Goal: Information Seeking & Learning: Learn about a topic

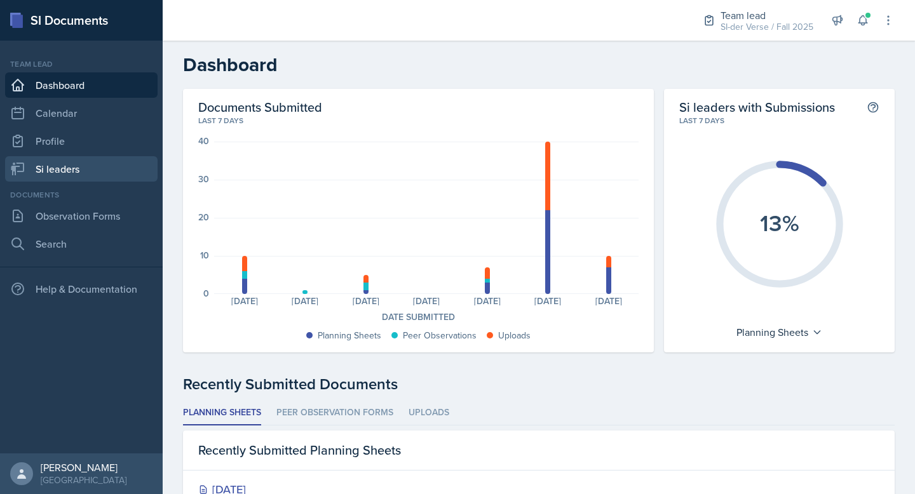
click at [54, 169] on link "Si leaders" at bounding box center [81, 168] width 153 height 25
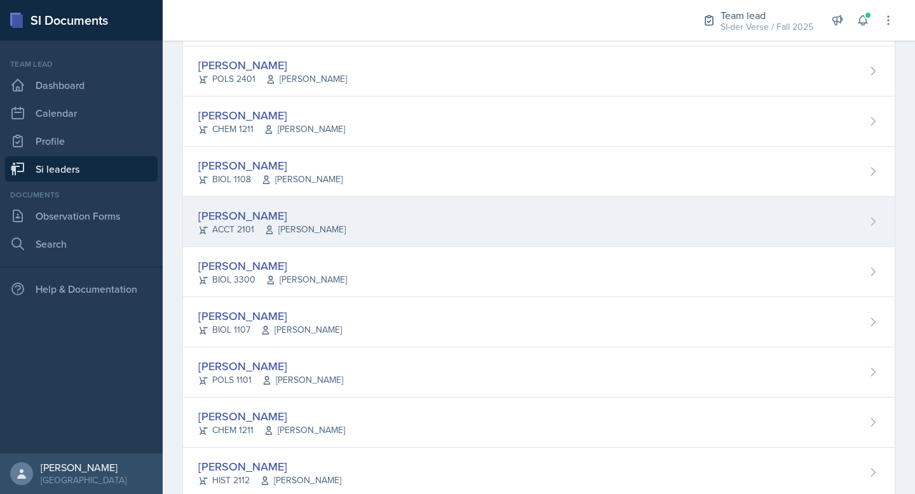
scroll to position [221, 0]
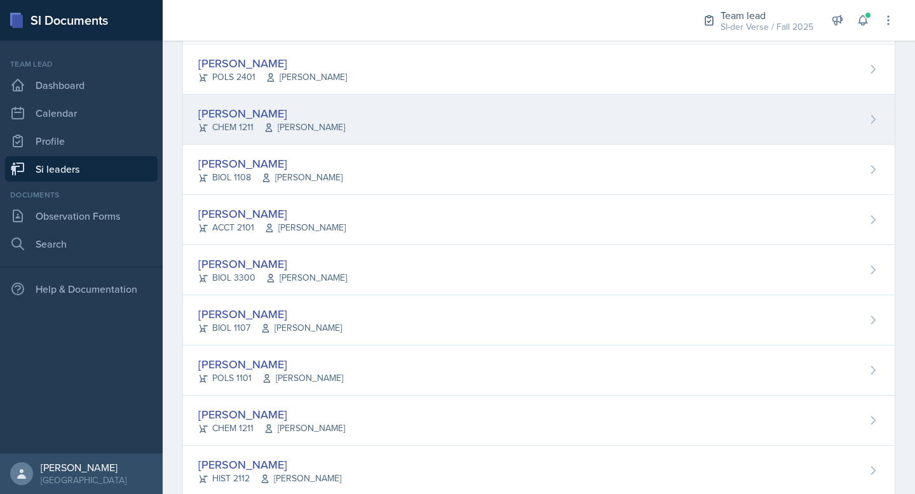
click at [271, 113] on div "[PERSON_NAME]" at bounding box center [271, 113] width 147 height 17
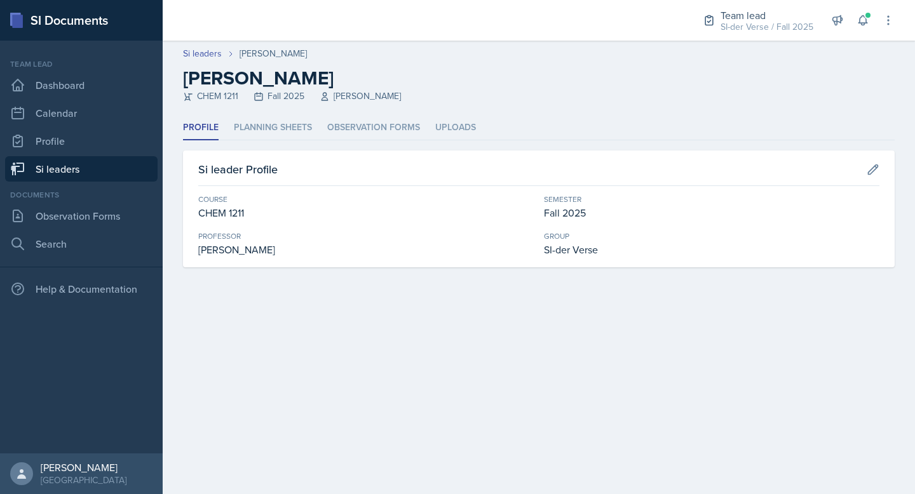
click at [245, 113] on header "Si leaders [PERSON_NAME] [PERSON_NAME] CHEM 1211 Fall 2025 [PERSON_NAME]" at bounding box center [539, 78] width 752 height 75
click at [269, 126] on li "Planning Sheets" at bounding box center [273, 128] width 78 height 25
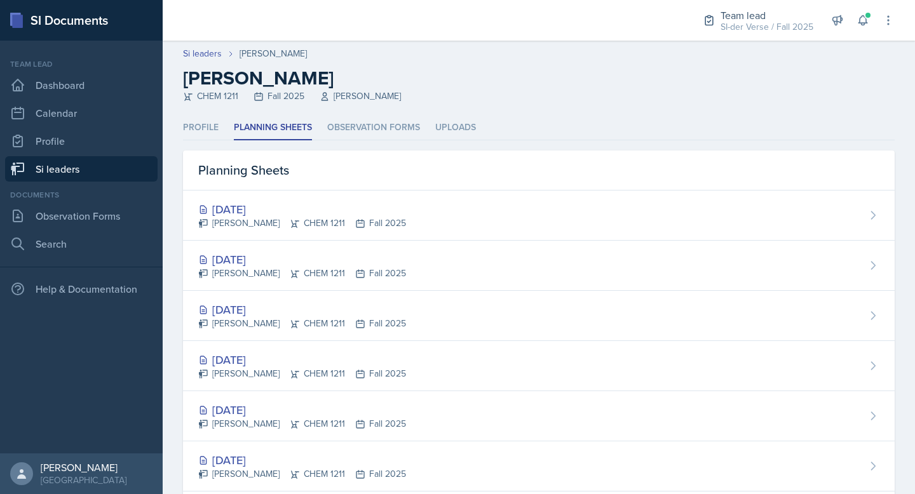
click at [74, 173] on link "Si leaders" at bounding box center [81, 168] width 153 height 25
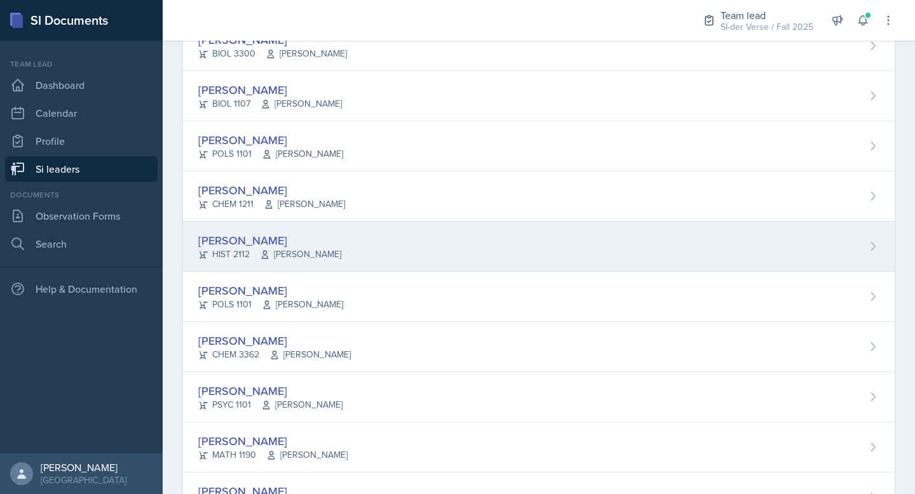
scroll to position [449, 0]
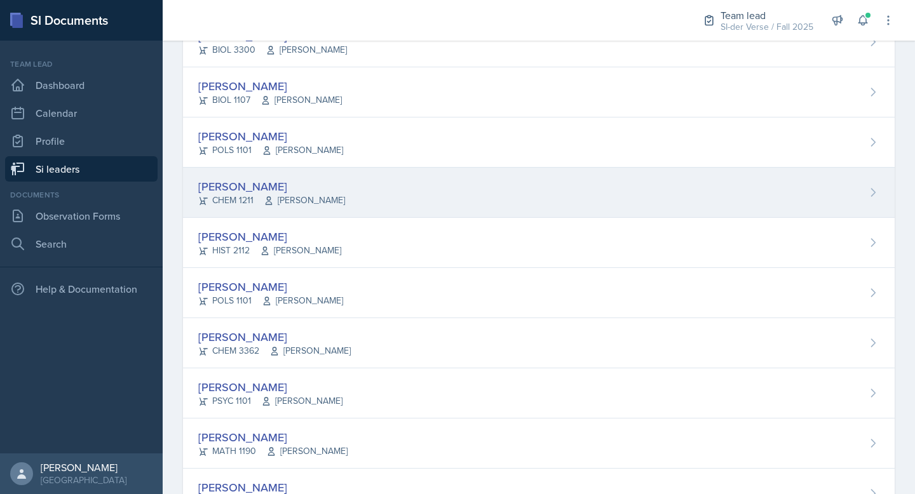
click at [260, 176] on div "[PERSON_NAME] CHEM 1211 [PERSON_NAME]" at bounding box center [539, 193] width 712 height 50
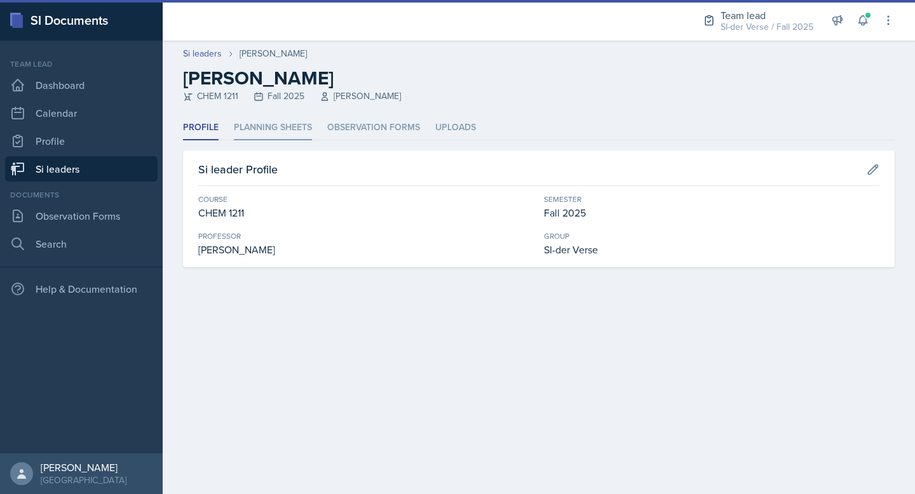
click at [294, 128] on li "Planning Sheets" at bounding box center [273, 128] width 78 height 25
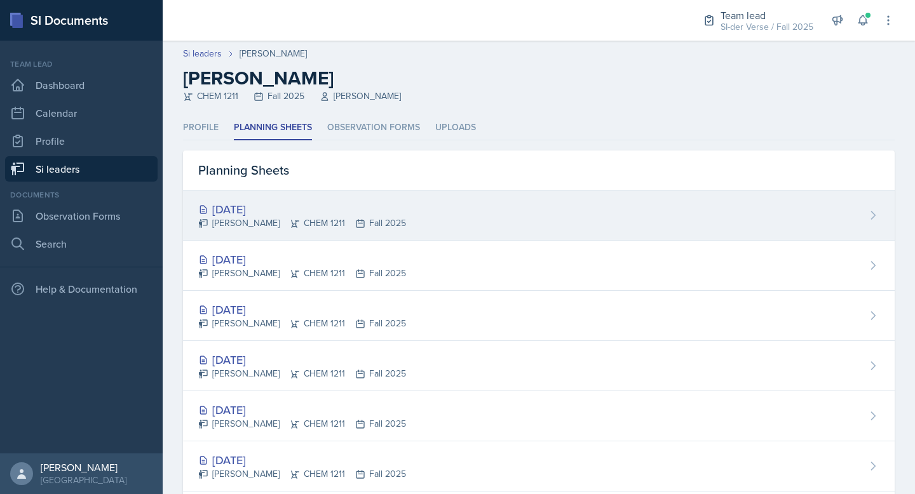
click at [323, 200] on div "[DATE] [PERSON_NAME] CHEM 1211 Fall 2025" at bounding box center [539, 216] width 712 height 50
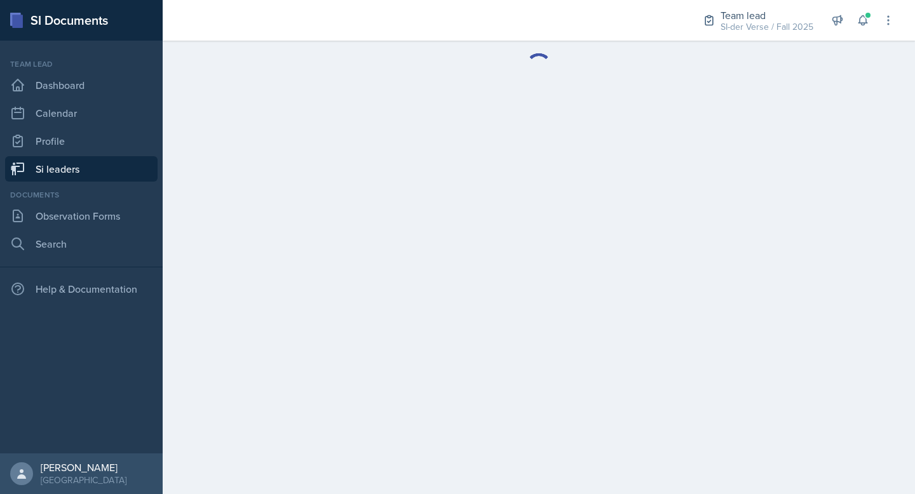
click at [116, 176] on link "Si leaders" at bounding box center [81, 168] width 153 height 25
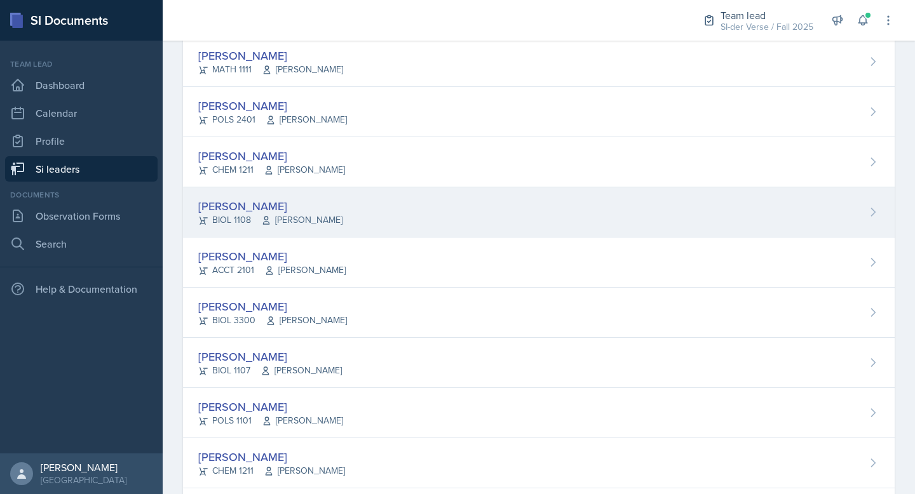
scroll to position [256, 0]
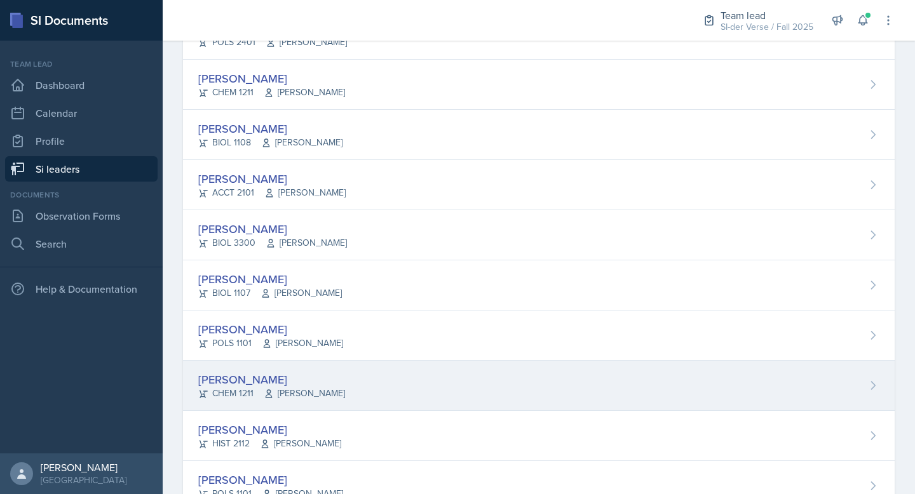
click at [267, 362] on div "[PERSON_NAME] CHEM 1211 [PERSON_NAME]" at bounding box center [539, 386] width 712 height 50
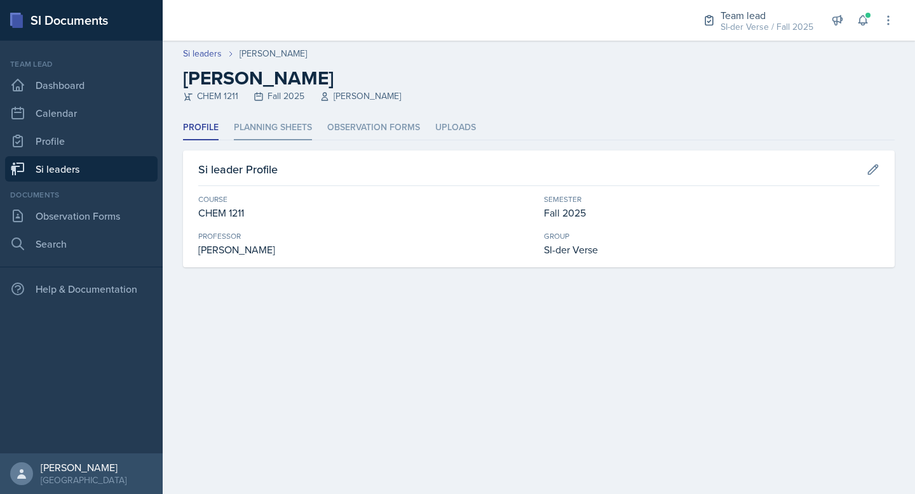
click at [259, 135] on li "Planning Sheets" at bounding box center [273, 128] width 78 height 25
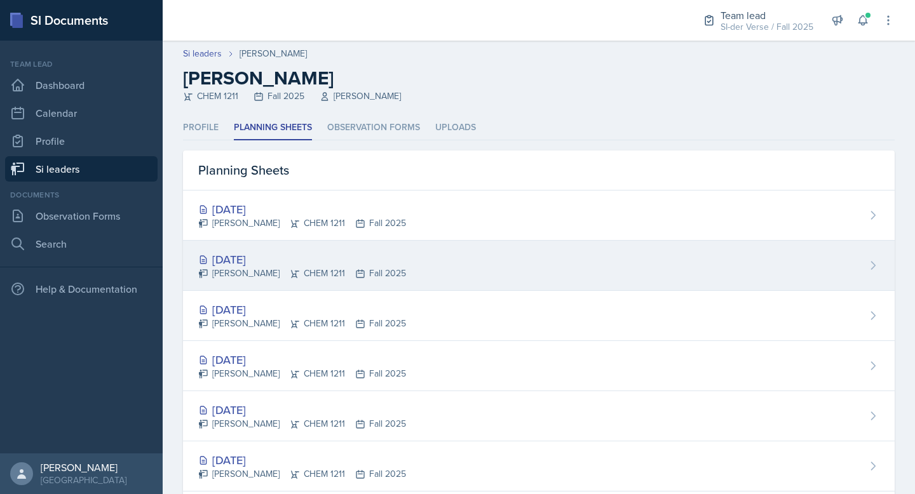
click at [259, 255] on div "[DATE]" at bounding box center [302, 259] width 208 height 17
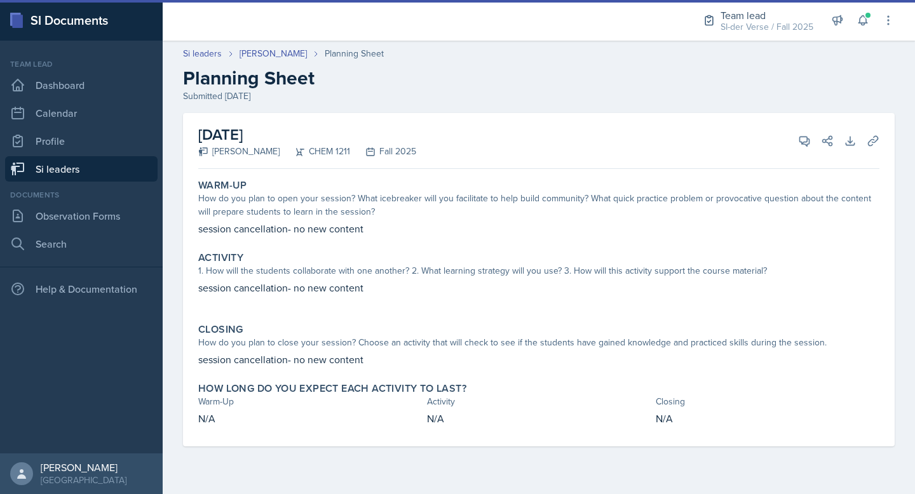
click at [65, 168] on link "Si leaders" at bounding box center [81, 168] width 153 height 25
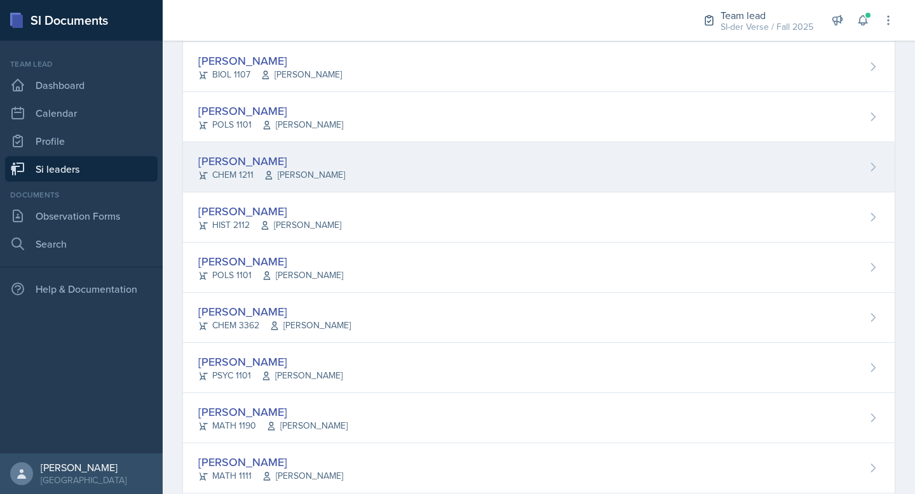
scroll to position [400, 0]
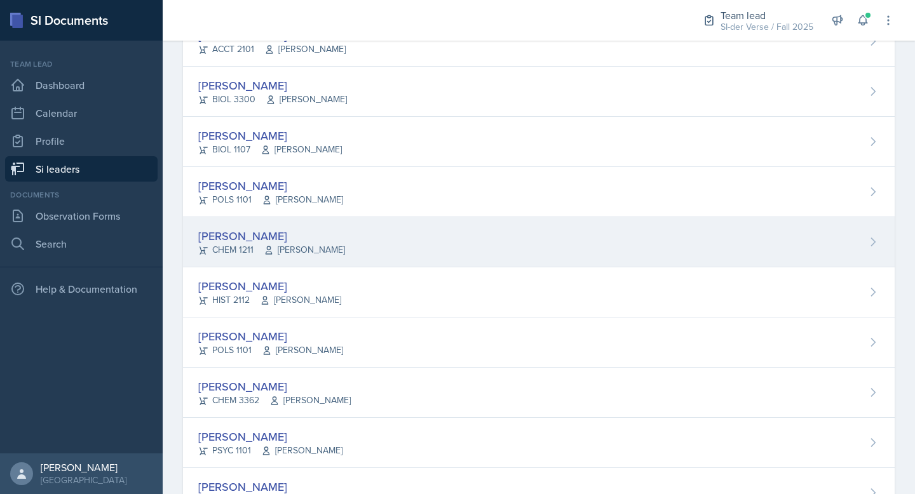
click at [256, 234] on div "[PERSON_NAME]" at bounding box center [271, 235] width 147 height 17
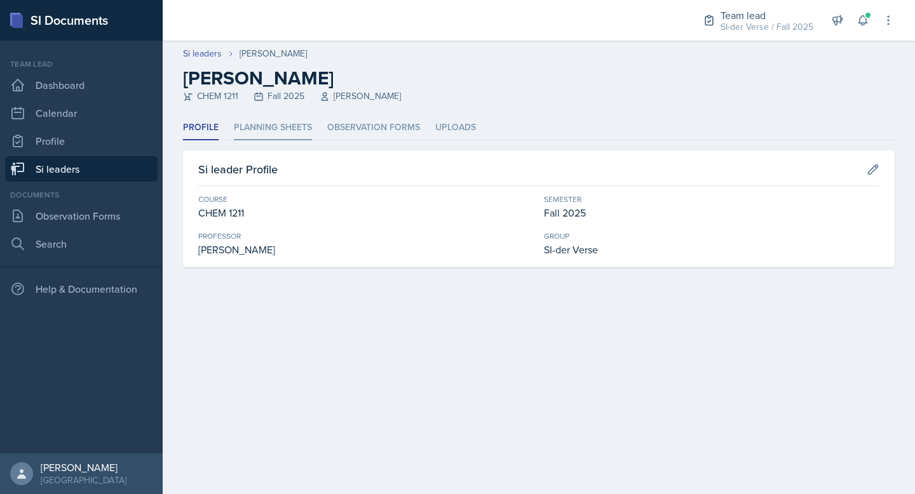
click at [273, 132] on li "Planning Sheets" at bounding box center [273, 128] width 78 height 25
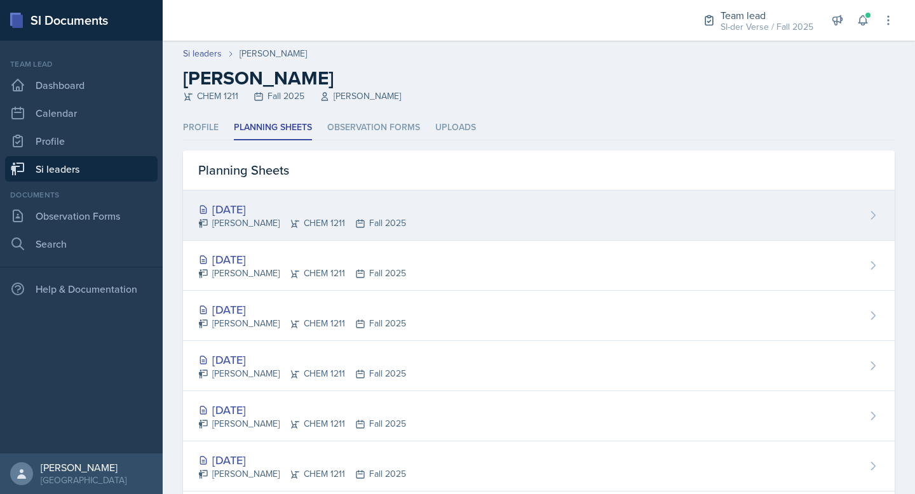
click at [267, 203] on div "[DATE]" at bounding box center [302, 209] width 208 height 17
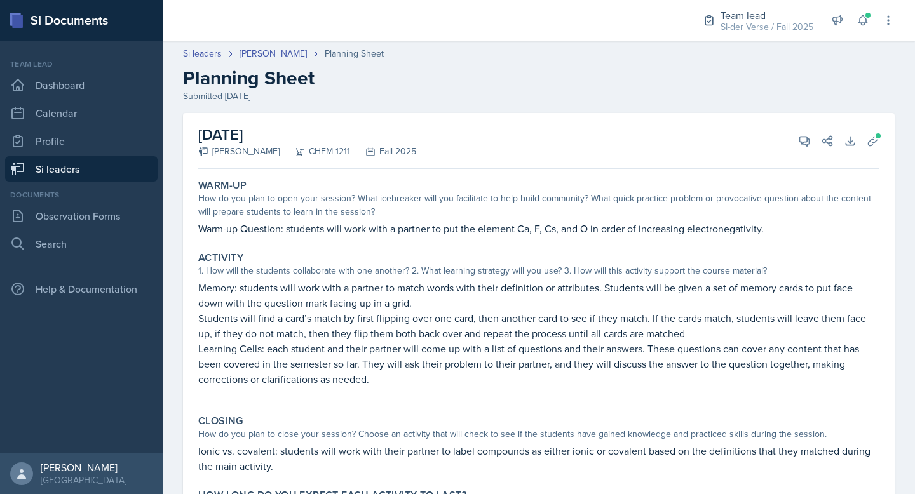
scroll to position [22, 0]
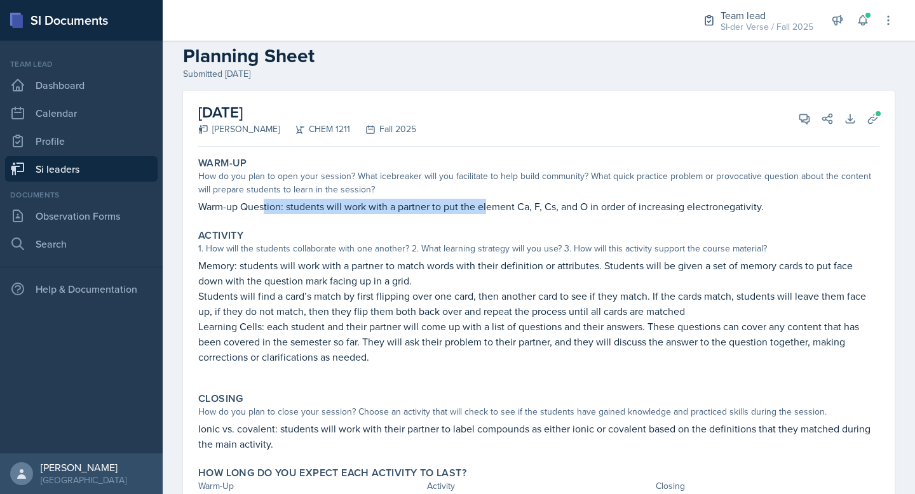
drag, startPoint x: 265, startPoint y: 209, endPoint x: 484, endPoint y: 208, distance: 219.2
click at [489, 204] on p "Warm-up Question: students will work with a partner to put the element Ca, F, C…" at bounding box center [538, 206] width 681 height 15
drag, startPoint x: 227, startPoint y: 265, endPoint x: 352, endPoint y: 263, distance: 124.6
click at [352, 263] on p "Memory: students will work with a partner to match words with their definition …" at bounding box center [538, 273] width 681 height 31
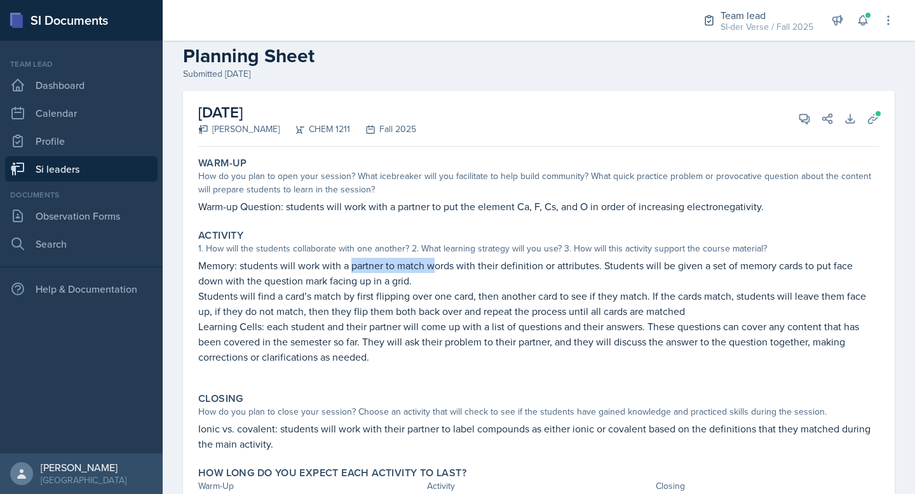
drag, startPoint x: 349, startPoint y: 264, endPoint x: 434, endPoint y: 266, distance: 84.5
click at [434, 266] on p "Memory: students will work with a partner to match words with their definition …" at bounding box center [538, 273] width 681 height 31
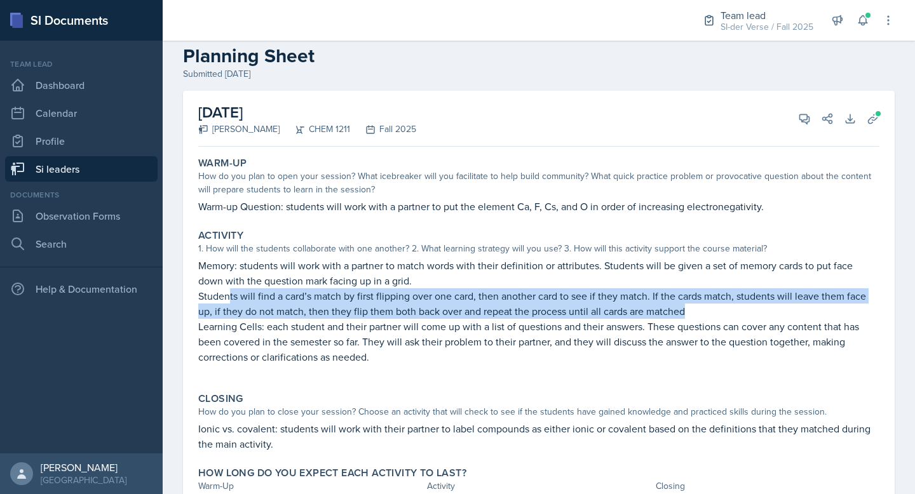
drag, startPoint x: 230, startPoint y: 295, endPoint x: 691, endPoint y: 309, distance: 461.5
click at [691, 309] on p "Students will find a card’s match by first flipping over one card, then another…" at bounding box center [538, 303] width 681 height 31
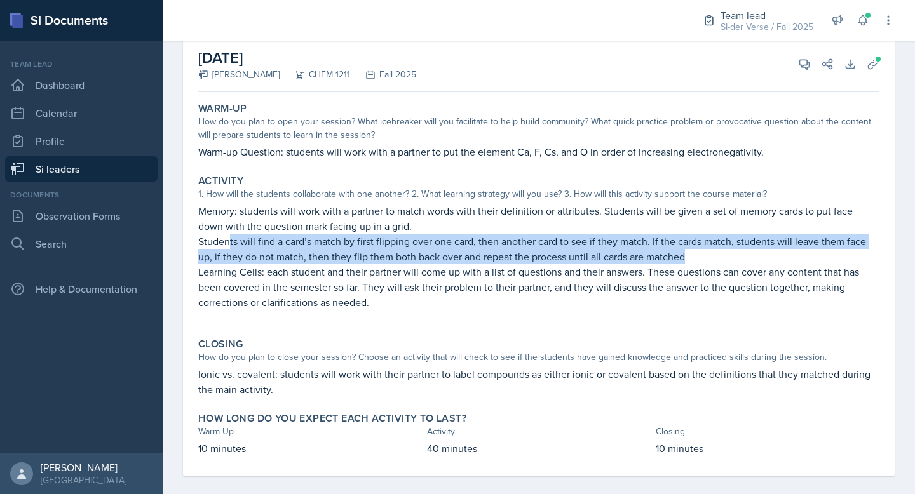
scroll to position [90, 0]
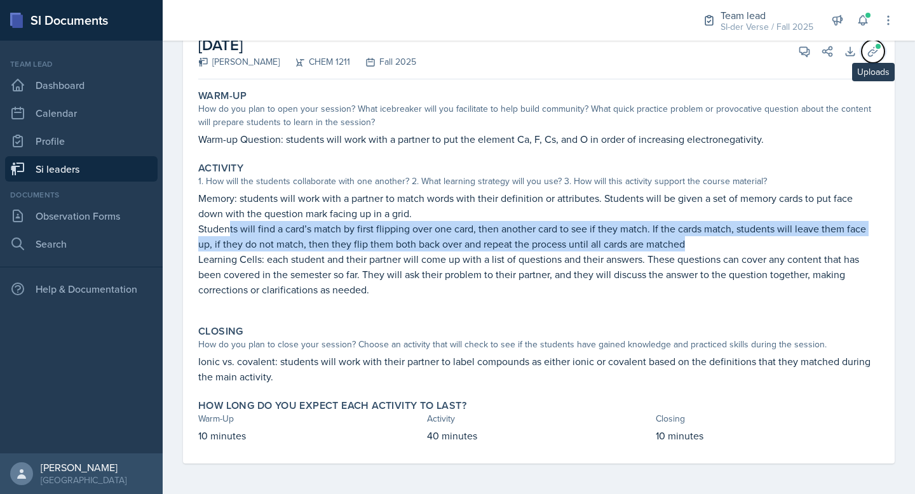
click at [869, 50] on icon at bounding box center [873, 51] width 13 height 13
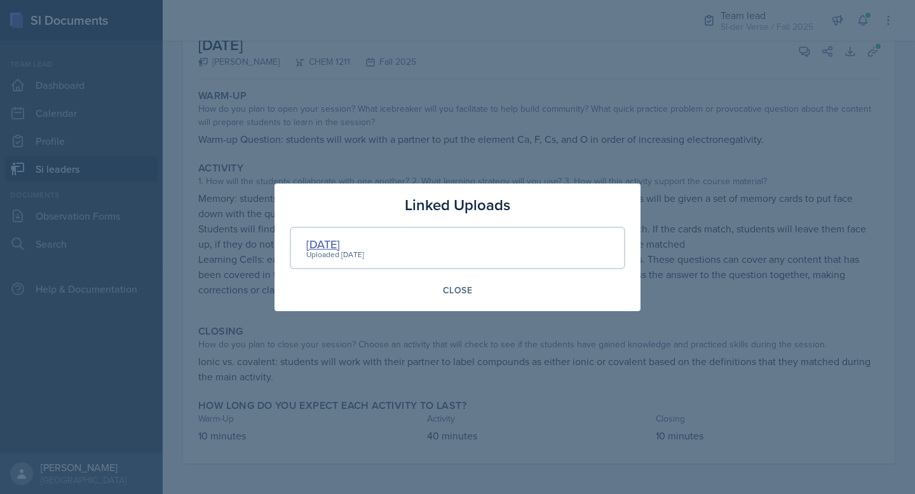
click at [322, 239] on div "[DATE]" at bounding box center [335, 244] width 58 height 17
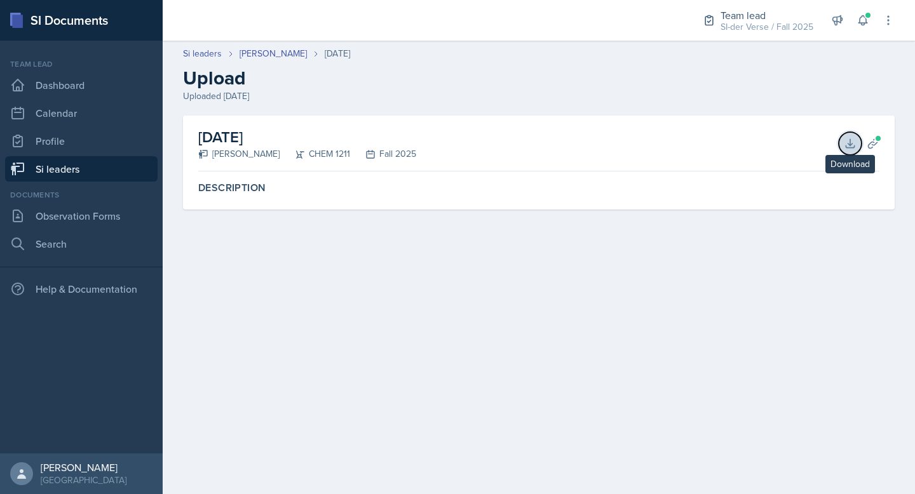
click at [850, 146] on icon at bounding box center [850, 143] width 8 height 8
click at [66, 168] on link "Si leaders" at bounding box center [81, 168] width 153 height 25
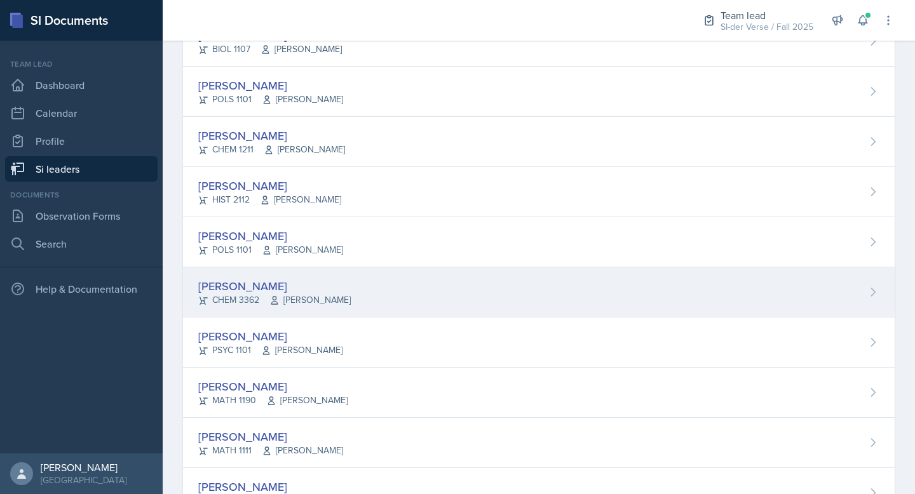
scroll to position [504, 0]
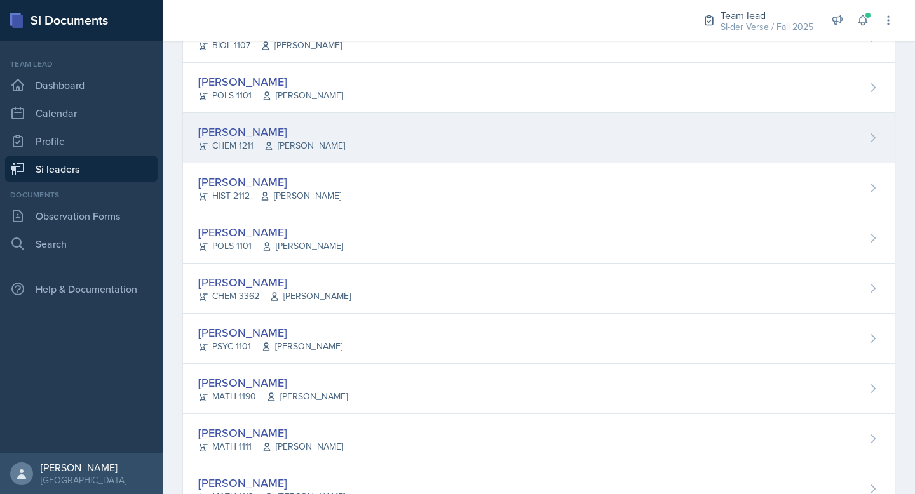
click at [224, 133] on div "[PERSON_NAME]" at bounding box center [271, 131] width 147 height 17
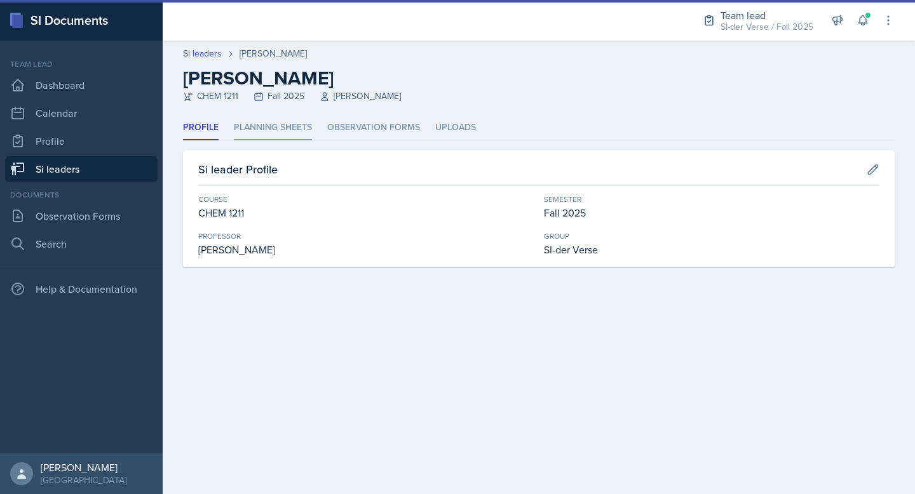
click at [259, 139] on li "Planning Sheets" at bounding box center [273, 128] width 78 height 25
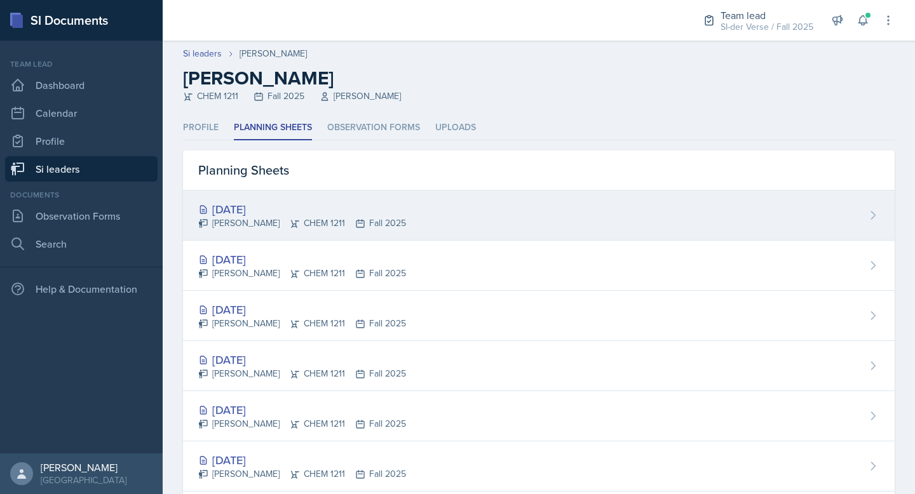
click at [257, 212] on div "[DATE]" at bounding box center [302, 209] width 208 height 17
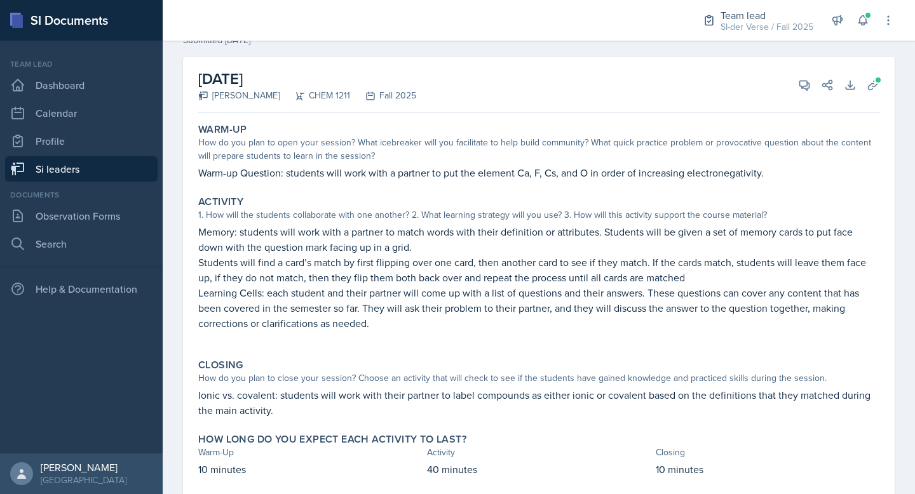
scroll to position [83, 0]
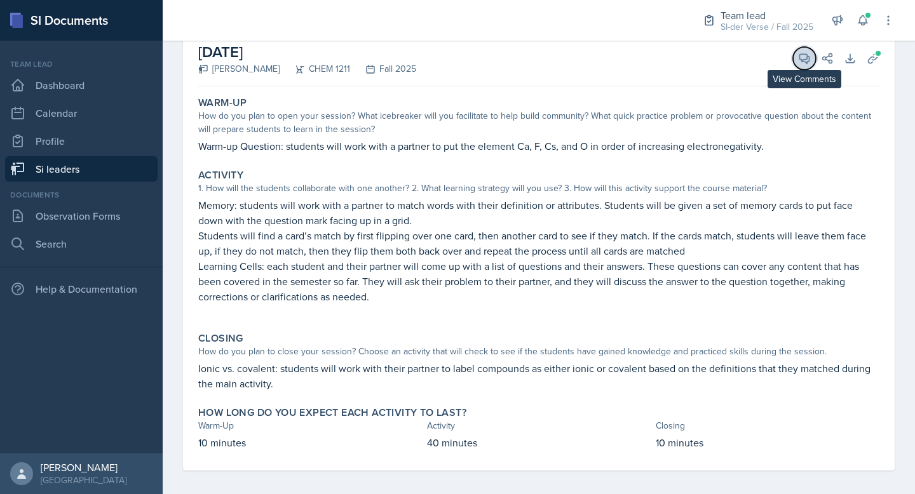
click at [800, 54] on icon at bounding box center [805, 59] width 10 height 10
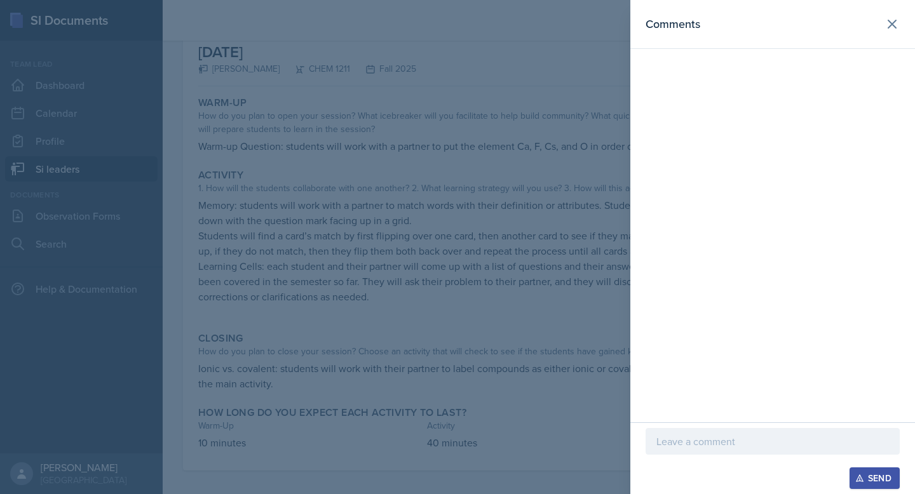
click at [689, 447] on p at bounding box center [772, 441] width 233 height 15
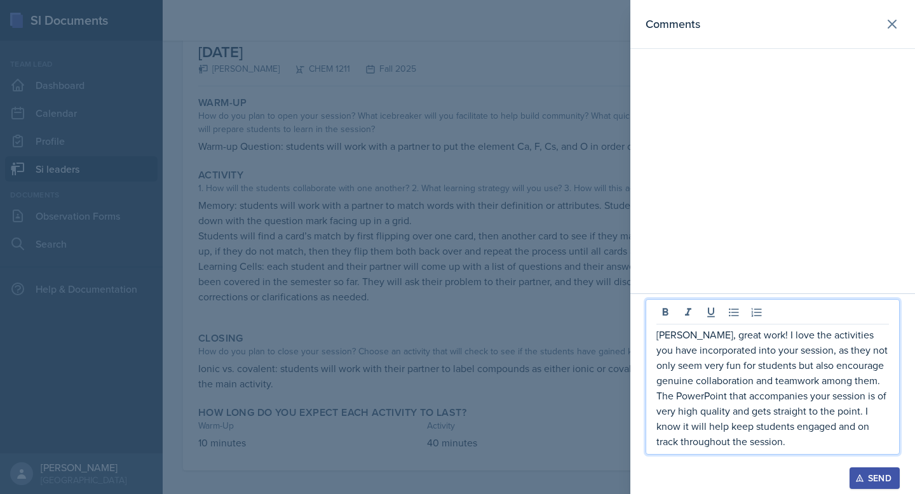
click at [852, 469] on button "Send" at bounding box center [875, 479] width 50 height 22
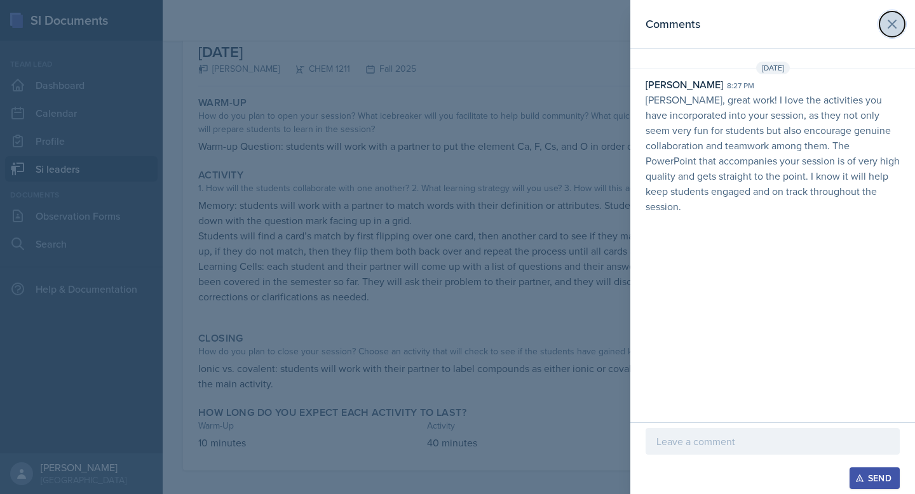
click at [889, 25] on icon at bounding box center [892, 24] width 15 height 15
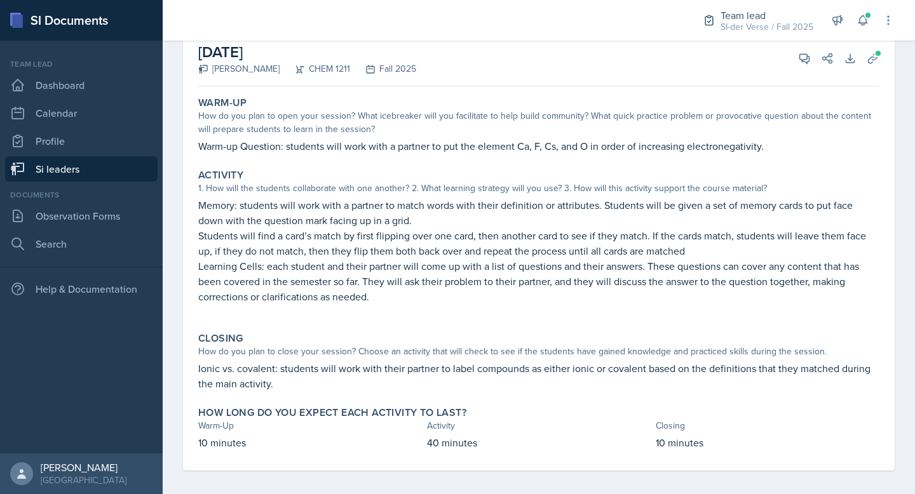
click at [54, 163] on link "Si leaders" at bounding box center [81, 168] width 153 height 25
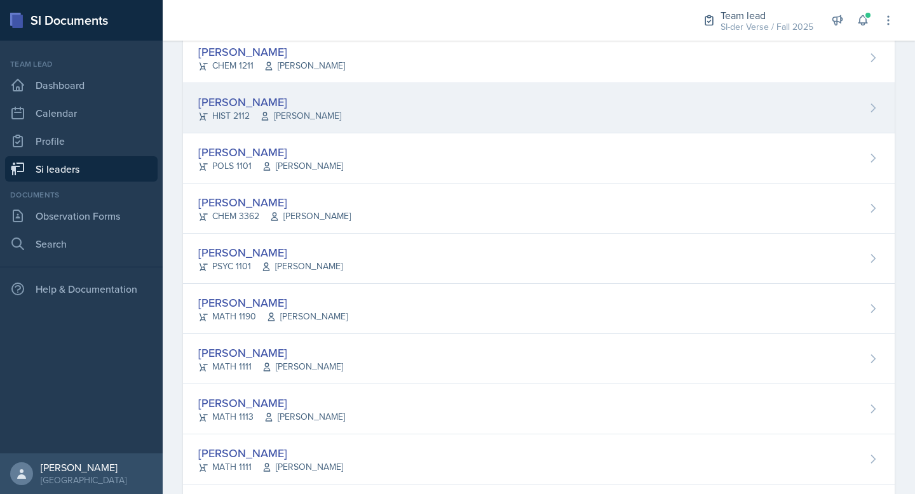
scroll to position [609, 0]
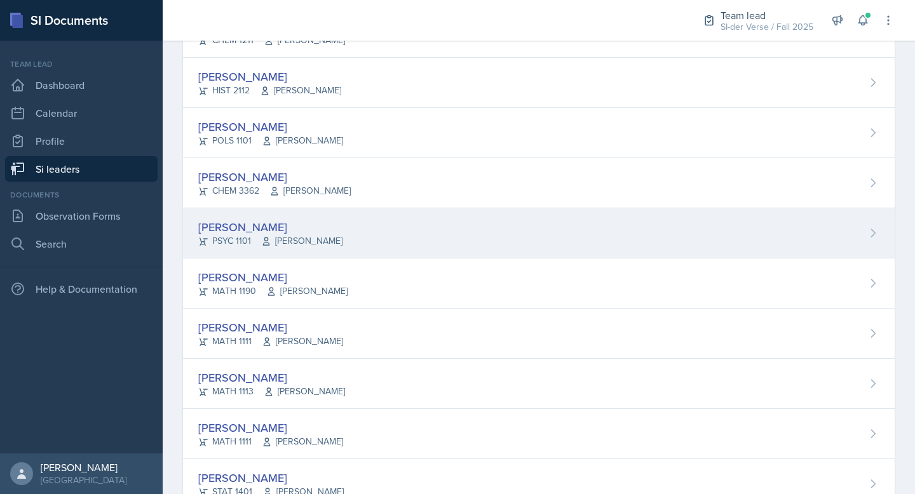
click at [292, 215] on div "[PERSON_NAME] PSYC 1101 [PERSON_NAME]" at bounding box center [539, 233] width 712 height 50
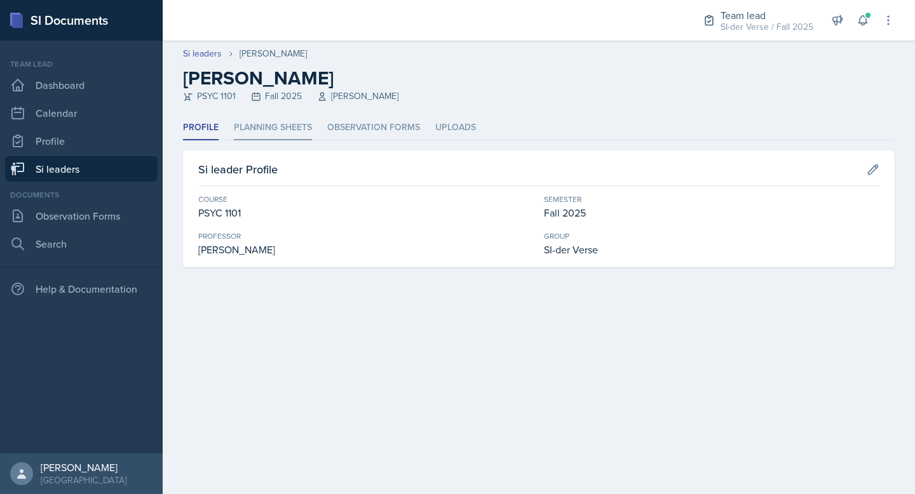
click at [285, 117] on li "Planning Sheets" at bounding box center [273, 128] width 78 height 25
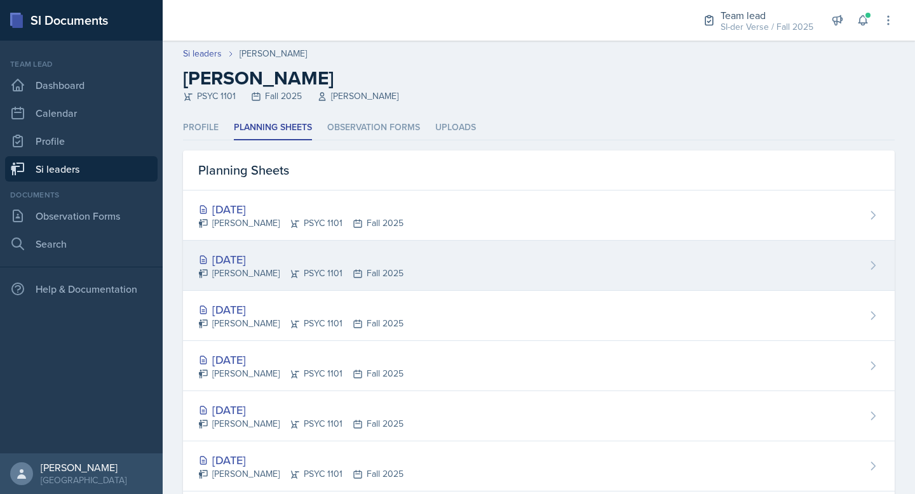
click at [245, 256] on div "[DATE]" at bounding box center [300, 259] width 205 height 17
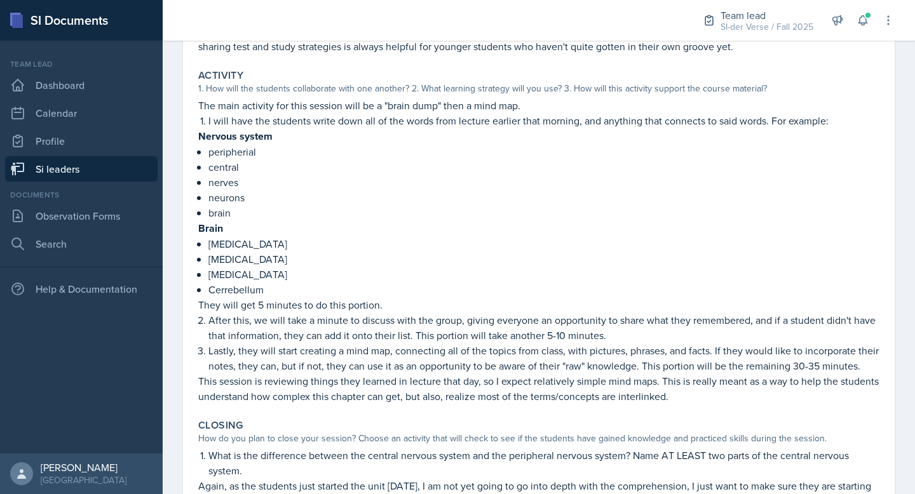
scroll to position [380, 0]
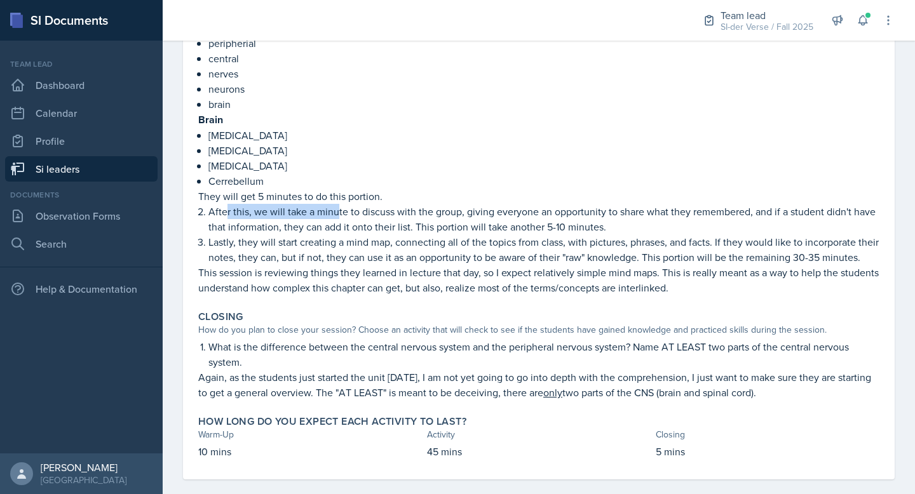
drag, startPoint x: 226, startPoint y: 208, endPoint x: 336, endPoint y: 211, distance: 110.6
click at [336, 211] on p "After this, we will take a minute to discuss with the group, giving everyone an…" at bounding box center [543, 219] width 671 height 31
drag, startPoint x: 240, startPoint y: 243, endPoint x: 330, endPoint y: 241, distance: 90.2
click at [330, 241] on p "Lastly, they will start creating a mind map, connecting all of the topics from …" at bounding box center [543, 249] width 671 height 31
drag, startPoint x: 334, startPoint y: 242, endPoint x: 297, endPoint y: 248, distance: 37.4
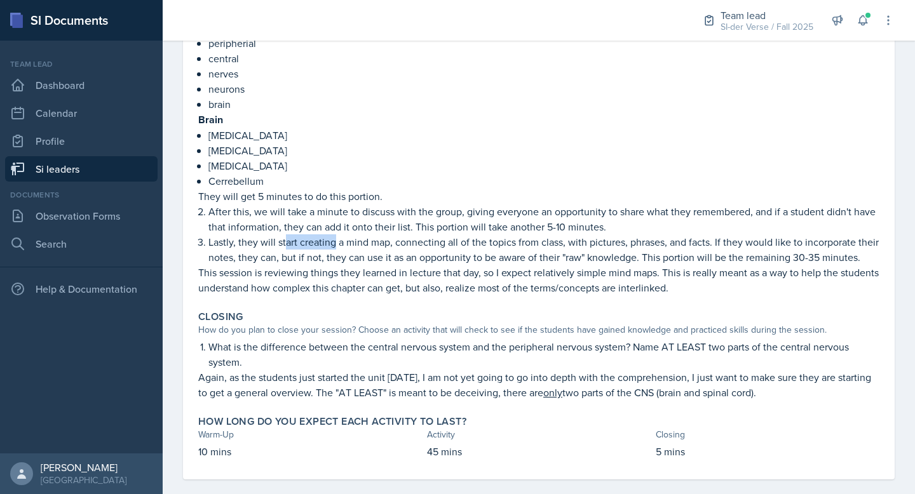
click at [286, 243] on p "Lastly, they will start creating a mind map, connecting all of the topics from …" at bounding box center [543, 249] width 671 height 31
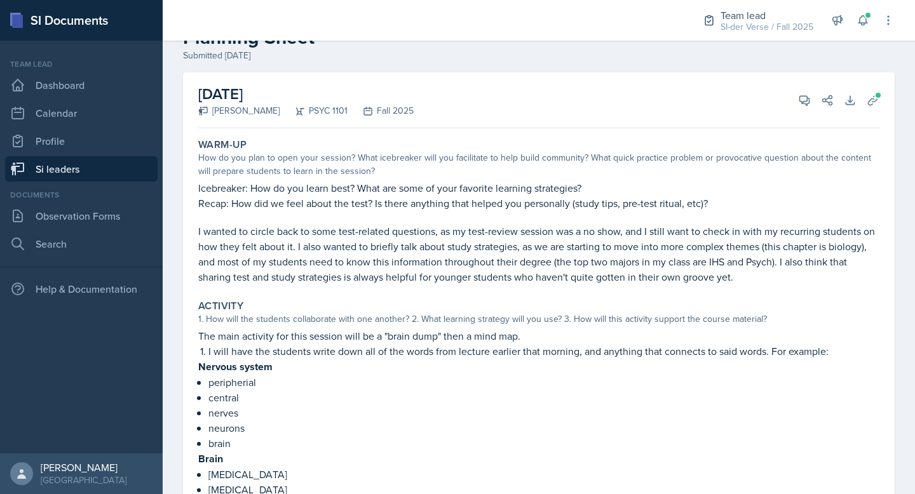
scroll to position [0, 0]
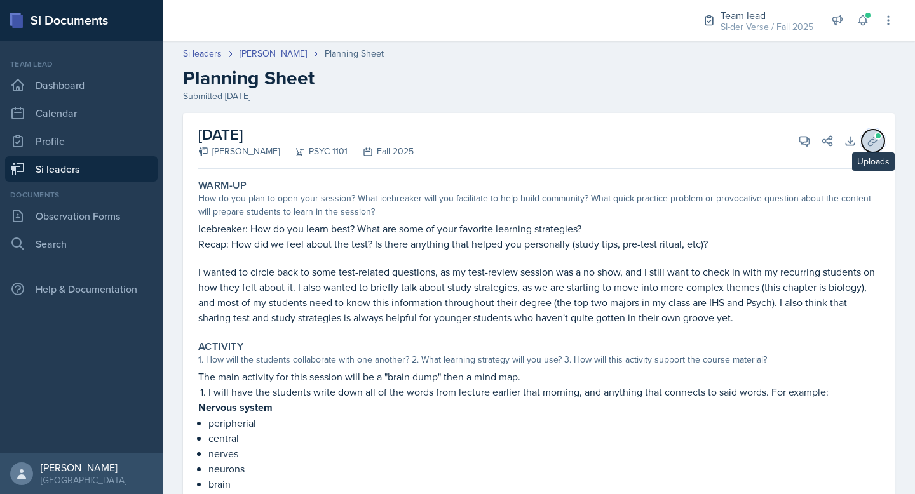
click at [874, 135] on span at bounding box center [878, 136] width 8 height 8
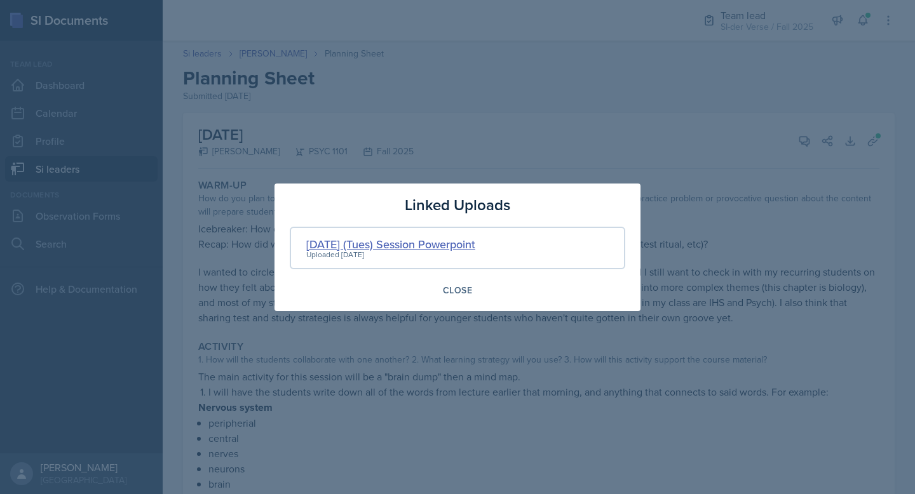
click at [356, 237] on div "[DATE] (Tues) Session Powerpoint" at bounding box center [390, 244] width 169 height 17
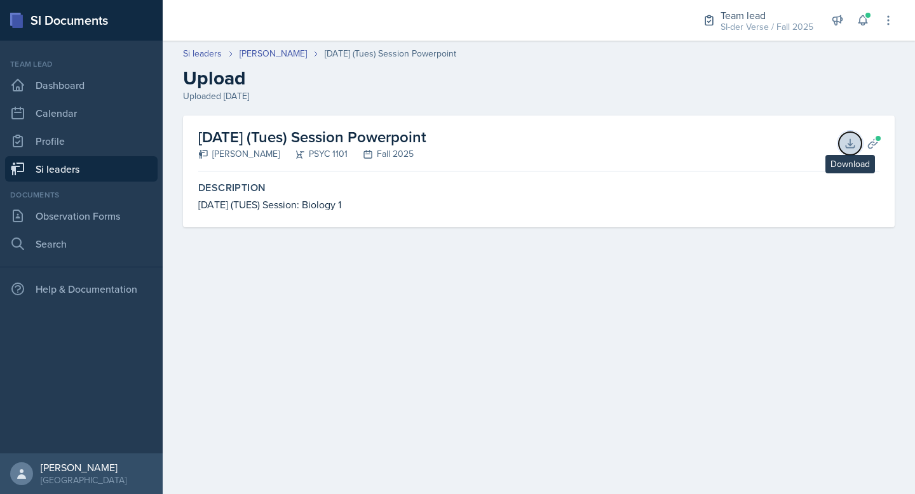
click at [844, 142] on icon at bounding box center [850, 143] width 13 height 13
click at [281, 53] on link "[PERSON_NAME]" at bounding box center [273, 53] width 67 height 13
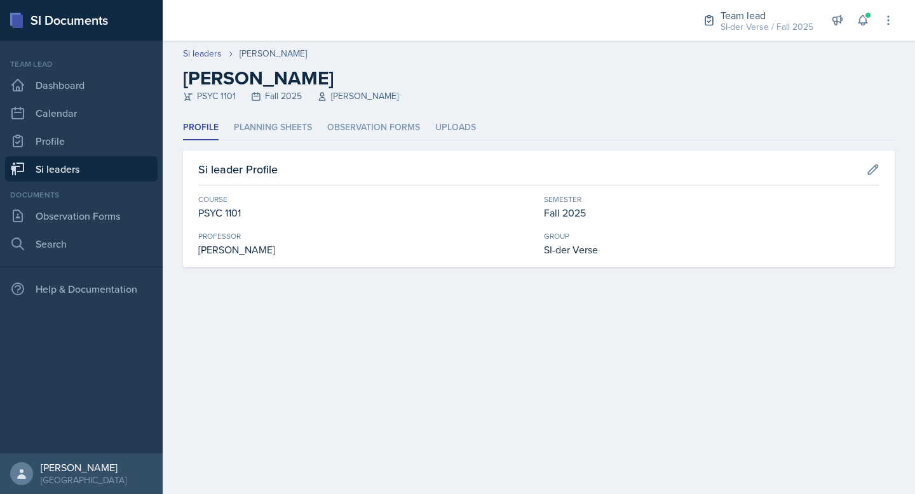
drag, startPoint x: 265, startPoint y: 130, endPoint x: 269, endPoint y: 144, distance: 13.9
click at [265, 130] on li "Planning Sheets" at bounding box center [273, 128] width 78 height 25
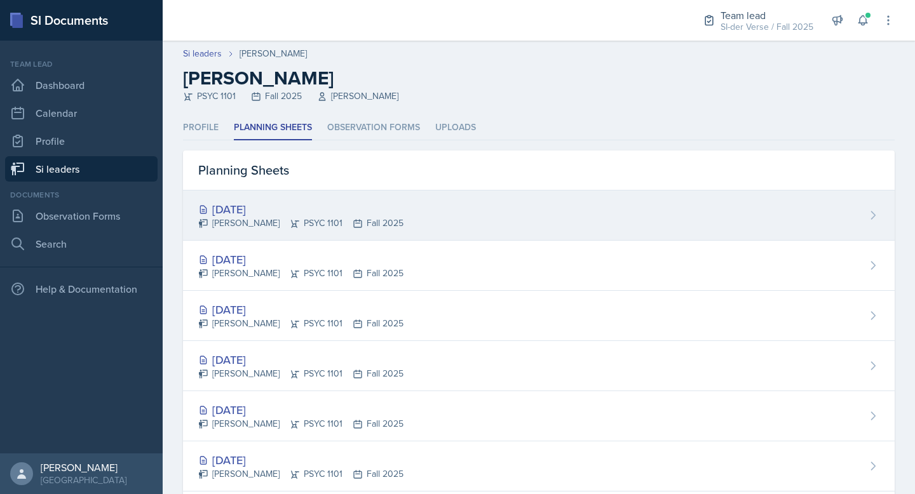
click at [276, 207] on div "[DATE]" at bounding box center [300, 209] width 205 height 17
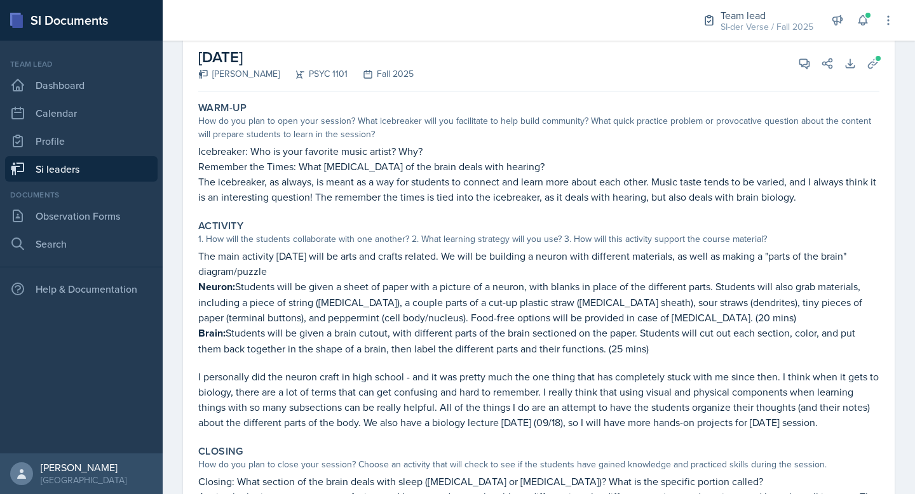
scroll to position [88, 0]
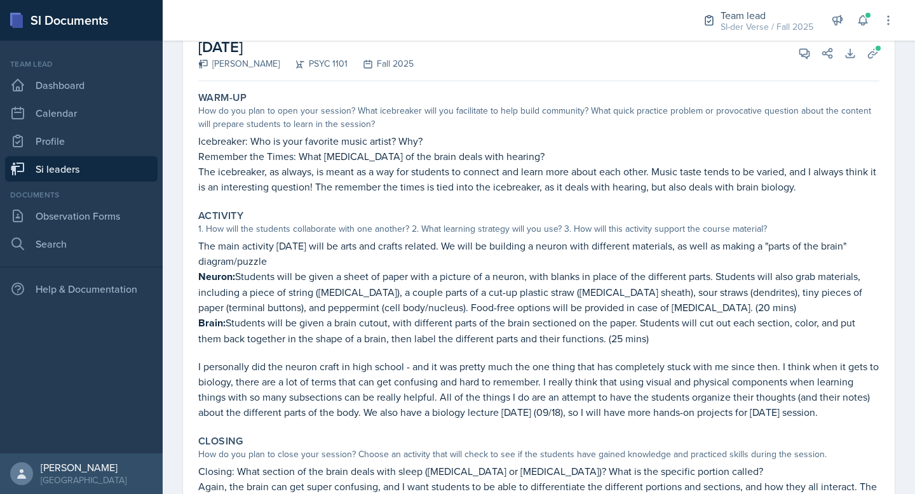
click at [73, 170] on link "Si leaders" at bounding box center [81, 168] width 153 height 25
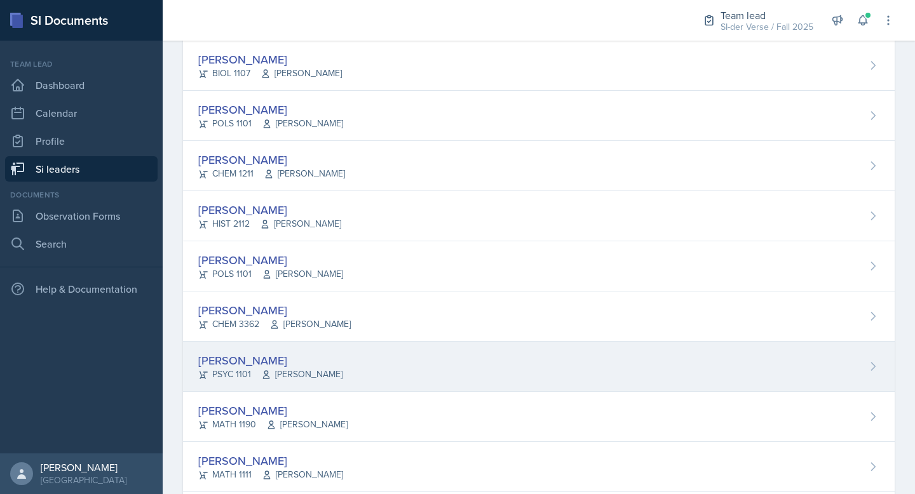
scroll to position [476, 0]
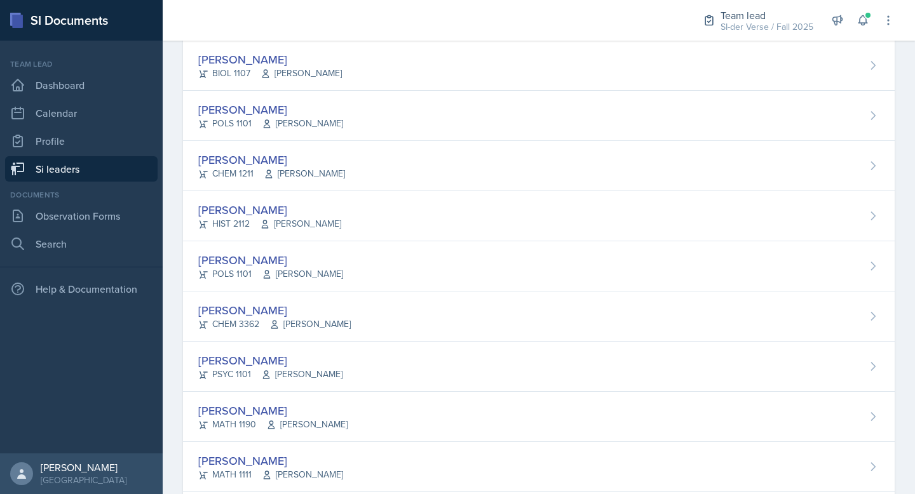
click at [298, 354] on div "[PERSON_NAME]" at bounding box center [270, 360] width 144 height 17
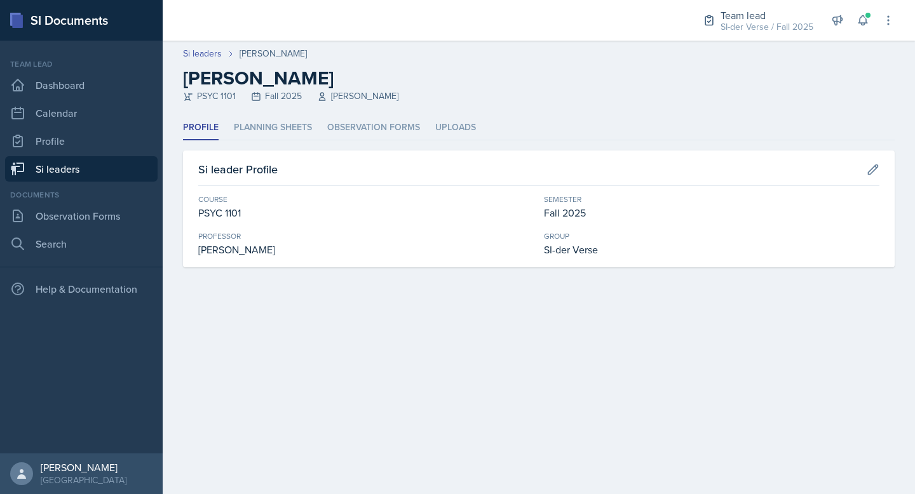
click at [267, 111] on header "Si leaders [PERSON_NAME] [PERSON_NAME] PSYC 1101 Fall 2025 [PERSON_NAME]" at bounding box center [539, 78] width 752 height 75
click at [280, 135] on li "Planning Sheets" at bounding box center [273, 128] width 78 height 25
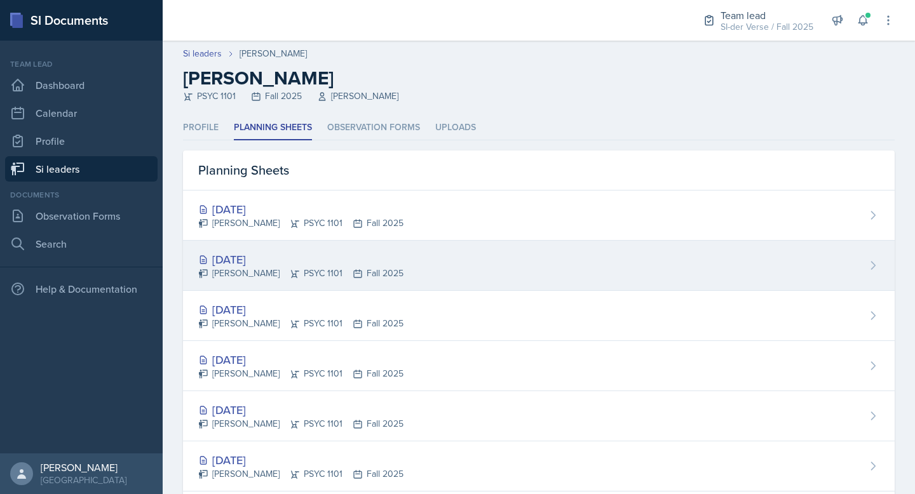
click at [299, 257] on div "[DATE]" at bounding box center [300, 259] width 205 height 17
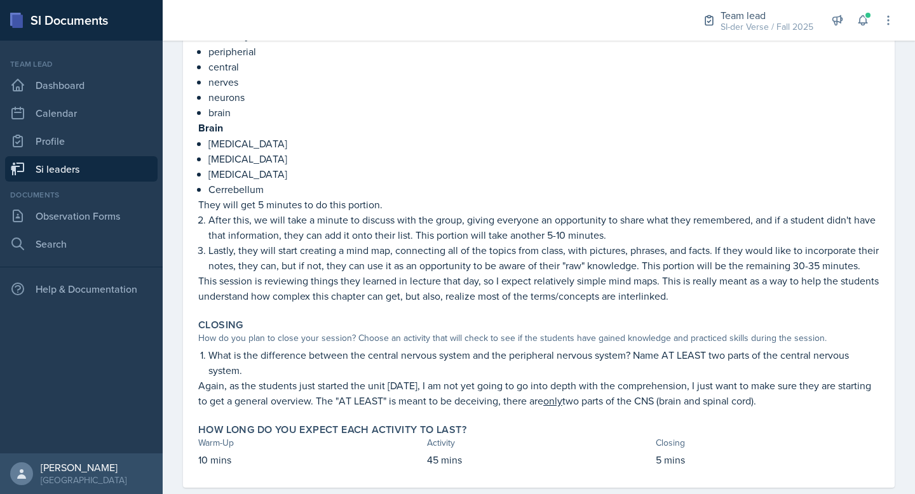
scroll to position [101, 0]
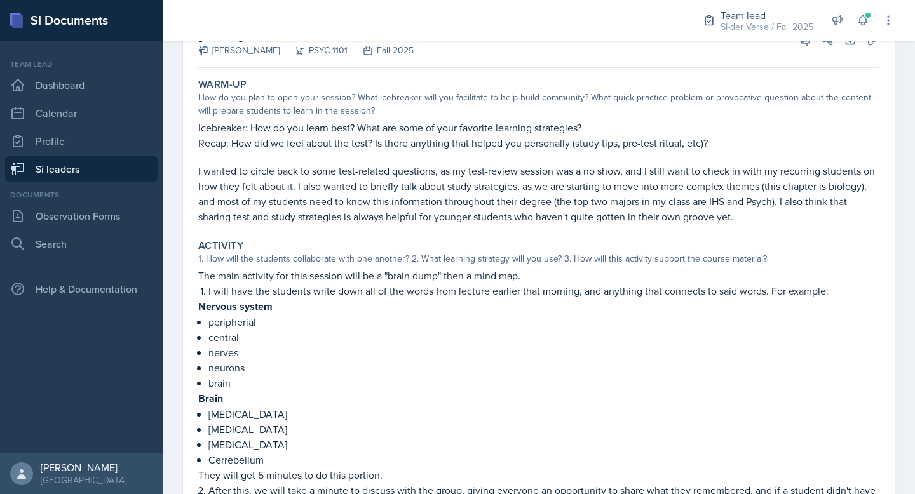
click at [309, 132] on p "Icebreaker: How do you learn best? What are some of your favorite learning stra…" at bounding box center [538, 127] width 681 height 15
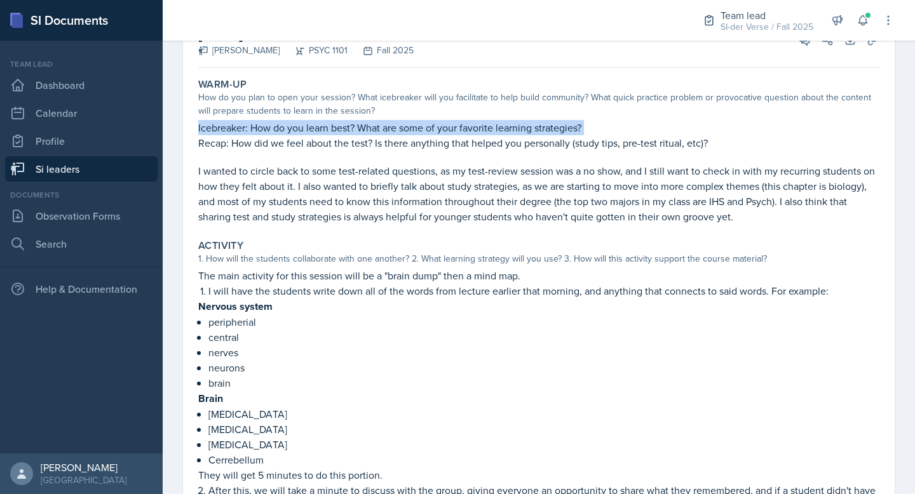
click at [309, 132] on p "Icebreaker: How do you learn best? What are some of your favorite learning stra…" at bounding box center [538, 127] width 681 height 15
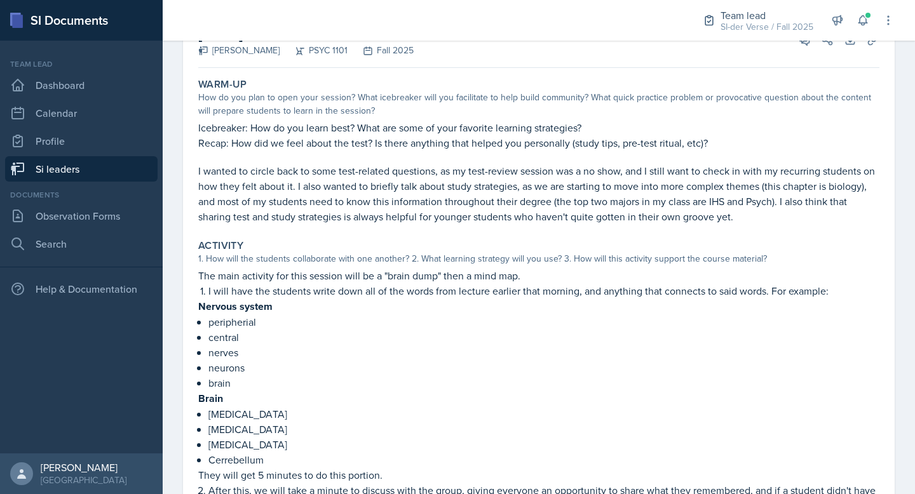
click at [374, 152] on p at bounding box center [538, 157] width 681 height 13
click at [375, 140] on p "Recap: How did we feel about the test? Is there anything that helped you person…" at bounding box center [538, 142] width 681 height 15
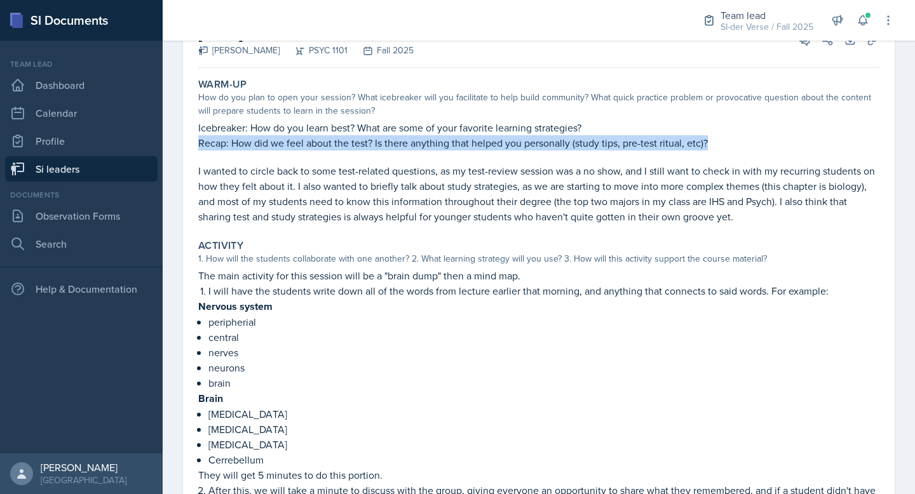
click at [375, 140] on p "Recap: How did we feel about the test? Is there anything that helped you person…" at bounding box center [538, 142] width 681 height 15
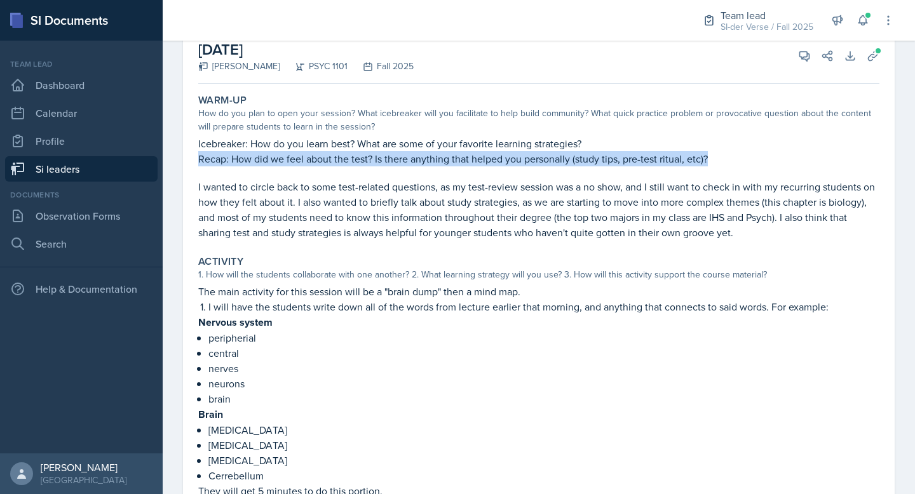
scroll to position [3, 0]
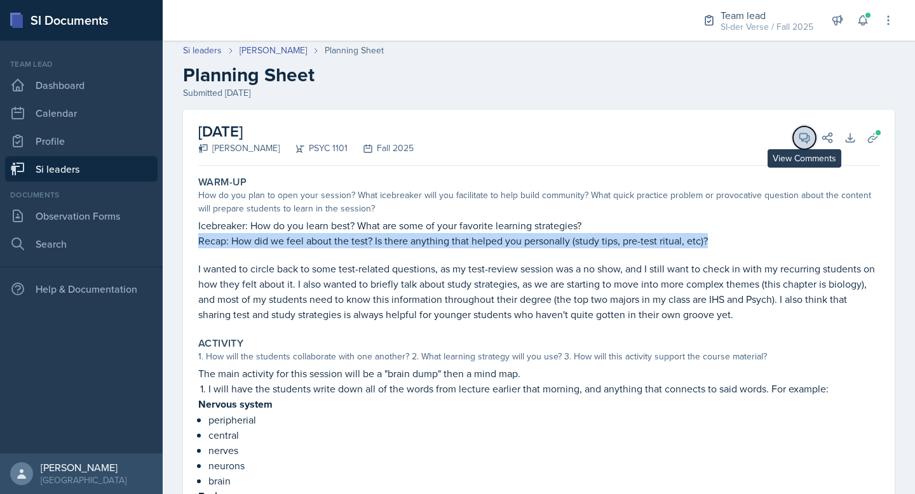
click at [800, 137] on icon at bounding box center [805, 138] width 10 height 10
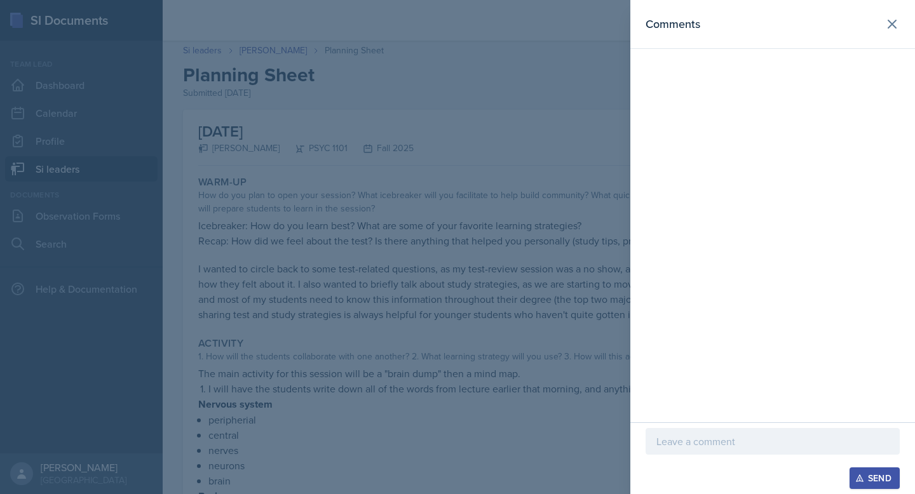
click at [722, 450] on div at bounding box center [773, 441] width 254 height 27
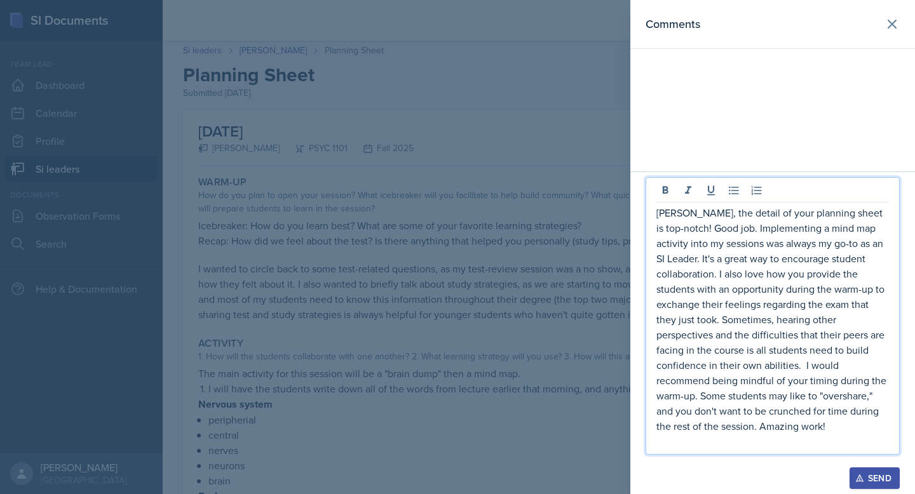
click at [871, 474] on div "Send" at bounding box center [875, 478] width 34 height 10
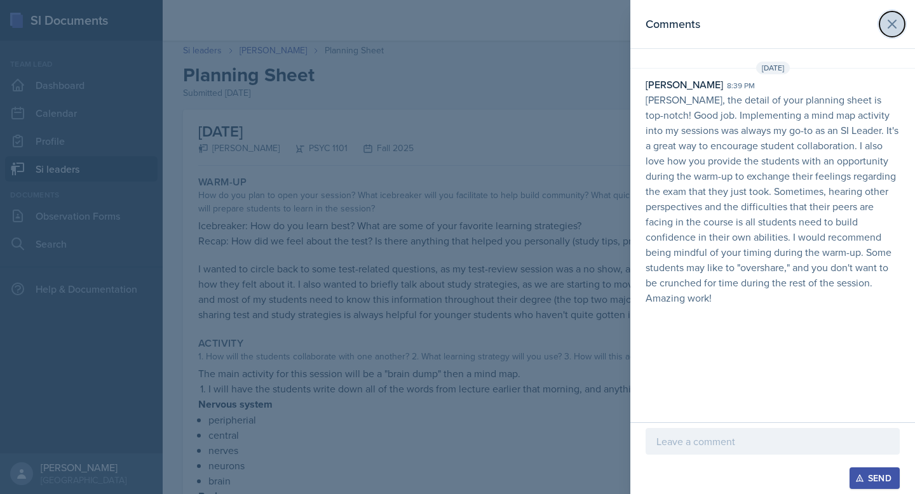
click at [881, 22] on button at bounding box center [891, 23] width 25 height 25
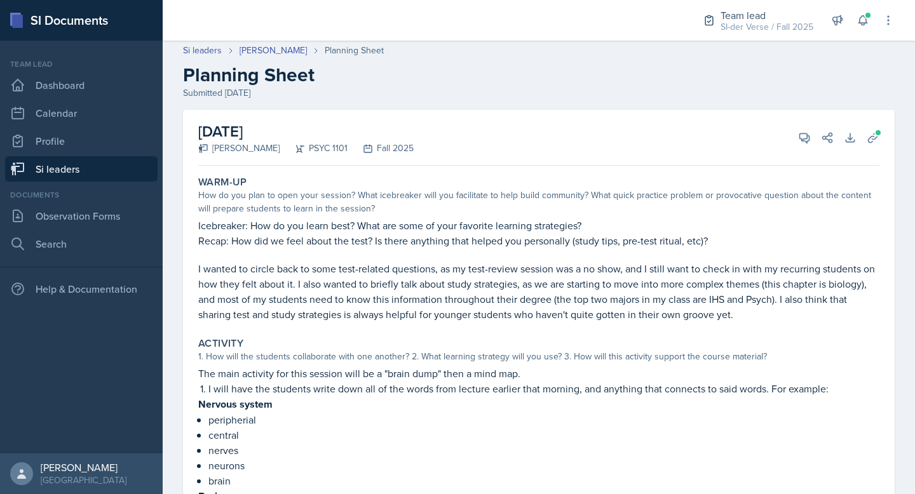
click at [47, 159] on link "Si leaders" at bounding box center [81, 168] width 153 height 25
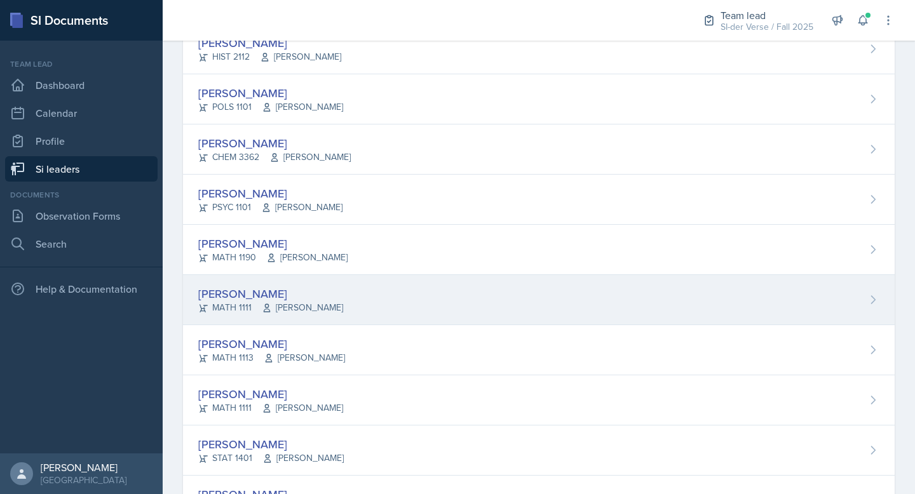
scroll to position [653, 0]
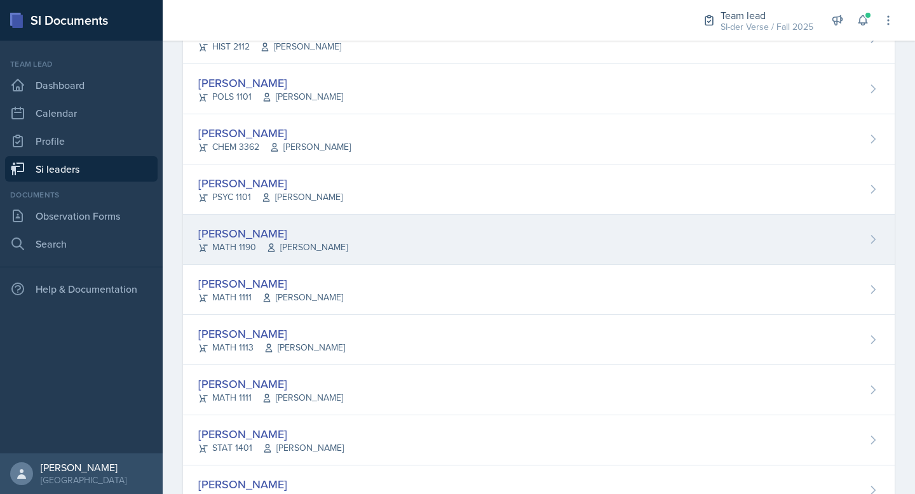
click at [302, 239] on div "[PERSON_NAME]" at bounding box center [272, 233] width 149 height 17
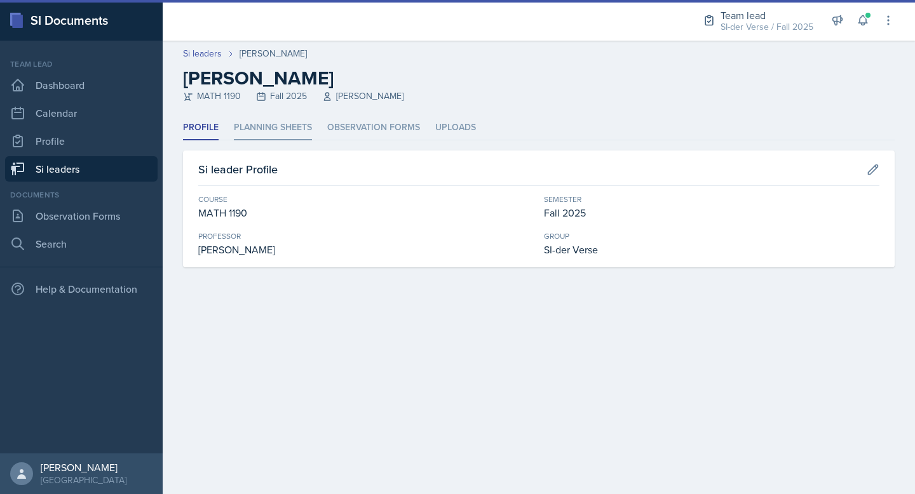
click at [280, 127] on li "Planning Sheets" at bounding box center [273, 128] width 78 height 25
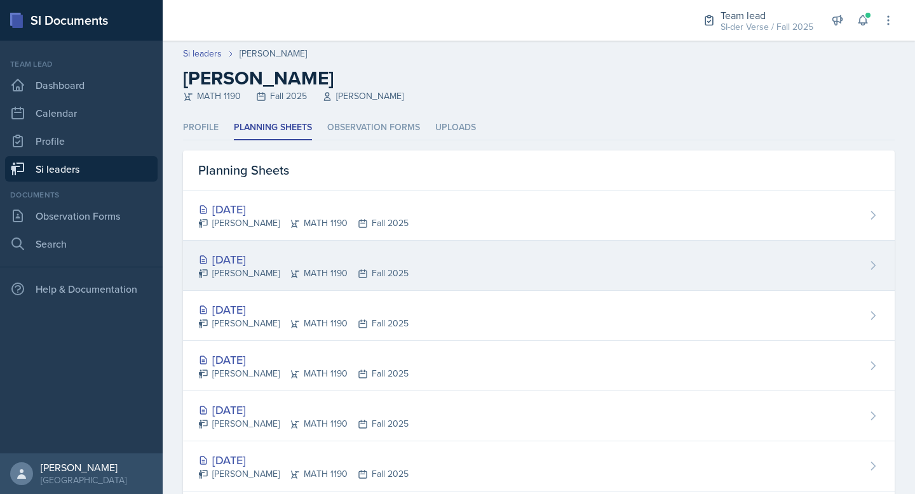
click at [234, 271] on div "[PERSON_NAME] MATH 1190 Fall 2025" at bounding box center [303, 273] width 210 height 13
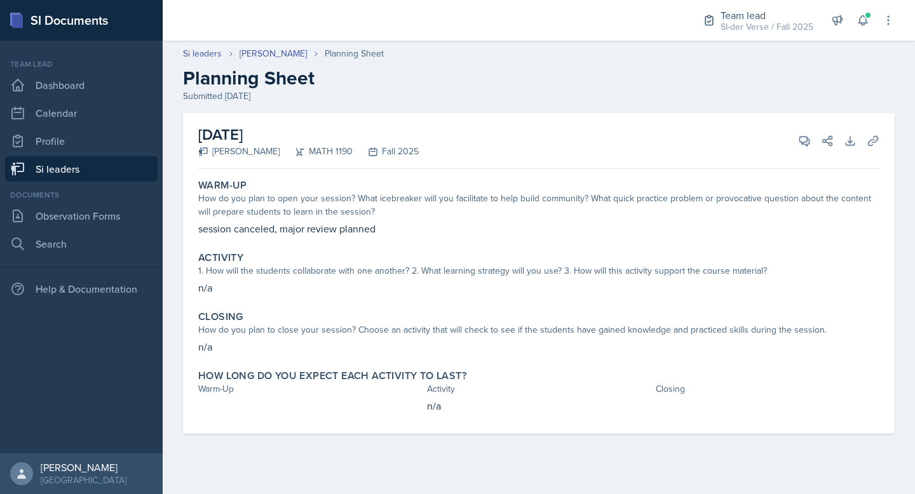
click at [50, 165] on link "Si leaders" at bounding box center [81, 168] width 153 height 25
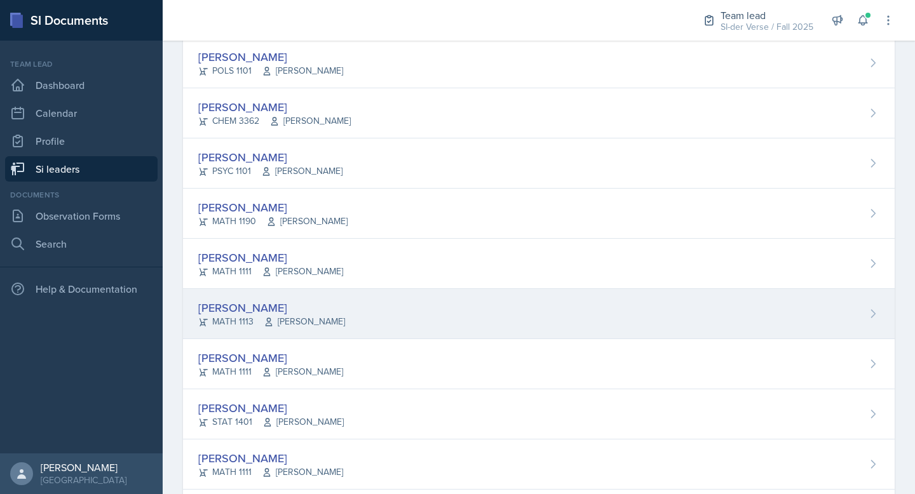
scroll to position [746, 0]
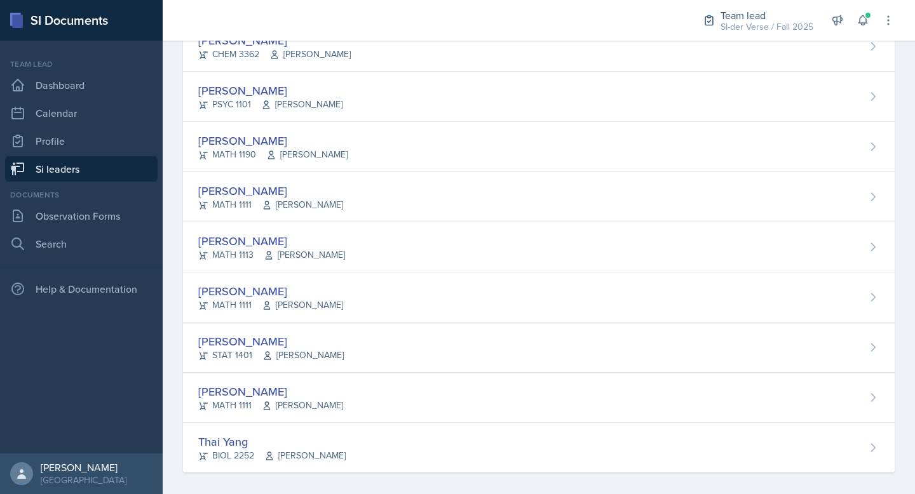
click at [212, 146] on div "[PERSON_NAME]" at bounding box center [272, 140] width 149 height 17
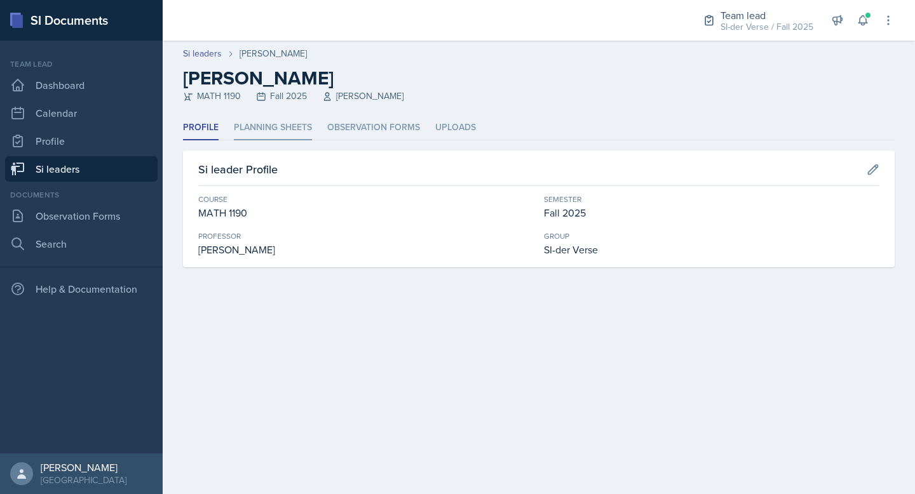
click at [272, 133] on li "Planning Sheets" at bounding box center [273, 128] width 78 height 25
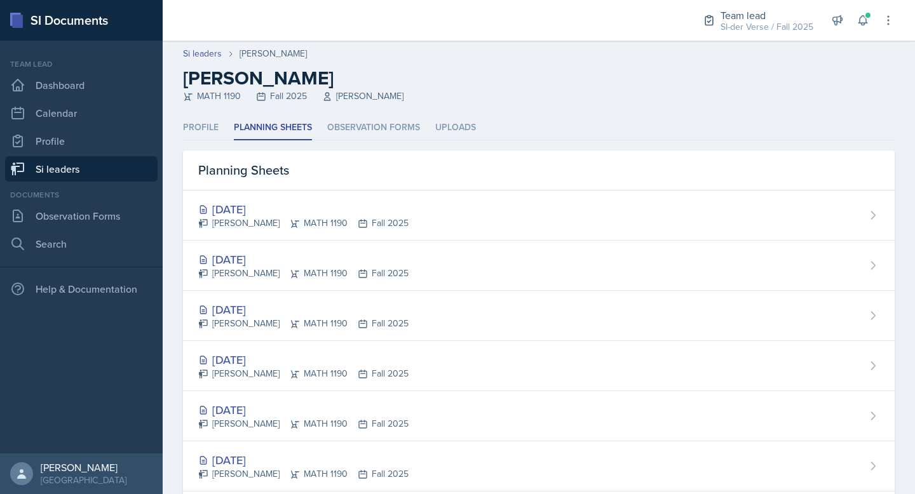
click at [287, 195] on div "[DATE] [PERSON_NAME] MATH 1190 Fall 2025" at bounding box center [539, 216] width 712 height 50
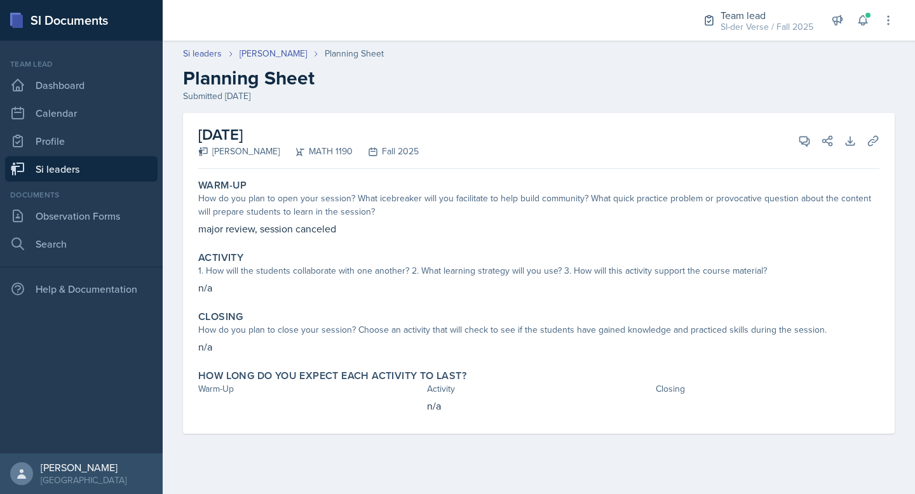
click at [95, 168] on link "Si leaders" at bounding box center [81, 168] width 153 height 25
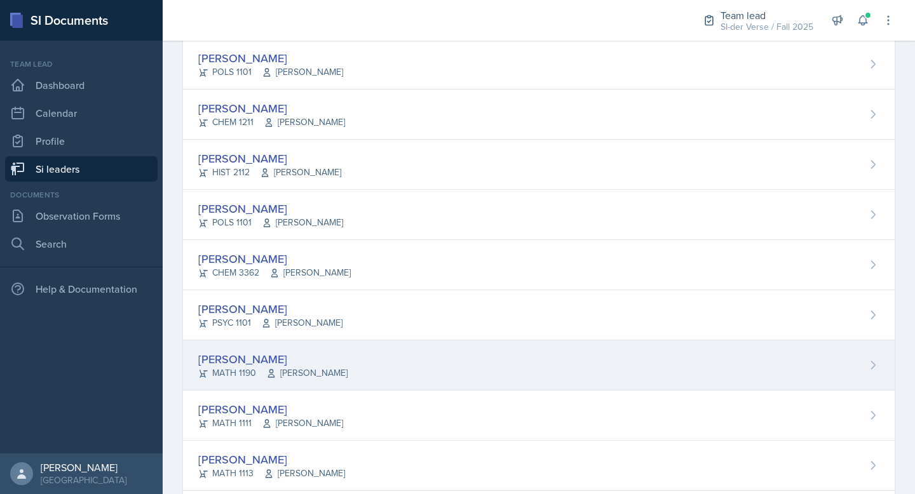
scroll to position [670, 0]
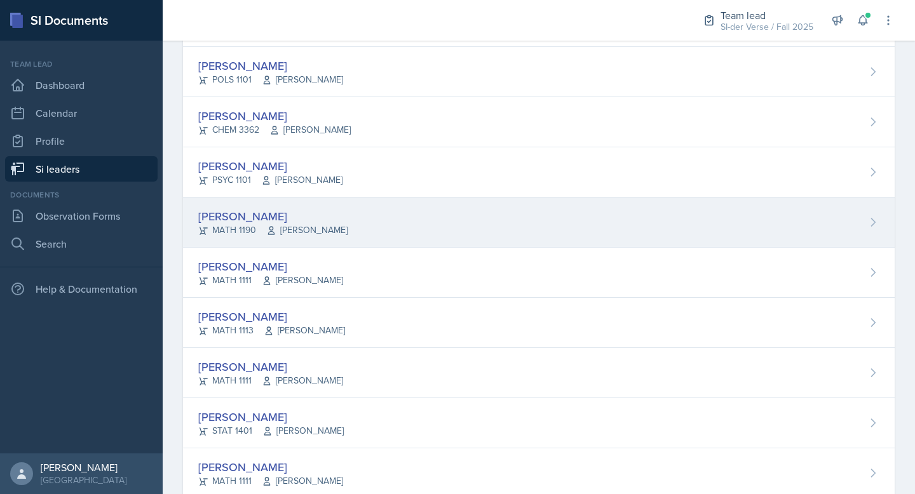
click at [228, 221] on div "[PERSON_NAME]" at bounding box center [272, 216] width 149 height 17
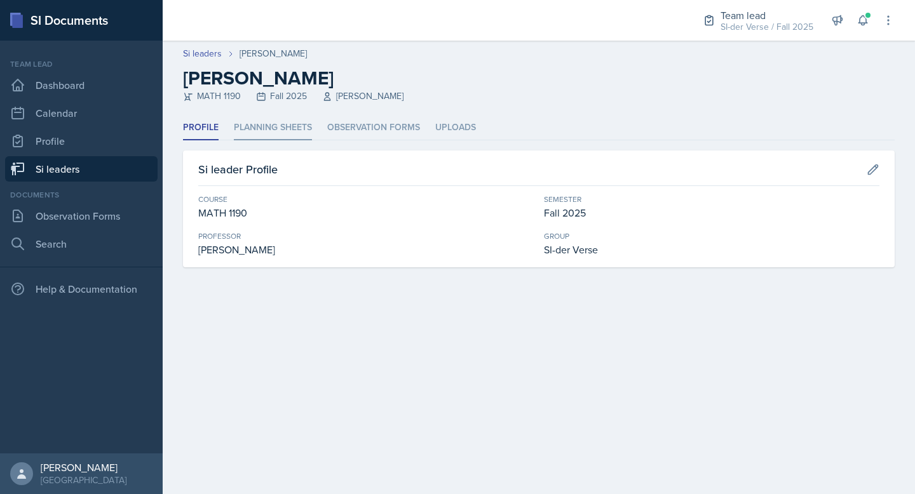
click at [273, 132] on li "Planning Sheets" at bounding box center [273, 128] width 78 height 25
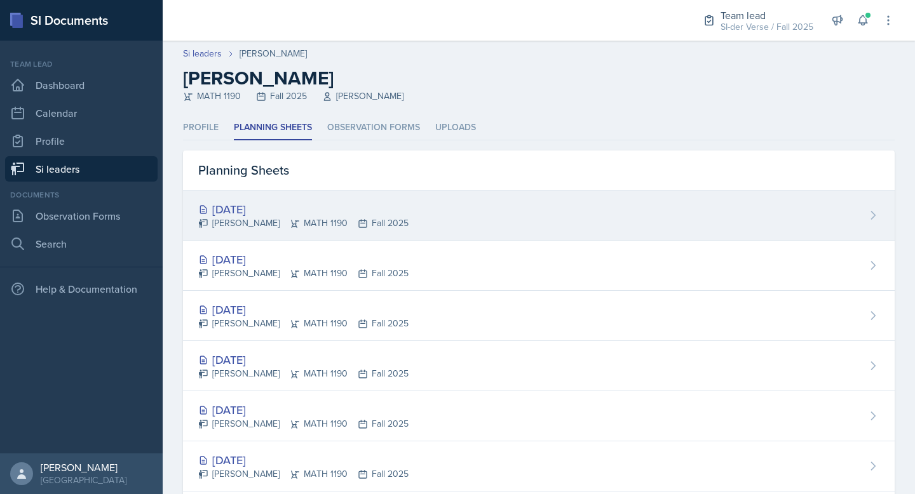
click at [268, 210] on div "[DATE]" at bounding box center [303, 209] width 210 height 17
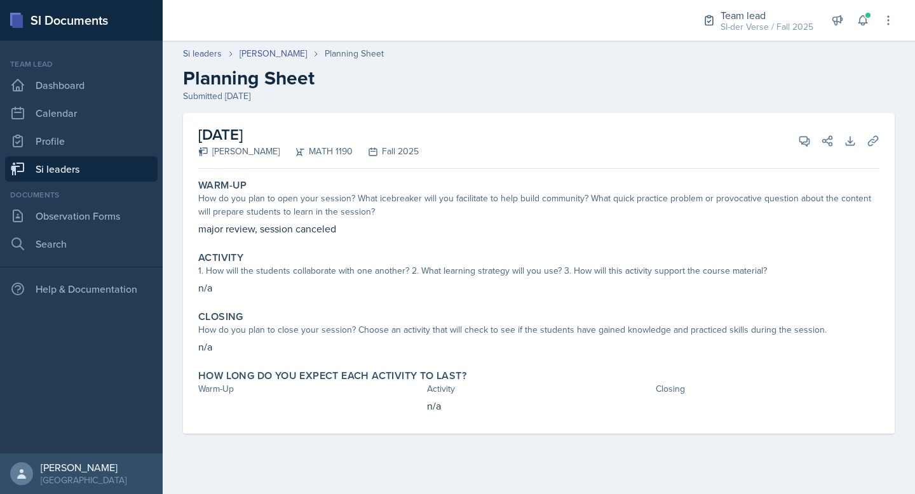
click at [84, 179] on link "Si leaders" at bounding box center [81, 168] width 153 height 25
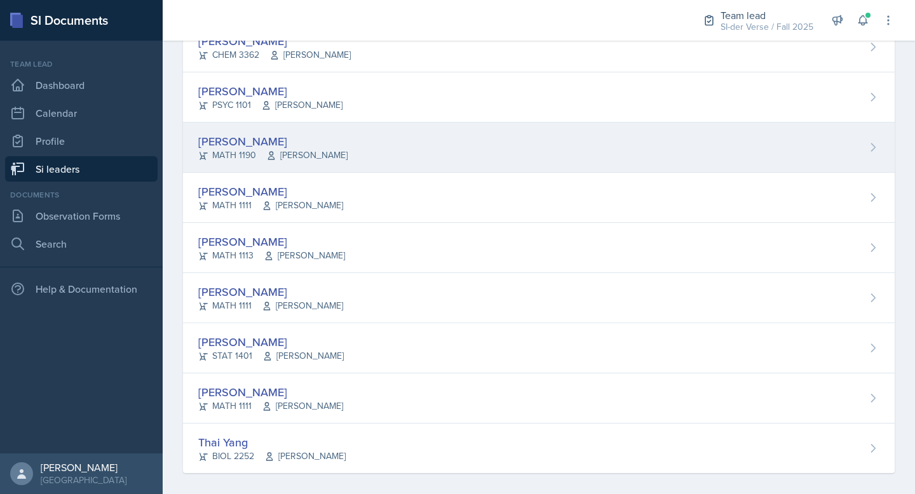
scroll to position [732, 0]
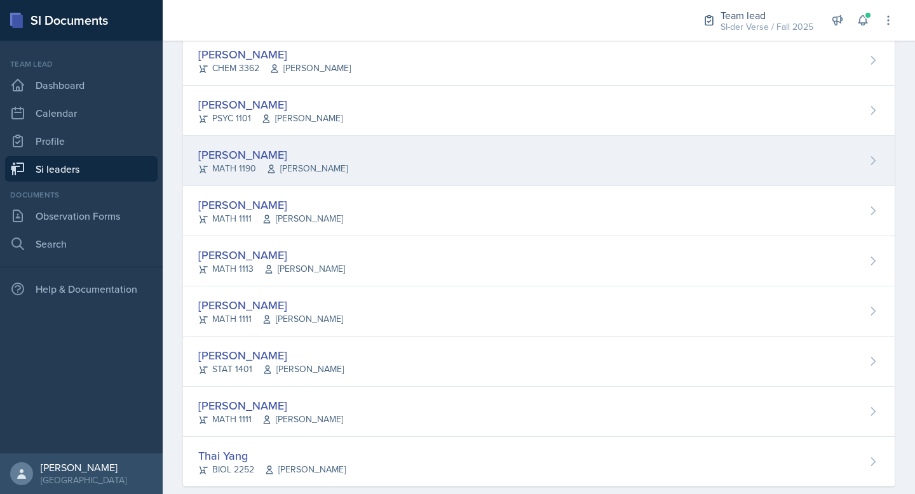
click at [250, 154] on div "[PERSON_NAME]" at bounding box center [272, 154] width 149 height 17
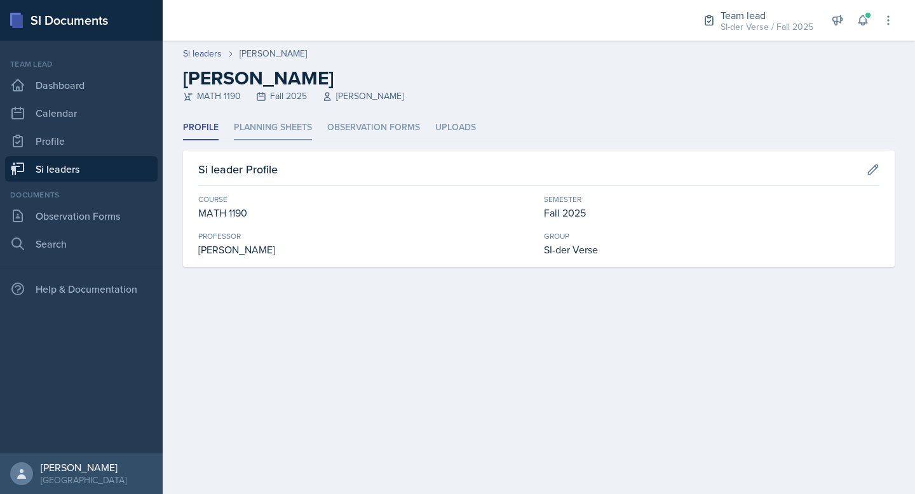
click at [253, 133] on li "Planning Sheets" at bounding box center [273, 128] width 78 height 25
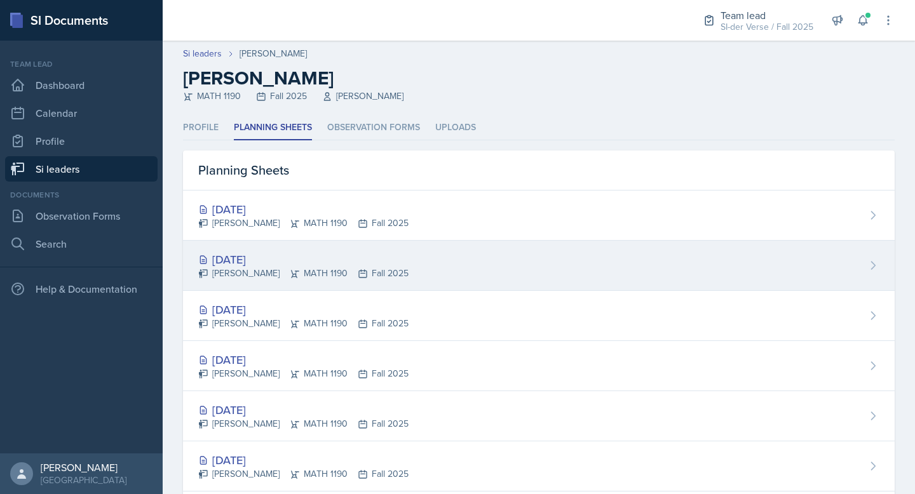
click at [248, 248] on div "[DATE] [PERSON_NAME] MATH 1190 Fall 2025" at bounding box center [539, 266] width 712 height 50
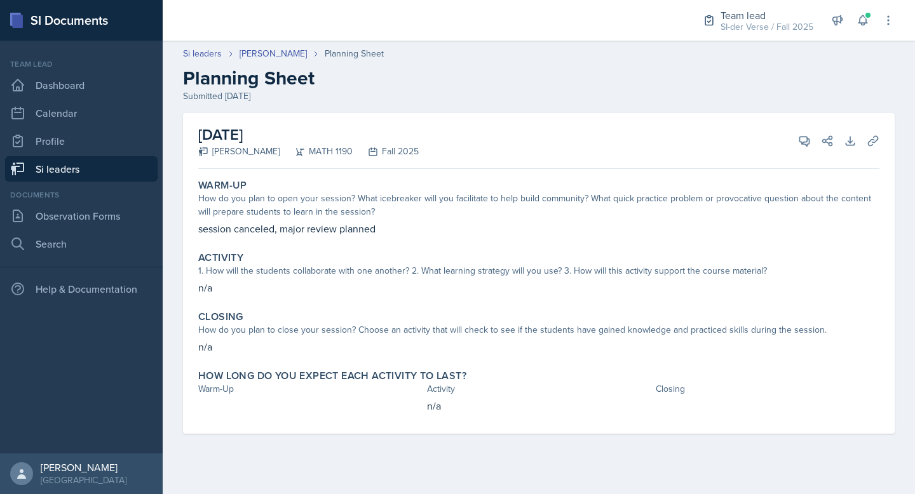
click at [67, 163] on link "Si leaders" at bounding box center [81, 168] width 153 height 25
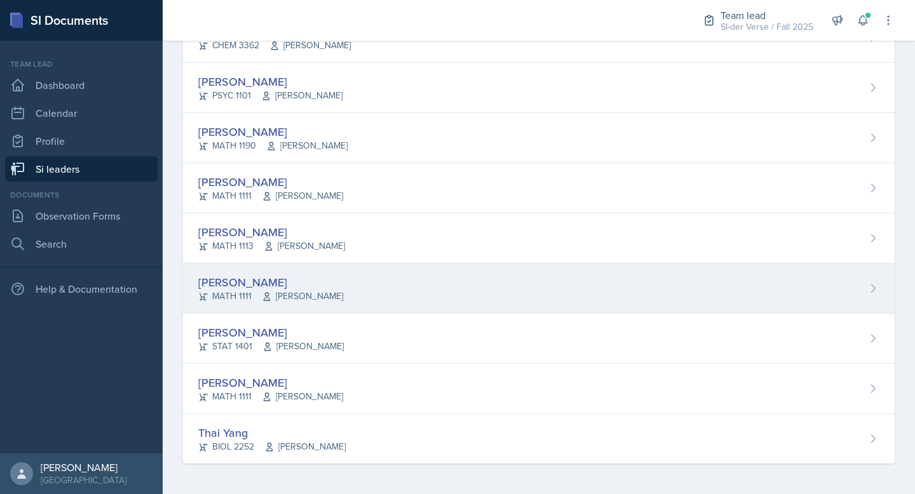
scroll to position [639, 0]
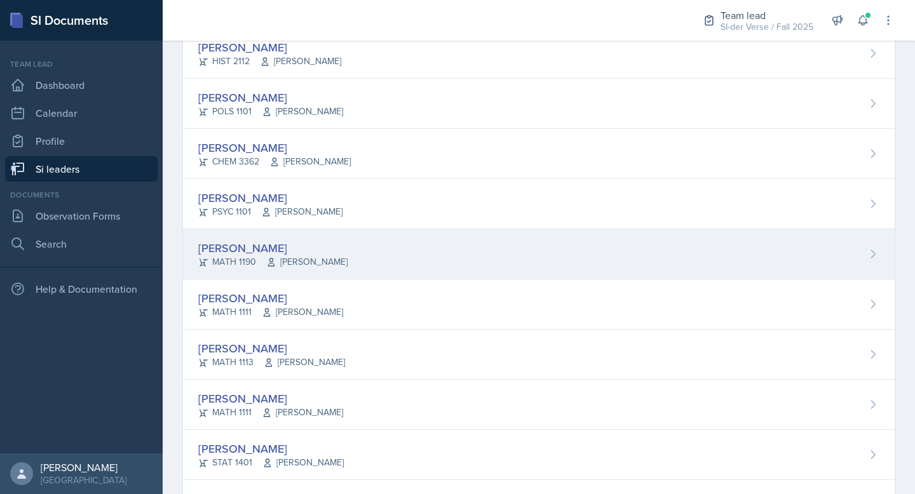
click at [279, 240] on div "[PERSON_NAME]" at bounding box center [272, 248] width 149 height 17
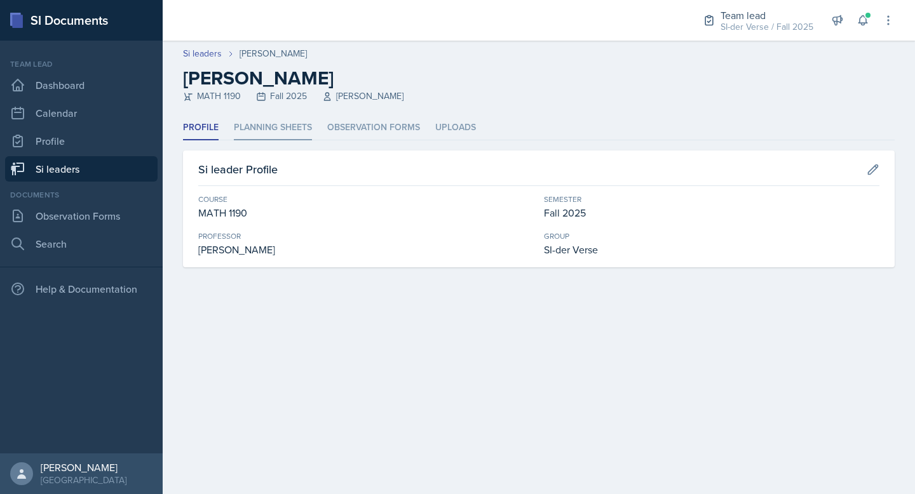
click at [275, 119] on li "Planning Sheets" at bounding box center [273, 128] width 78 height 25
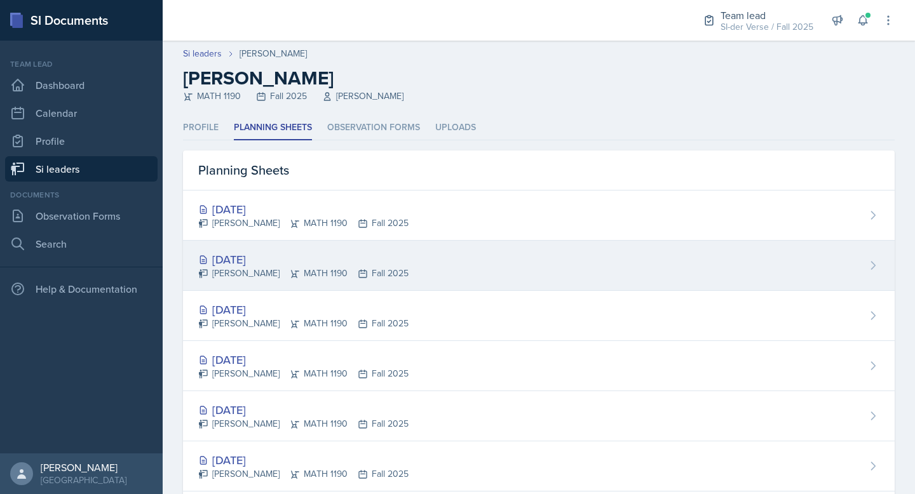
click at [259, 241] on div "[DATE] [PERSON_NAME] MATH 1190 Fall 2025" at bounding box center [539, 266] width 712 height 50
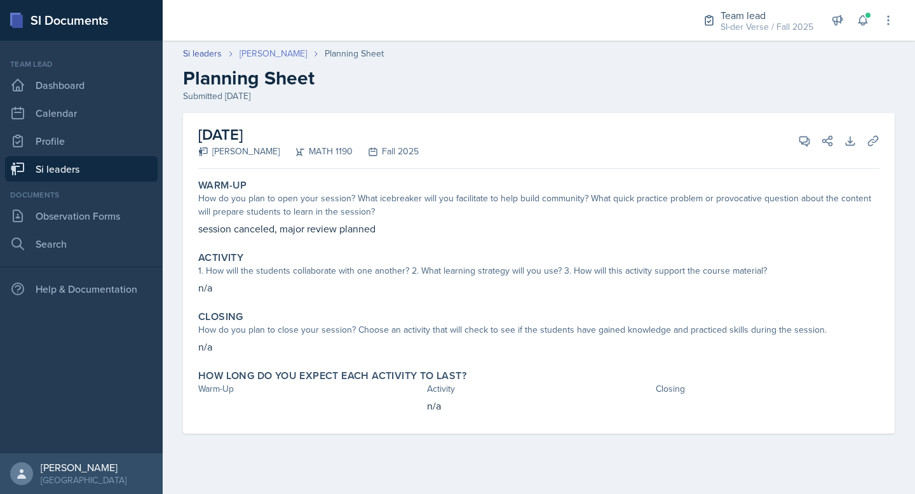
click at [281, 52] on link "[PERSON_NAME]" at bounding box center [273, 53] width 67 height 13
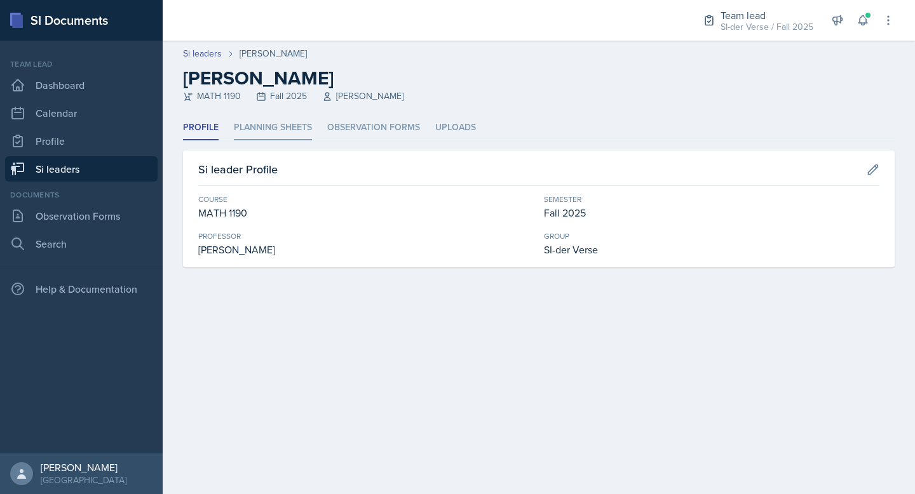
click at [261, 128] on li "Planning Sheets" at bounding box center [273, 128] width 78 height 25
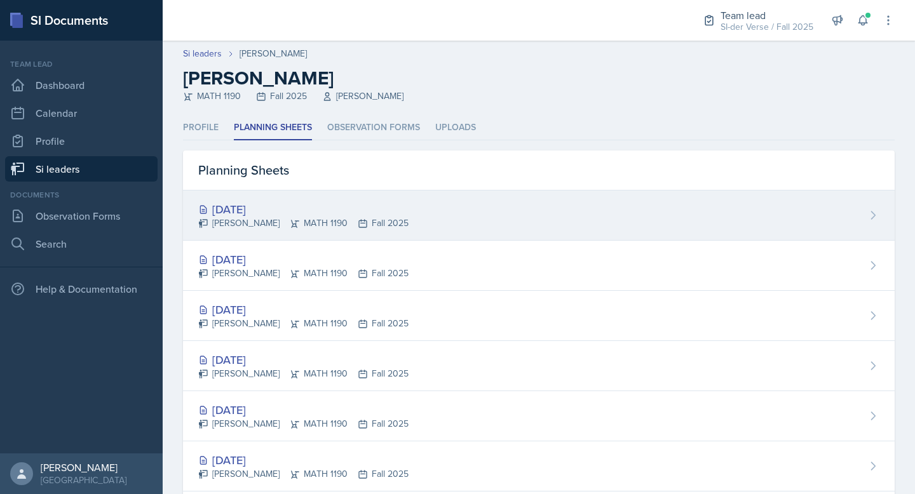
click at [275, 204] on div "[DATE]" at bounding box center [303, 209] width 210 height 17
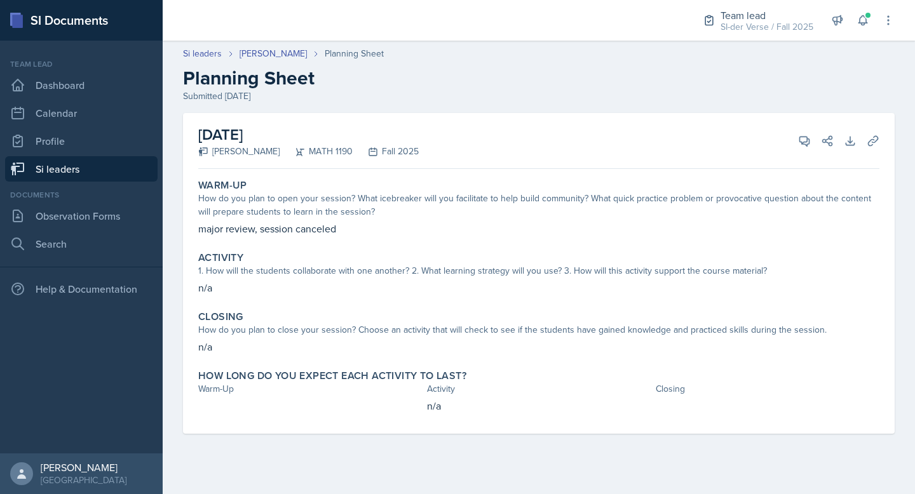
click at [55, 168] on link "Si leaders" at bounding box center [81, 168] width 153 height 25
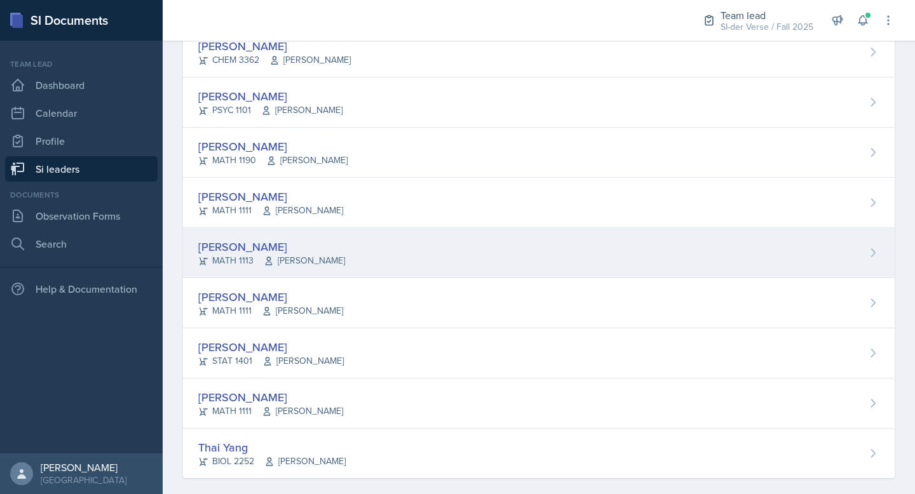
scroll to position [755, 0]
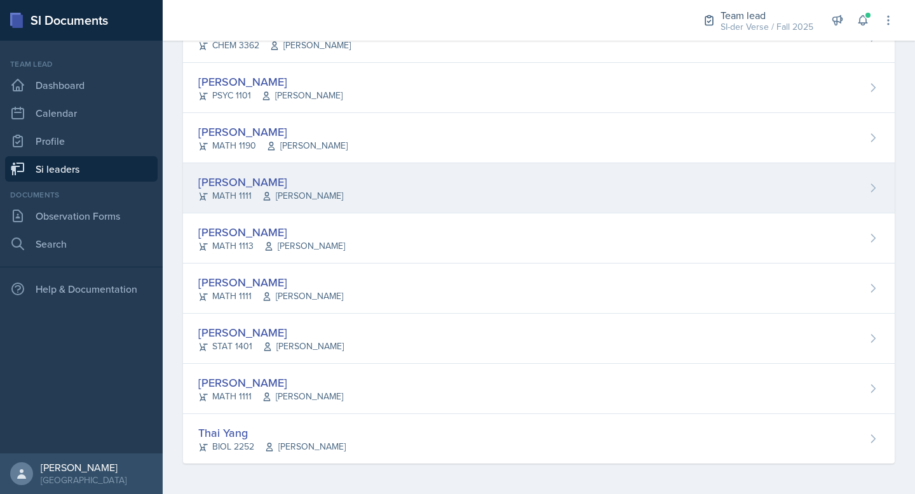
click at [370, 193] on div "[PERSON_NAME] MATH 1111 [PERSON_NAME]" at bounding box center [539, 188] width 712 height 50
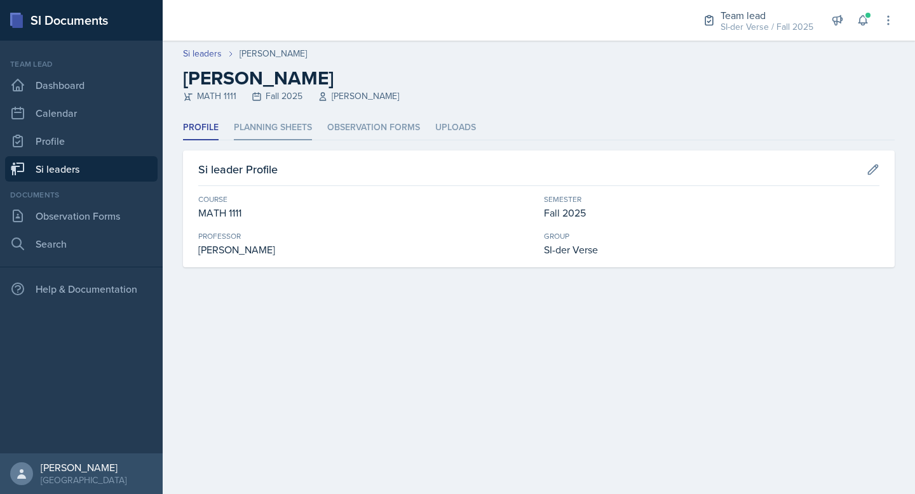
click at [269, 124] on li "Planning Sheets" at bounding box center [273, 128] width 78 height 25
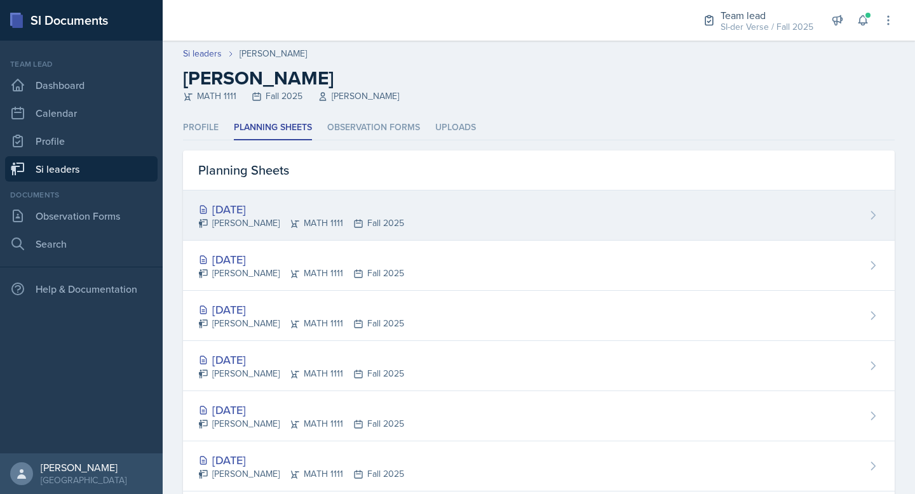
click at [266, 211] on div "[DATE]" at bounding box center [301, 209] width 206 height 17
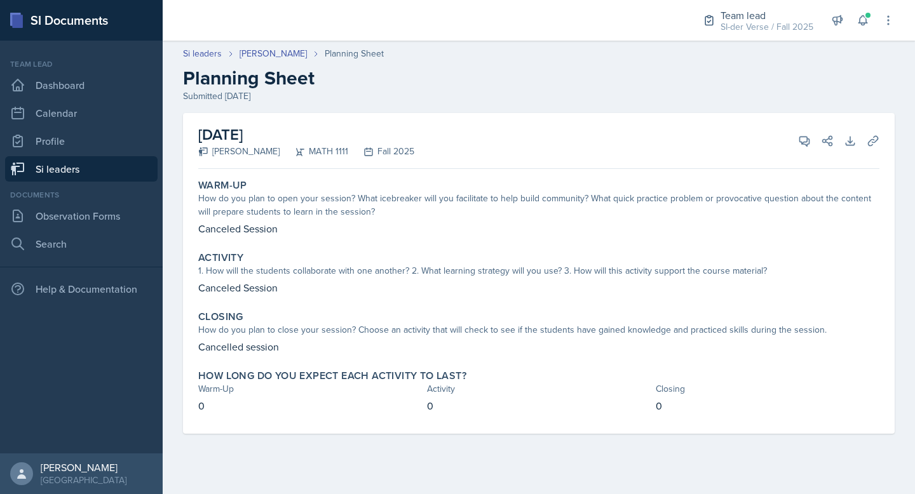
click at [51, 168] on link "Si leaders" at bounding box center [81, 168] width 153 height 25
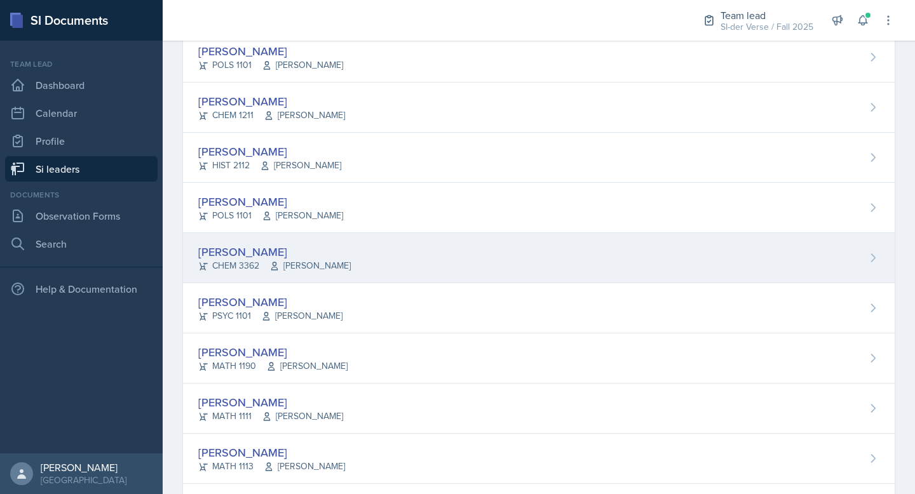
scroll to position [755, 0]
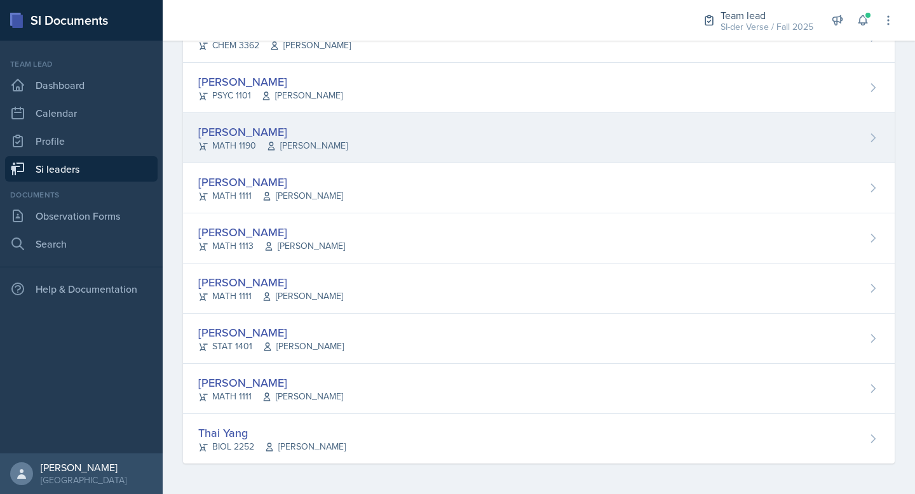
click at [238, 133] on div "[PERSON_NAME]" at bounding box center [272, 131] width 149 height 17
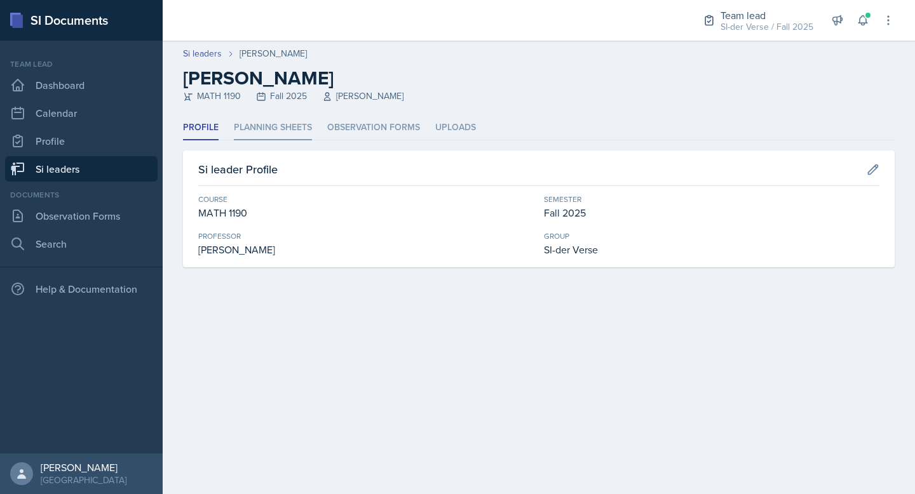
click at [261, 123] on li "Planning Sheets" at bounding box center [273, 128] width 78 height 25
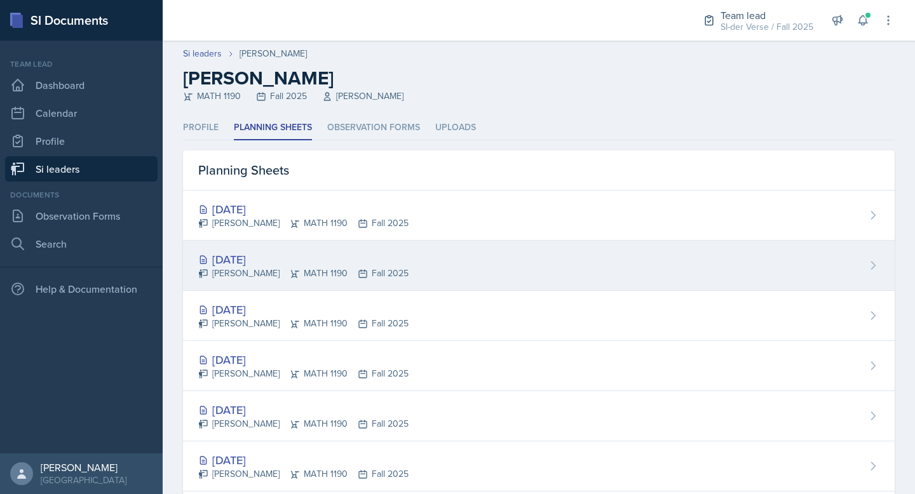
click at [269, 252] on div "[DATE]" at bounding box center [303, 259] width 210 height 17
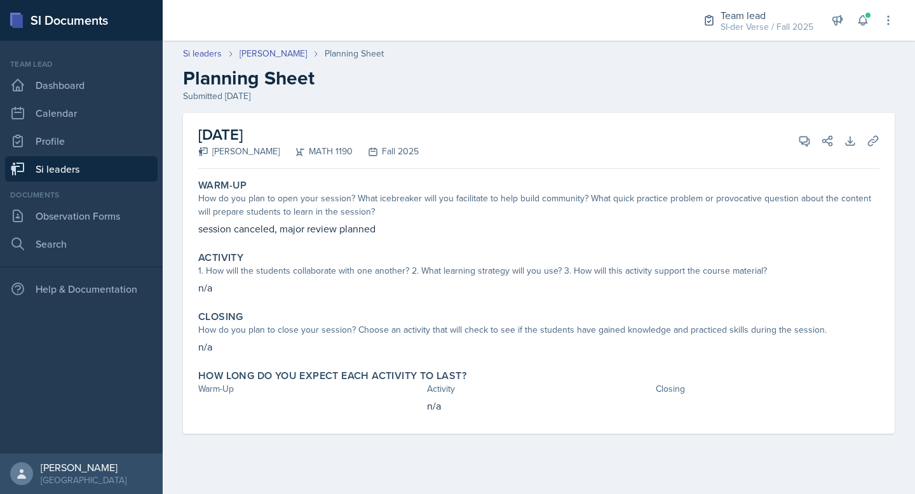
click at [95, 163] on link "Si leaders" at bounding box center [81, 168] width 153 height 25
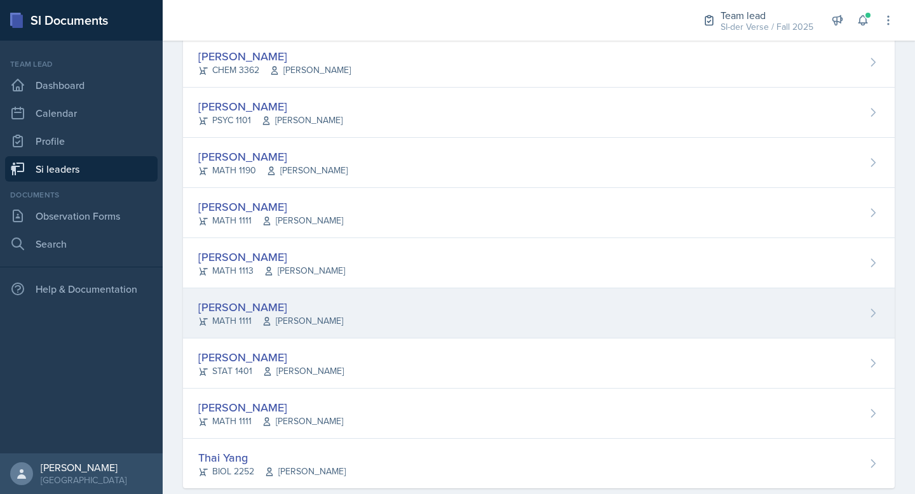
scroll to position [755, 0]
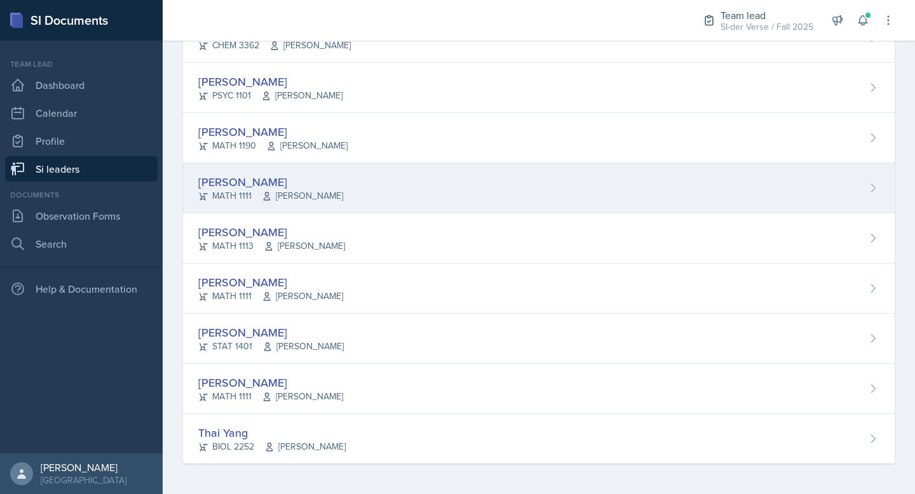
click at [234, 170] on div "[PERSON_NAME] MATH 1111 [PERSON_NAME]" at bounding box center [539, 188] width 712 height 50
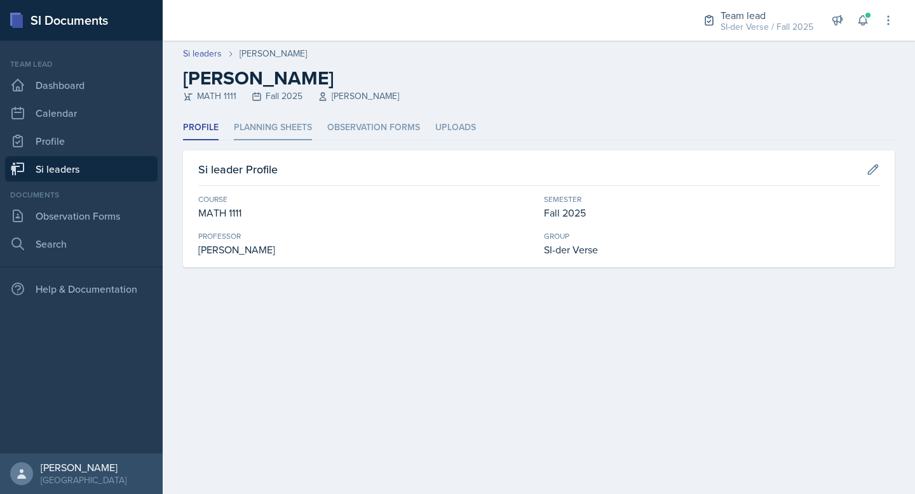
click at [270, 119] on li "Planning Sheets" at bounding box center [273, 128] width 78 height 25
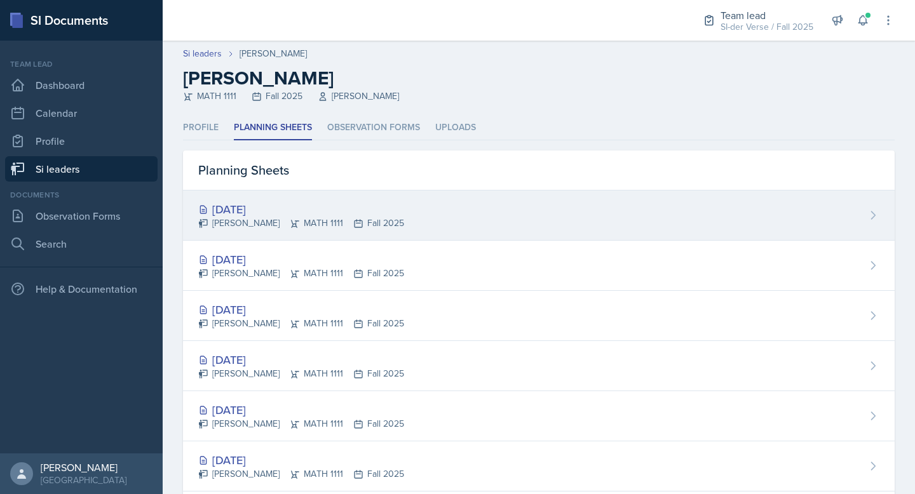
click at [271, 213] on div "[DATE]" at bounding box center [301, 209] width 206 height 17
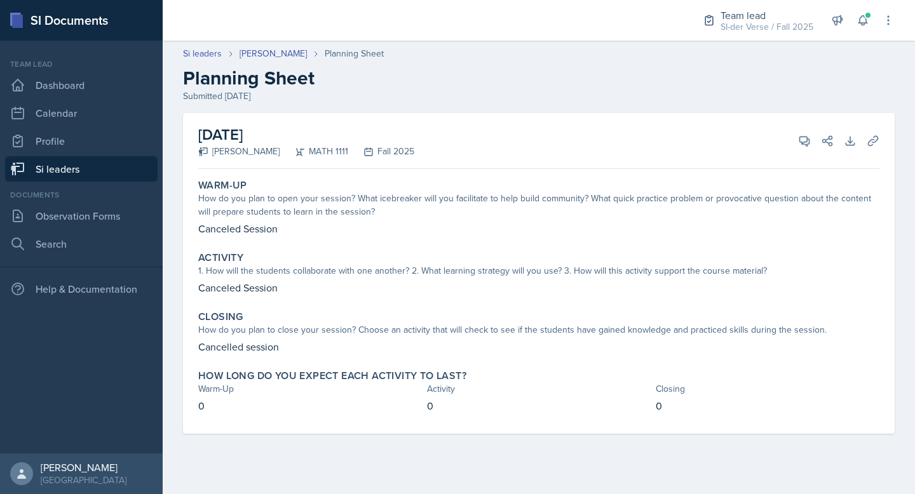
click at [86, 166] on link "Si leaders" at bounding box center [81, 168] width 153 height 25
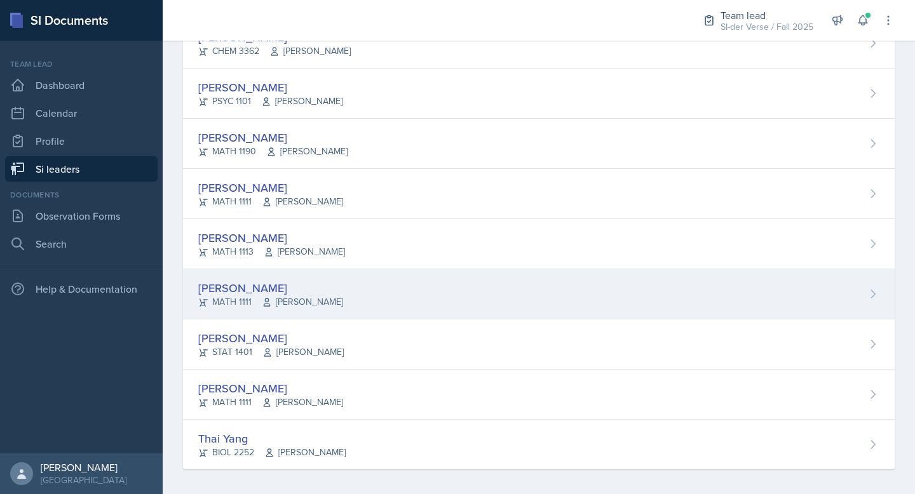
scroll to position [755, 0]
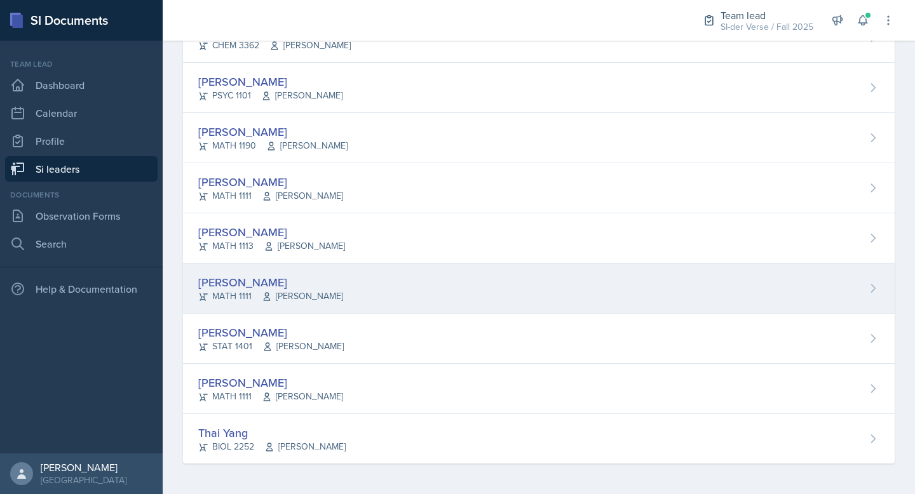
click at [286, 274] on div "[PERSON_NAME]" at bounding box center [270, 282] width 145 height 17
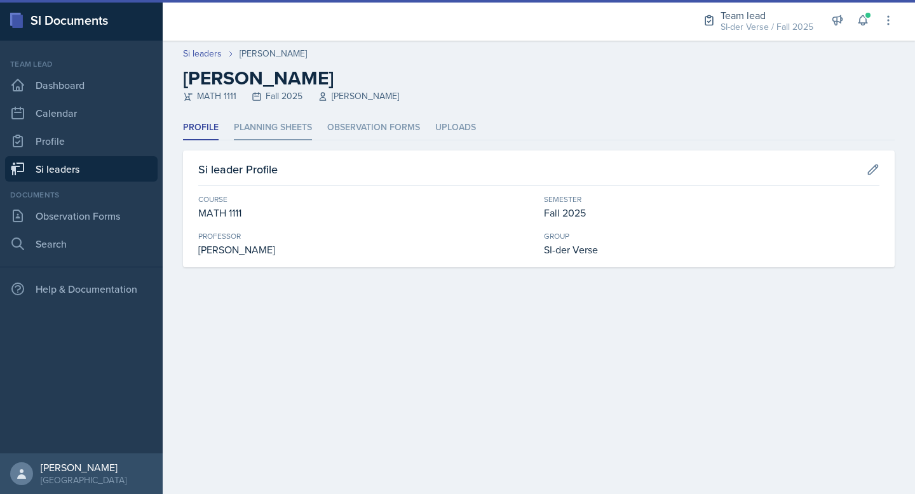
click at [245, 135] on li "Planning Sheets" at bounding box center [273, 128] width 78 height 25
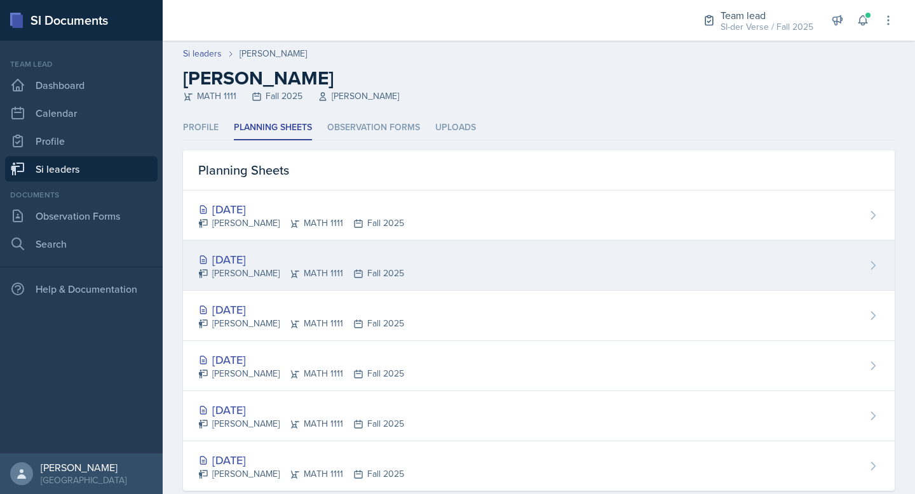
click at [263, 255] on div "[DATE]" at bounding box center [301, 259] width 206 height 17
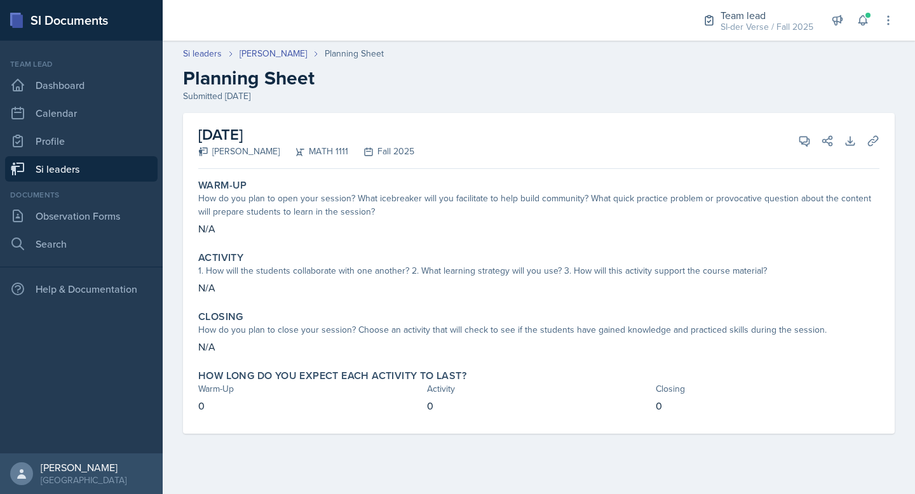
click at [90, 172] on link "Si leaders" at bounding box center [81, 168] width 153 height 25
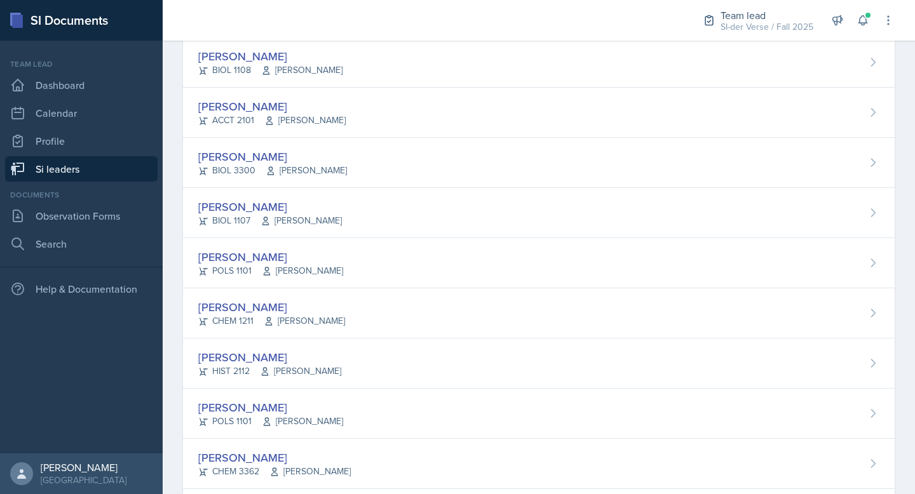
scroll to position [630, 0]
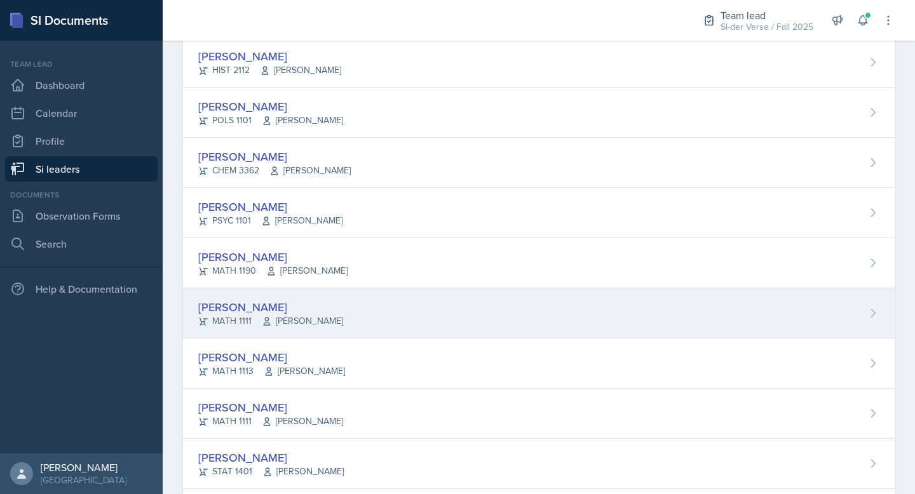
click at [283, 300] on div "[PERSON_NAME]" at bounding box center [270, 307] width 145 height 17
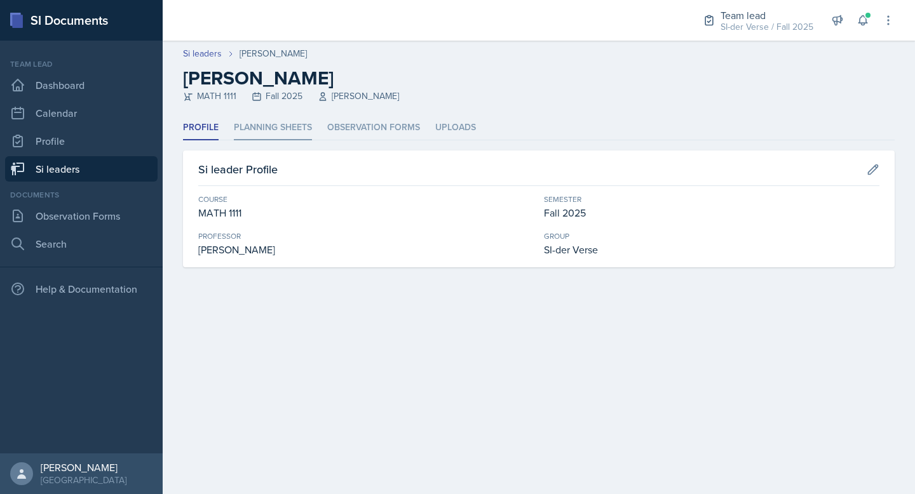
click at [275, 140] on li "Planning Sheets" at bounding box center [273, 128] width 78 height 25
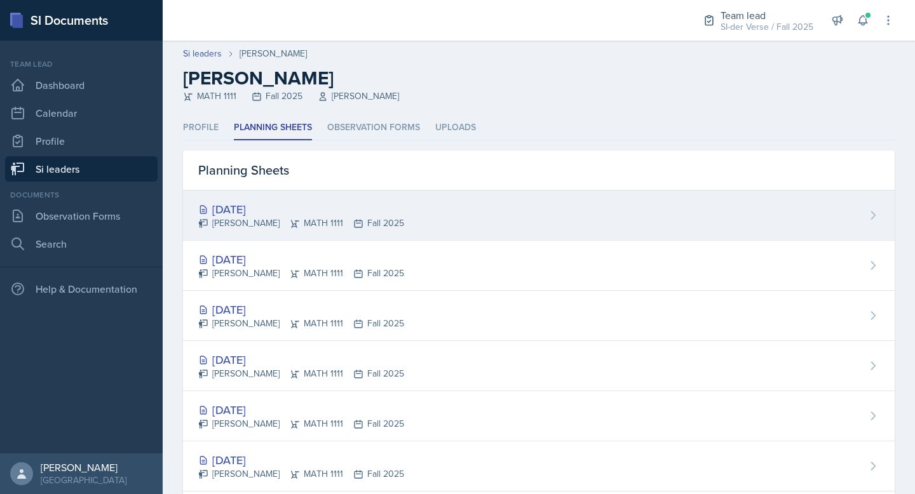
click at [271, 214] on div "[DATE]" at bounding box center [301, 209] width 206 height 17
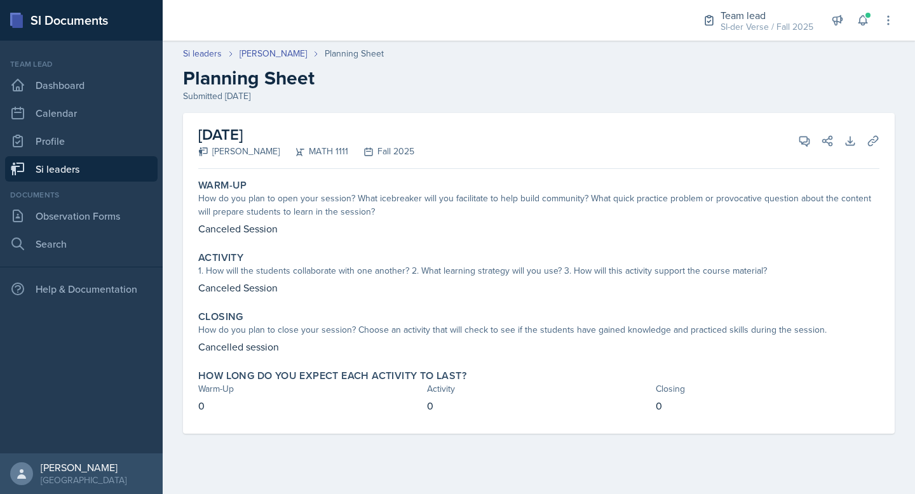
click at [81, 169] on link "Si leaders" at bounding box center [81, 168] width 153 height 25
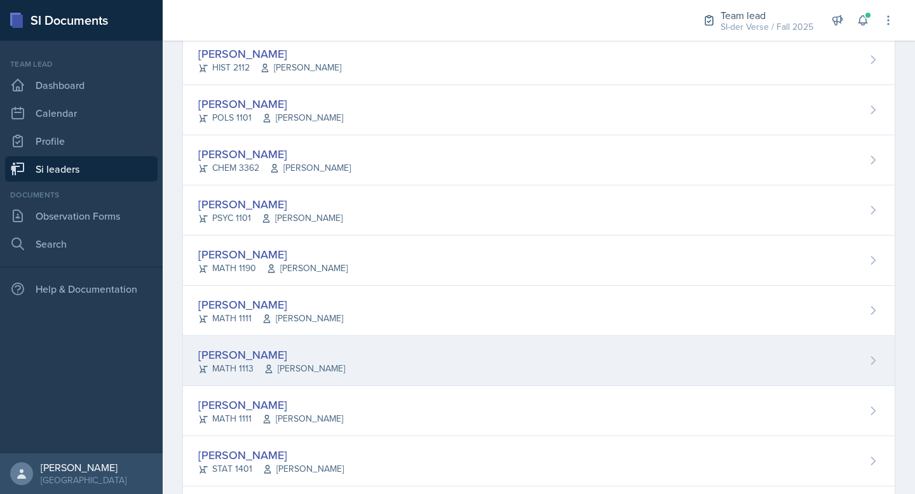
scroll to position [755, 0]
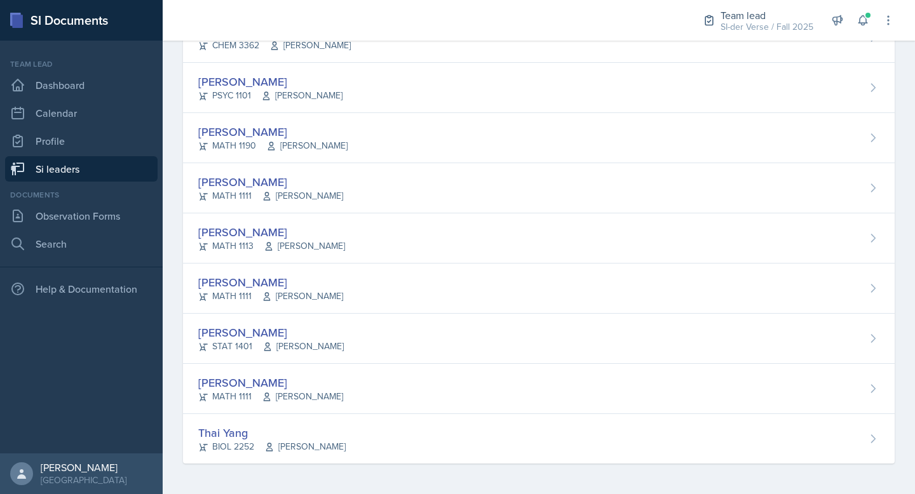
click at [226, 180] on div "[PERSON_NAME]" at bounding box center [270, 181] width 145 height 17
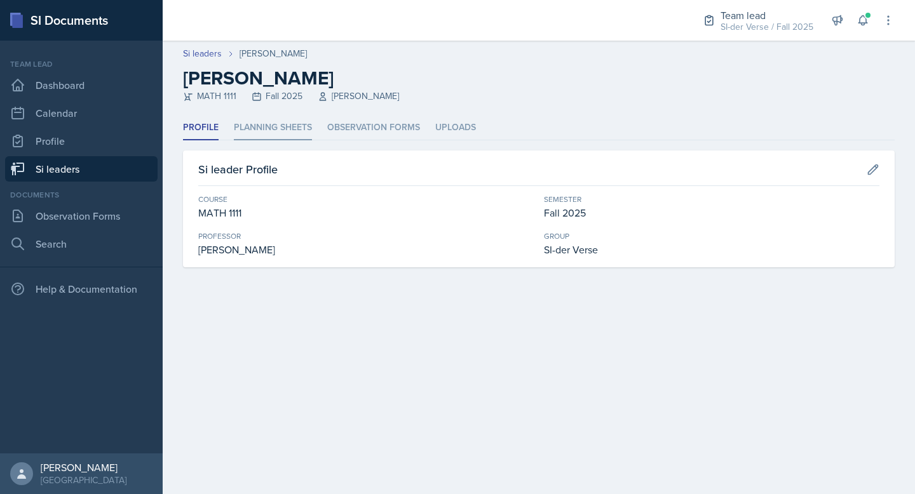
click at [262, 129] on li "Planning Sheets" at bounding box center [273, 128] width 78 height 25
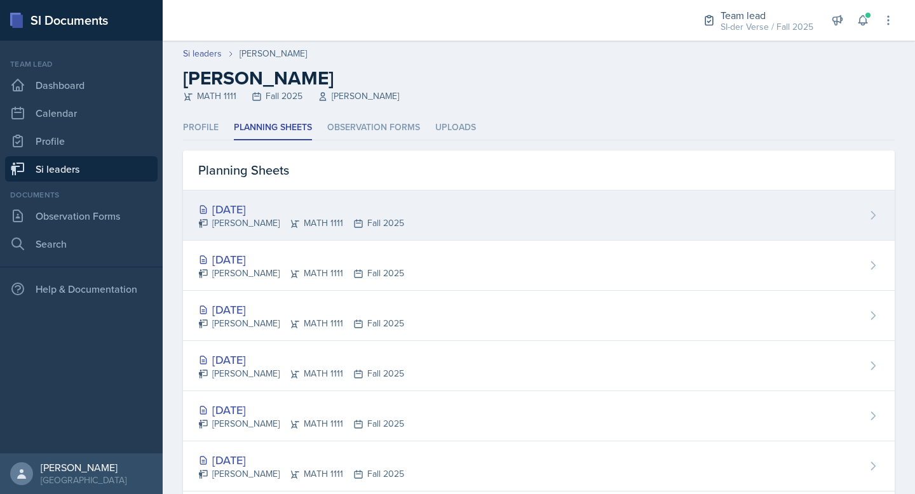
click at [260, 198] on div "[DATE] [PERSON_NAME] MATH 1111 Fall 2025" at bounding box center [539, 216] width 712 height 50
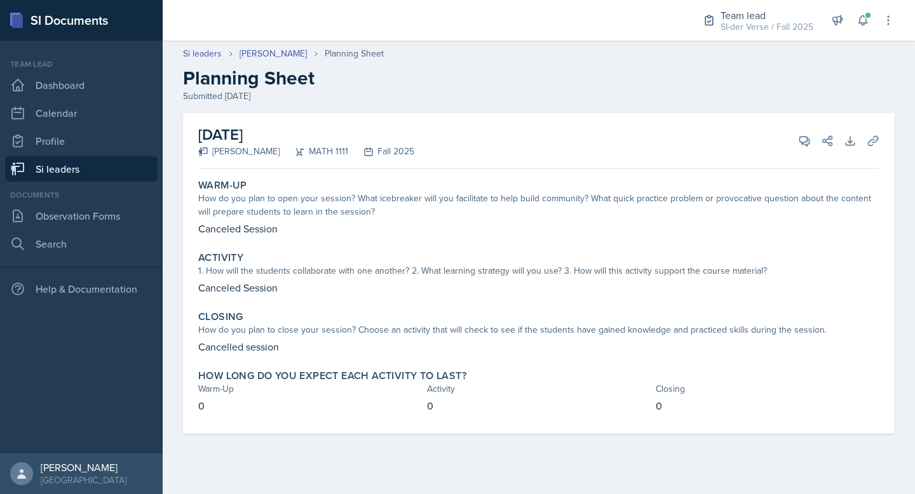
click at [67, 172] on link "Si leaders" at bounding box center [81, 168] width 153 height 25
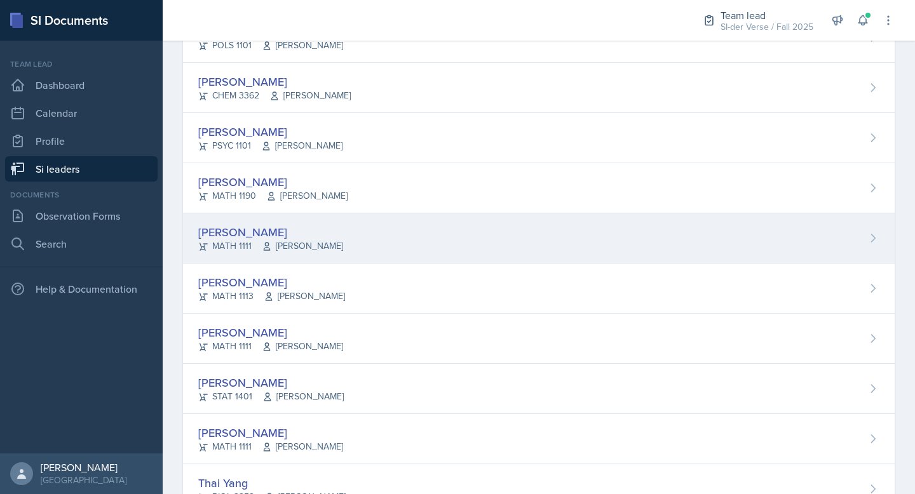
scroll to position [755, 0]
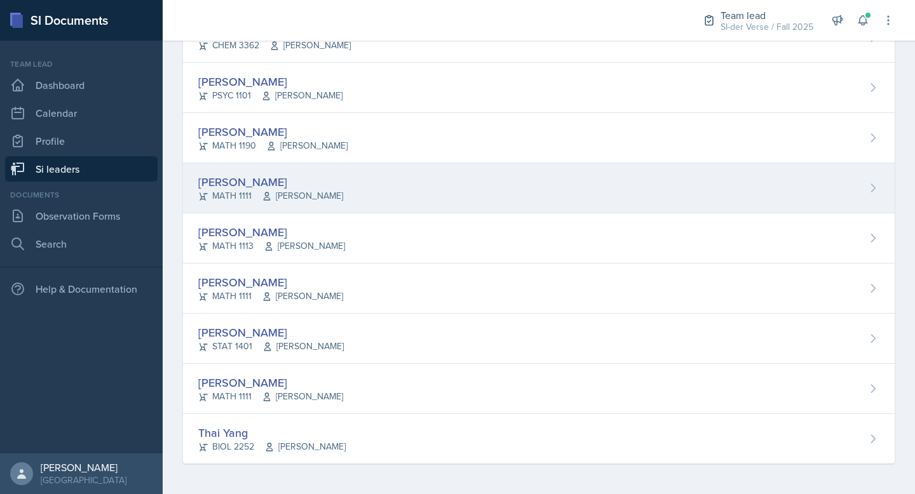
click at [290, 182] on div "[PERSON_NAME]" at bounding box center [270, 181] width 145 height 17
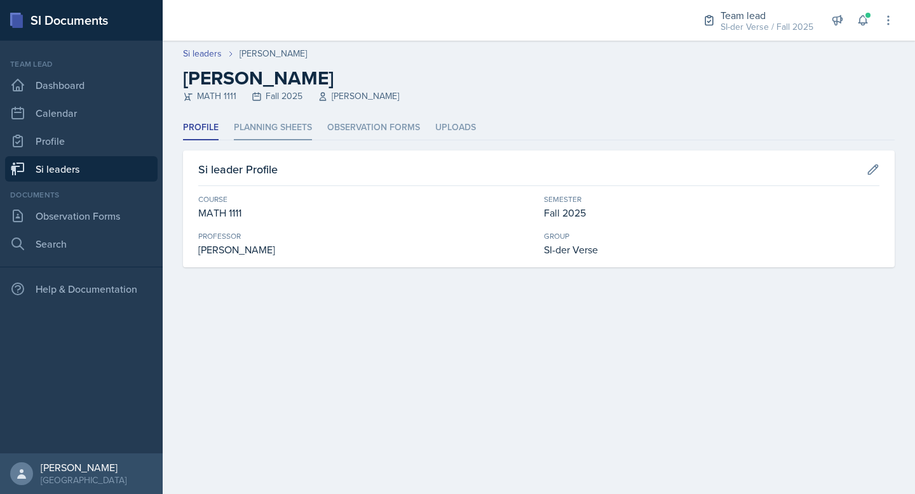
click at [252, 125] on li "Planning Sheets" at bounding box center [273, 128] width 78 height 25
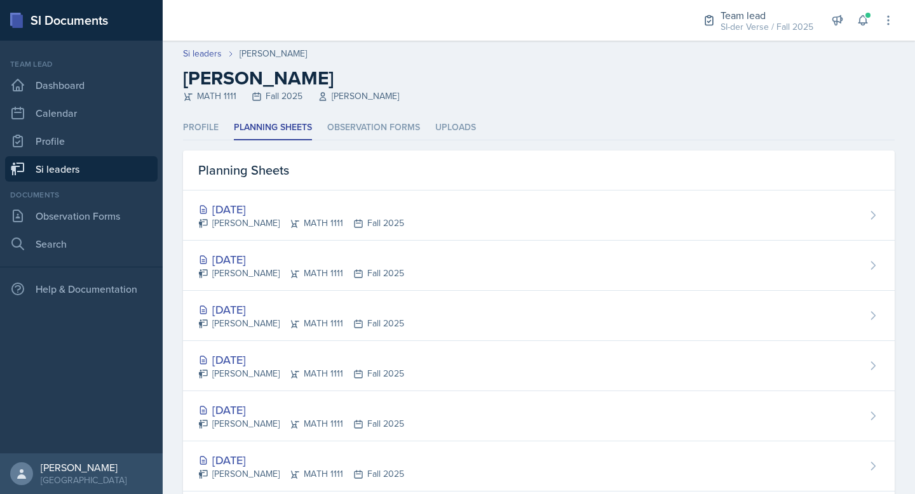
click at [81, 171] on link "Si leaders" at bounding box center [81, 168] width 153 height 25
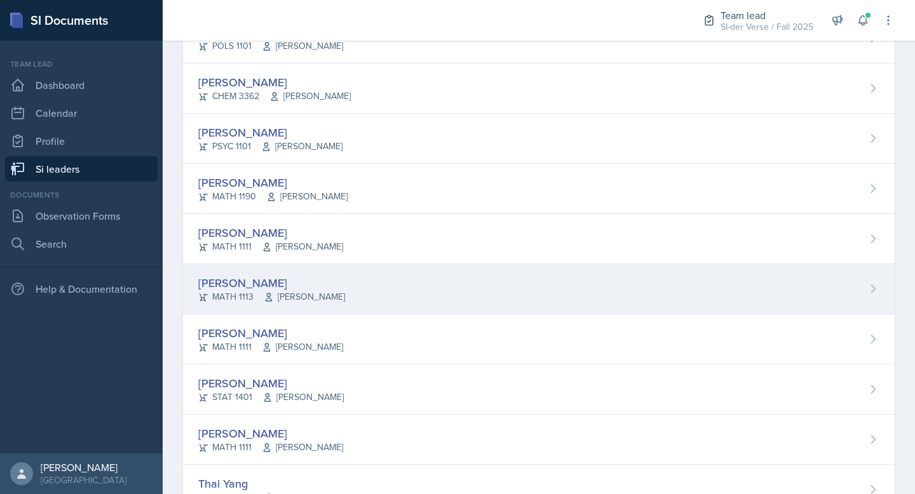
scroll to position [755, 0]
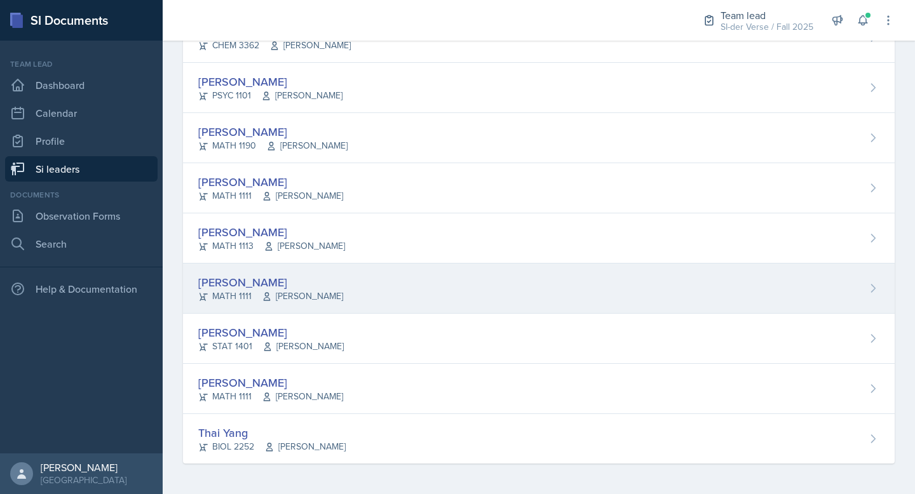
click at [296, 269] on div "[PERSON_NAME] MATH 1111 [PERSON_NAME]" at bounding box center [539, 289] width 712 height 50
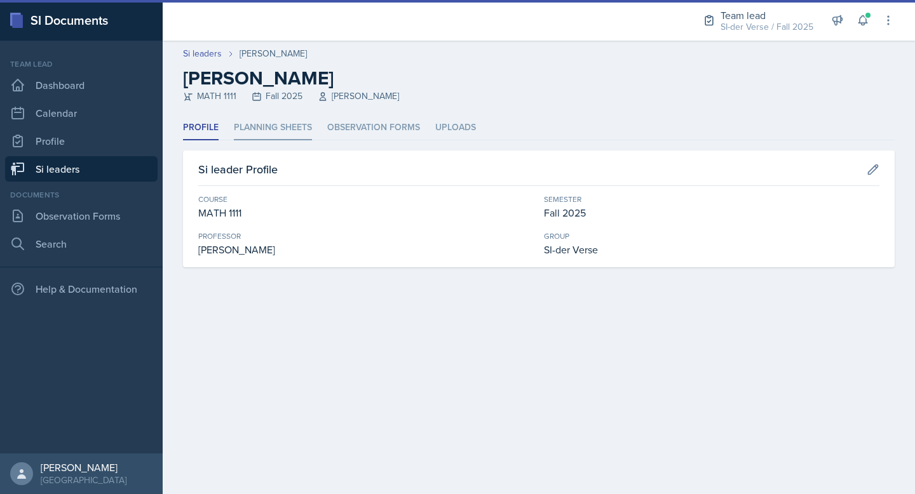
click at [296, 130] on li "Planning Sheets" at bounding box center [273, 128] width 78 height 25
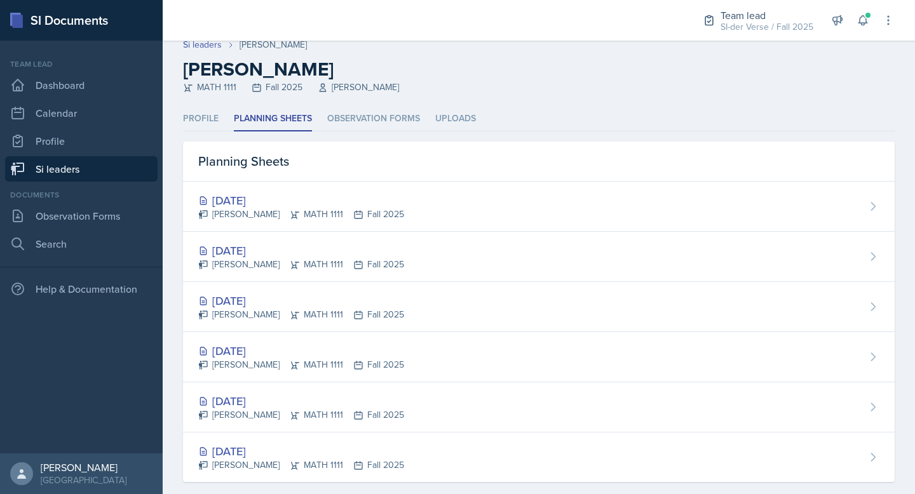
scroll to position [18, 0]
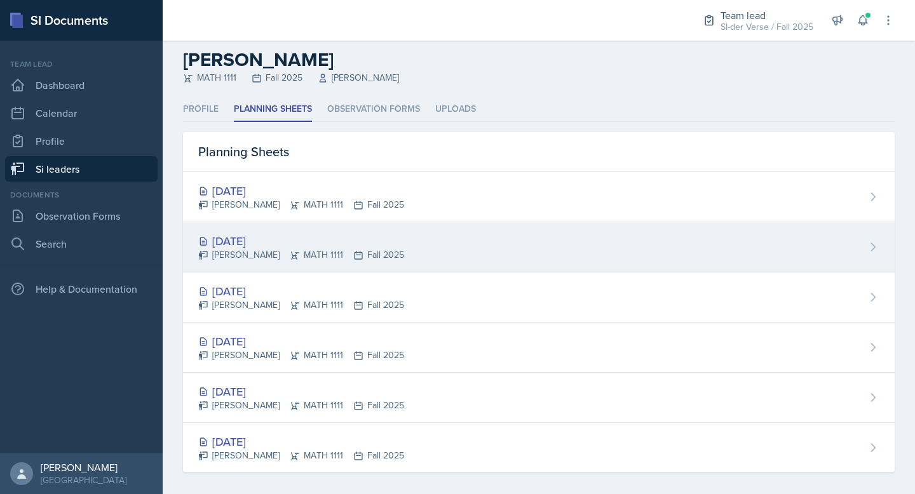
click at [267, 240] on div "[DATE]" at bounding box center [301, 241] width 206 height 17
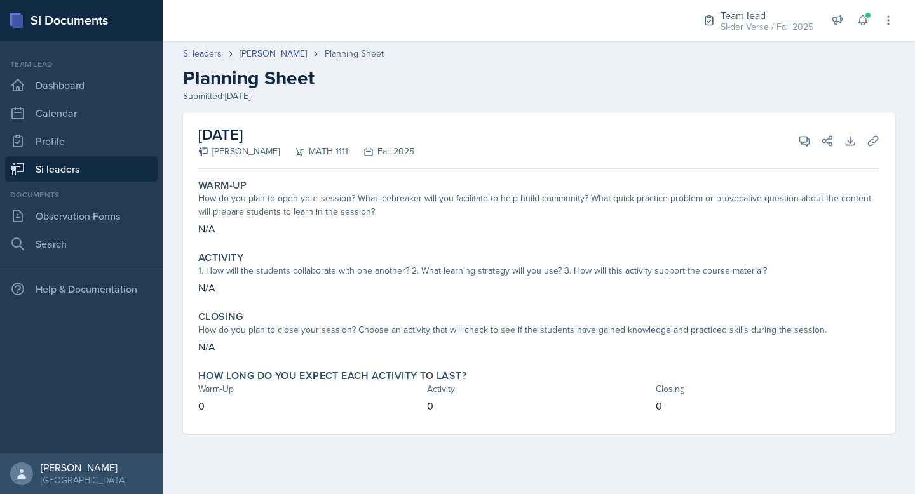
click at [62, 163] on link "Si leaders" at bounding box center [81, 168] width 153 height 25
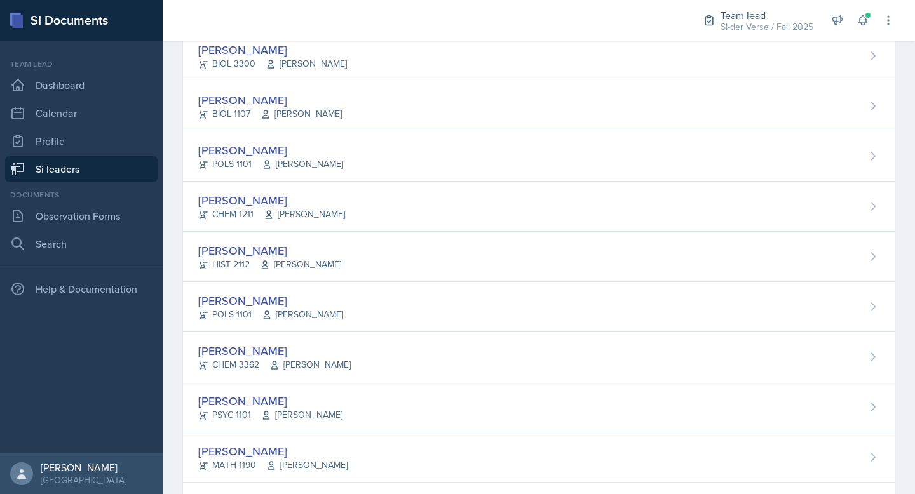
scroll to position [755, 0]
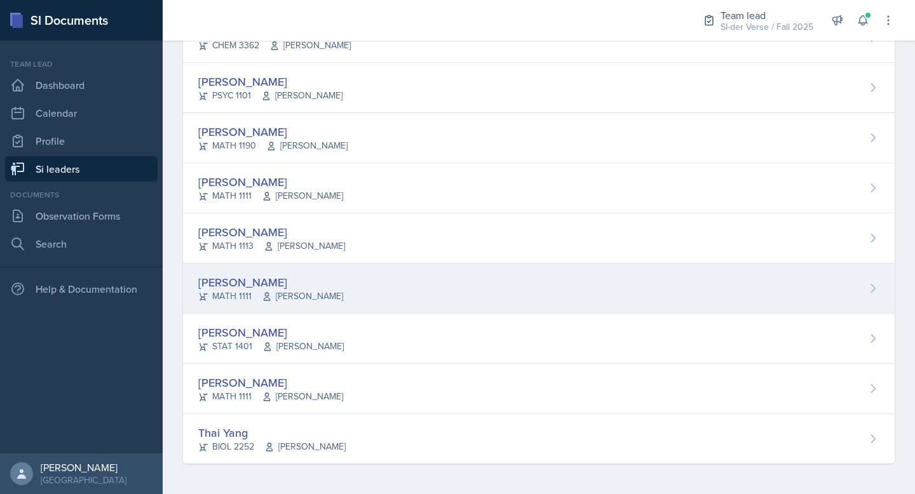
click at [255, 273] on div "[PERSON_NAME] MATH 1111 [PERSON_NAME]" at bounding box center [539, 289] width 712 height 50
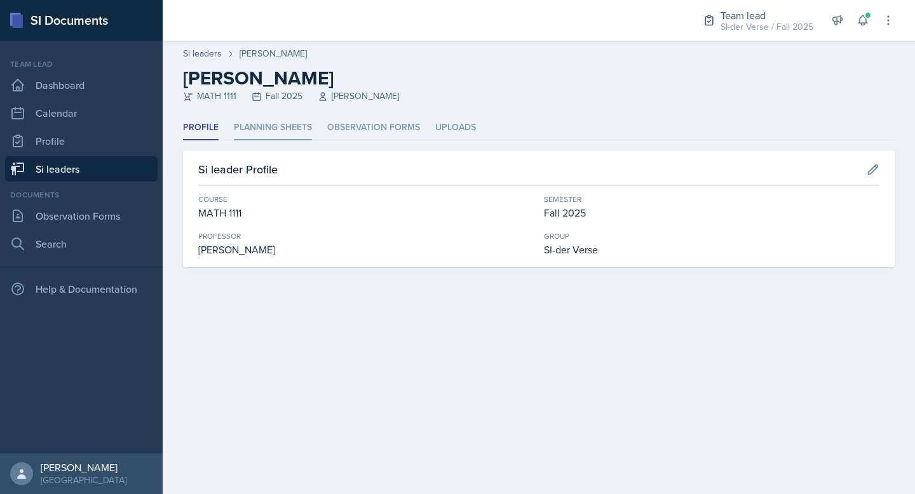
click at [264, 121] on li "Planning Sheets" at bounding box center [273, 128] width 78 height 25
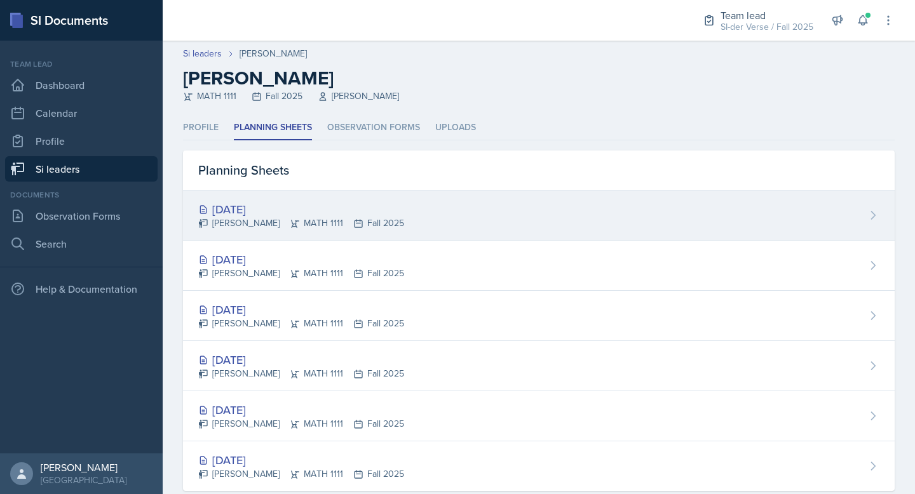
click at [283, 215] on div "[DATE]" at bounding box center [301, 209] width 206 height 17
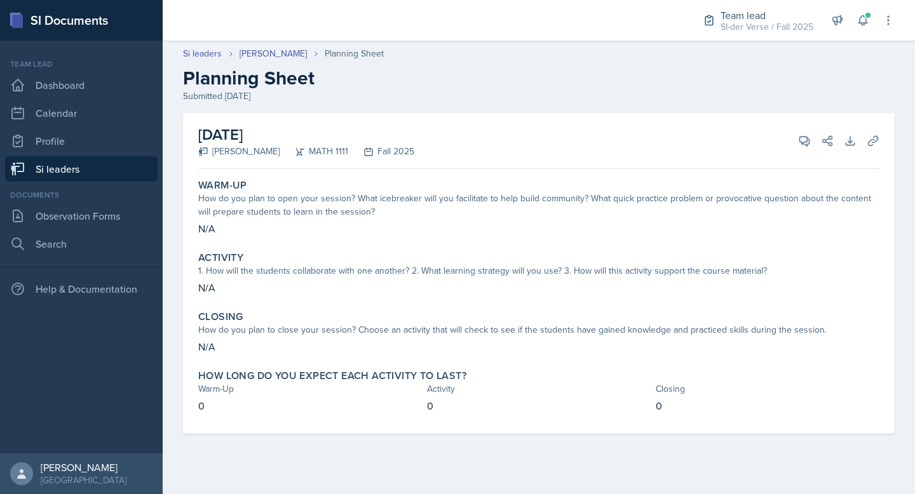
click at [62, 165] on link "Si leaders" at bounding box center [81, 168] width 153 height 25
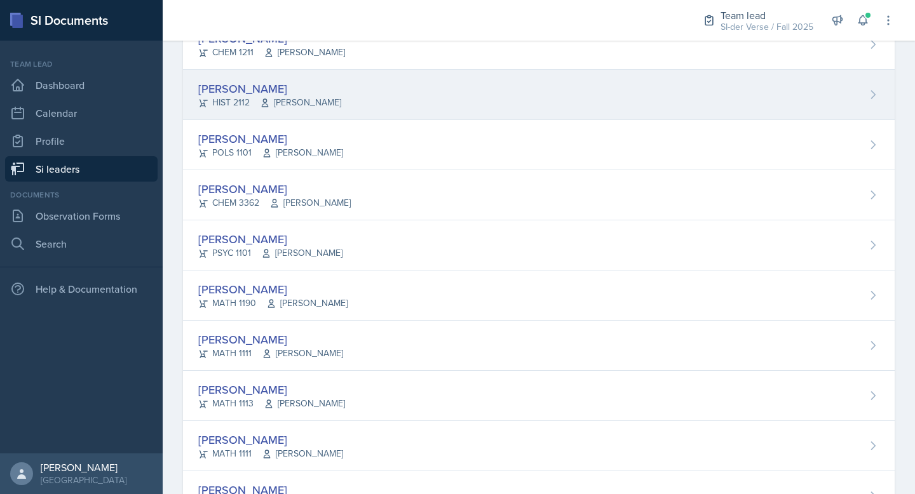
scroll to position [755, 0]
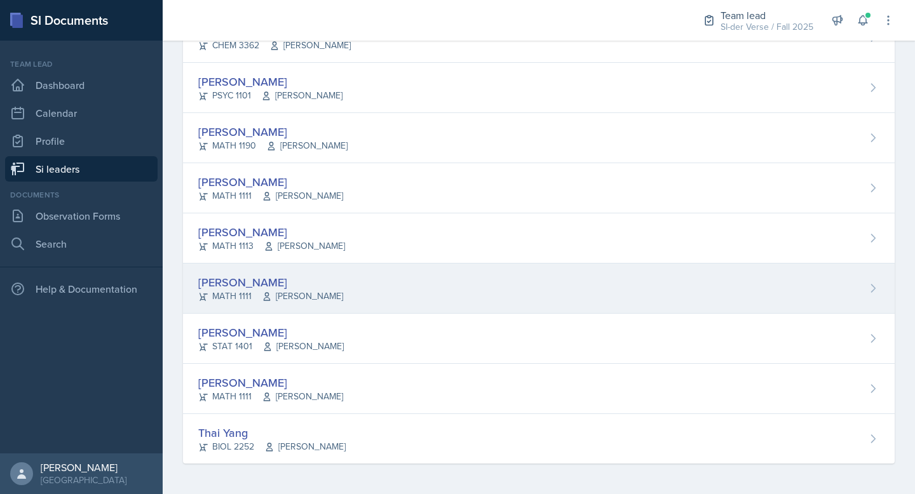
click at [299, 283] on div "[PERSON_NAME]" at bounding box center [270, 282] width 145 height 17
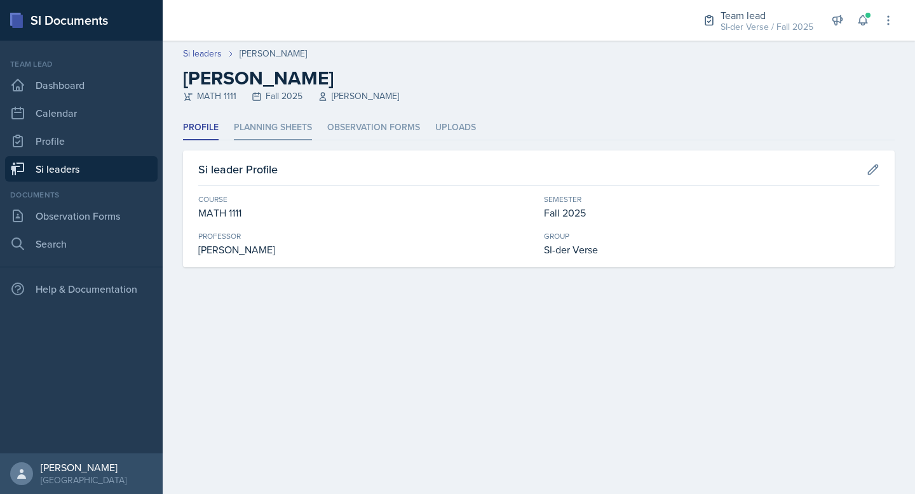
click at [268, 135] on li "Planning Sheets" at bounding box center [273, 128] width 78 height 25
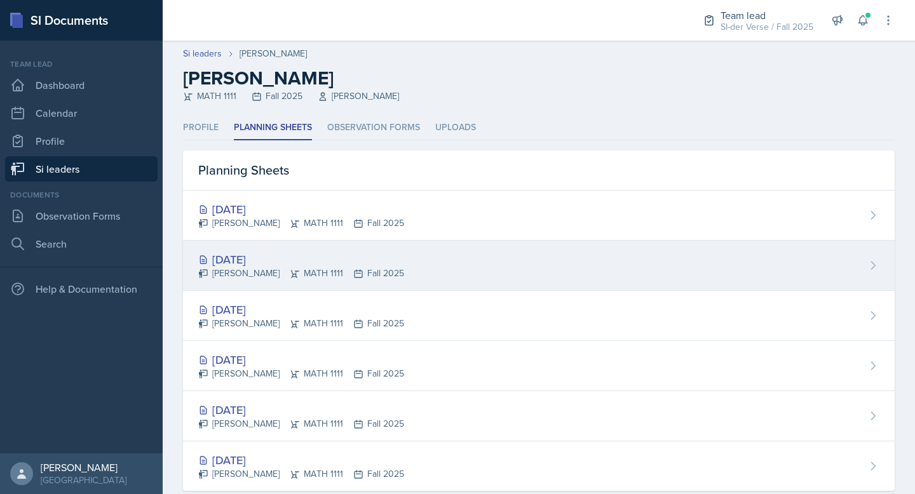
click at [266, 262] on div "[DATE]" at bounding box center [301, 259] width 206 height 17
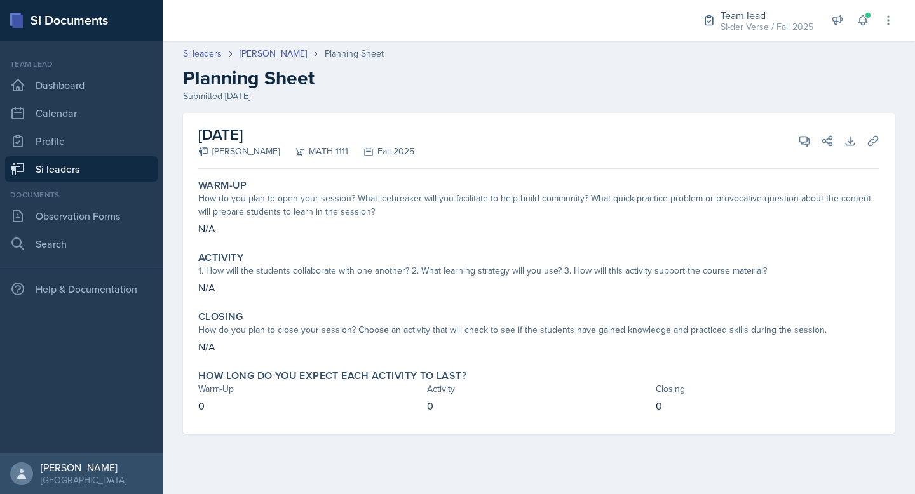
click at [74, 168] on link "Si leaders" at bounding box center [81, 168] width 153 height 25
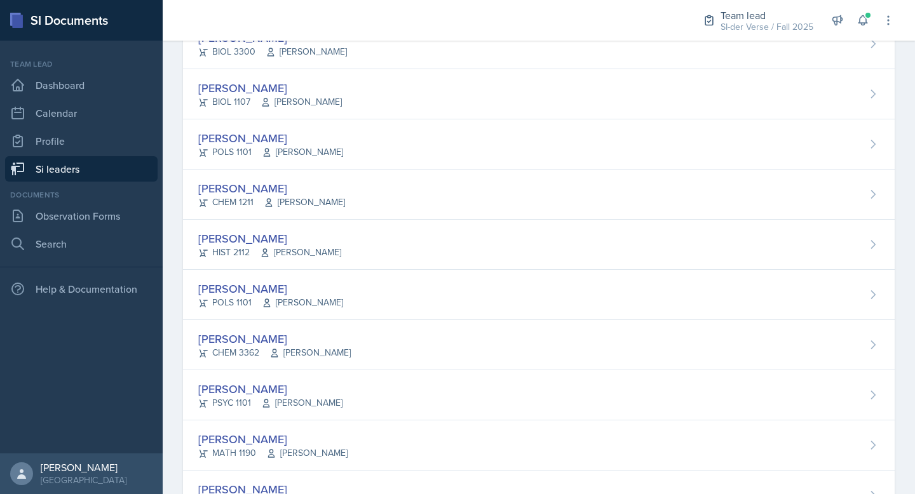
scroll to position [755, 0]
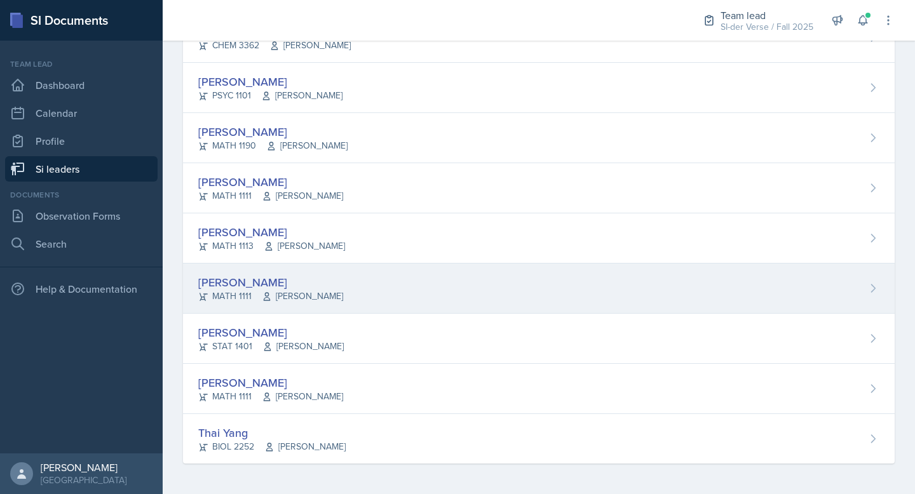
click at [280, 276] on div "[PERSON_NAME]" at bounding box center [270, 282] width 145 height 17
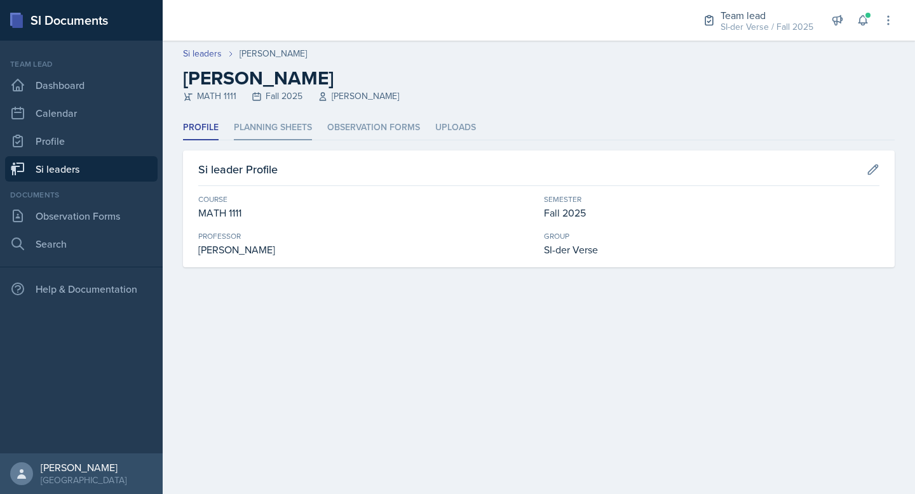
click at [268, 124] on li "Planning Sheets" at bounding box center [273, 128] width 78 height 25
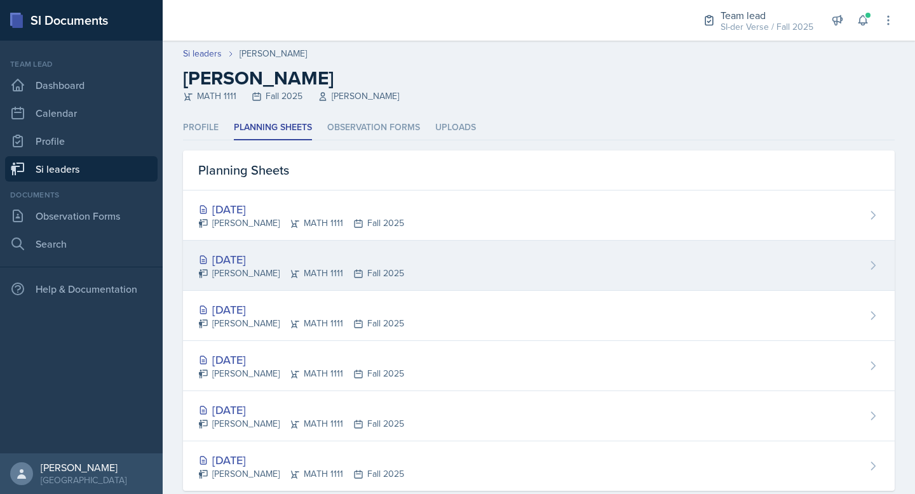
click at [254, 263] on div "[DATE]" at bounding box center [301, 259] width 206 height 17
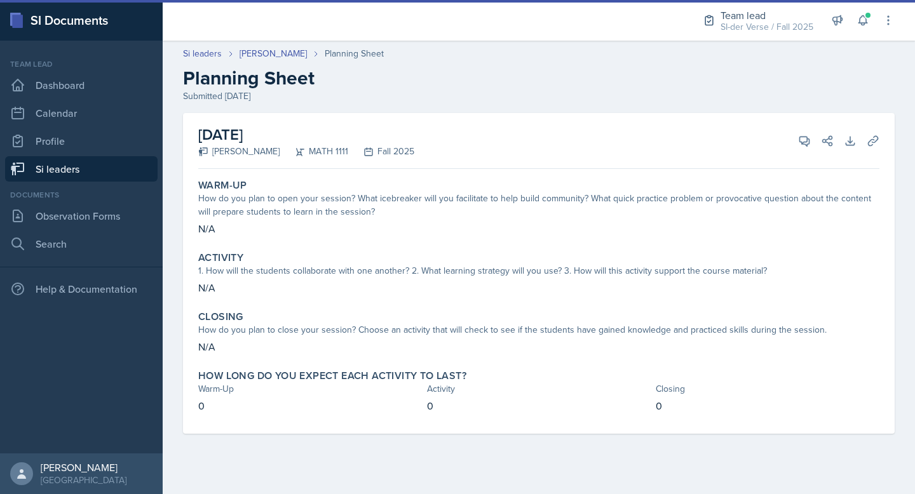
click at [77, 167] on link "Si leaders" at bounding box center [81, 168] width 153 height 25
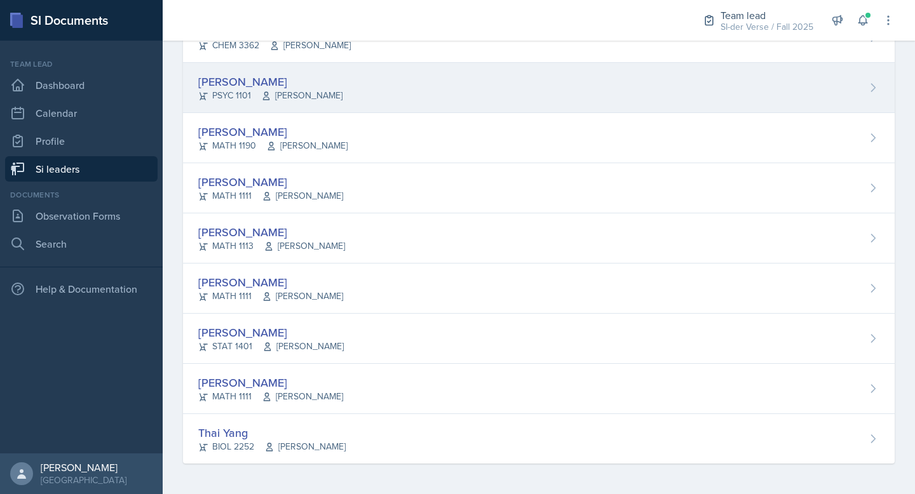
scroll to position [752, 0]
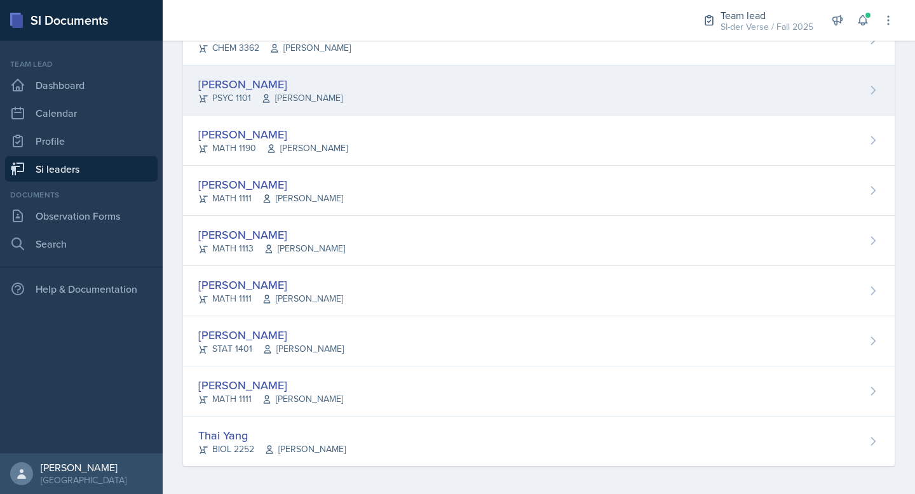
click at [271, 86] on div "[PERSON_NAME]" at bounding box center [270, 84] width 144 height 17
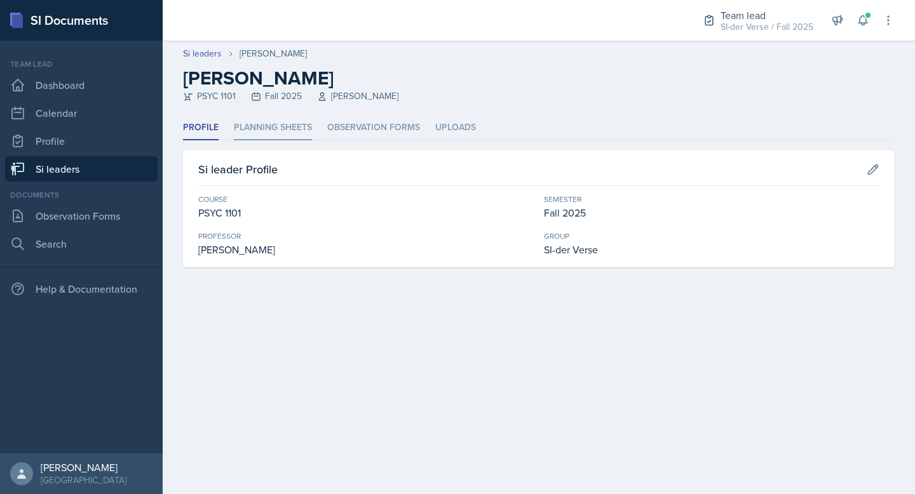
click at [263, 131] on li "Planning Sheets" at bounding box center [273, 128] width 78 height 25
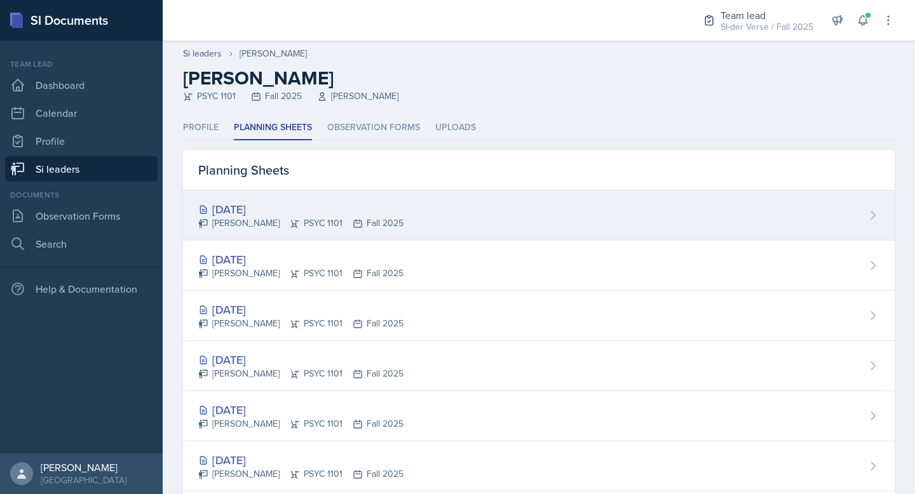
click at [247, 194] on div "[DATE] [PERSON_NAME] PSYC 1101 Fall 2025" at bounding box center [539, 216] width 712 height 50
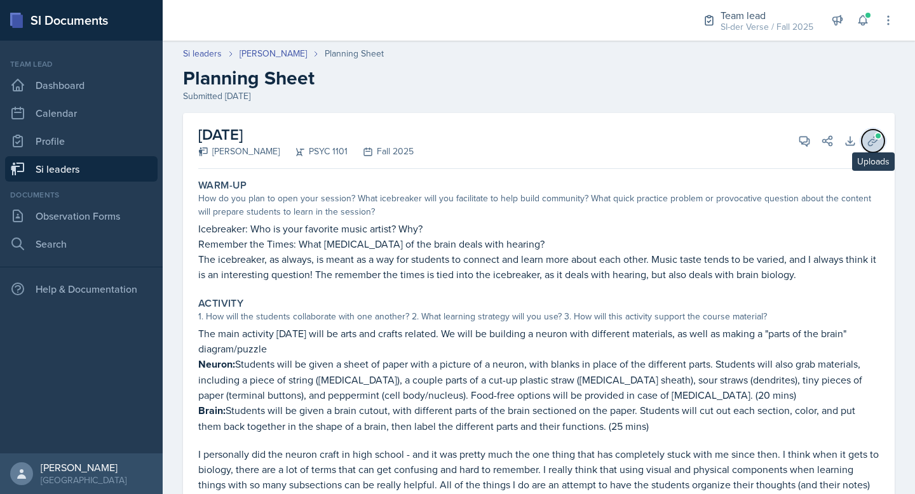
click at [862, 138] on button "Uploads" at bounding box center [873, 141] width 23 height 23
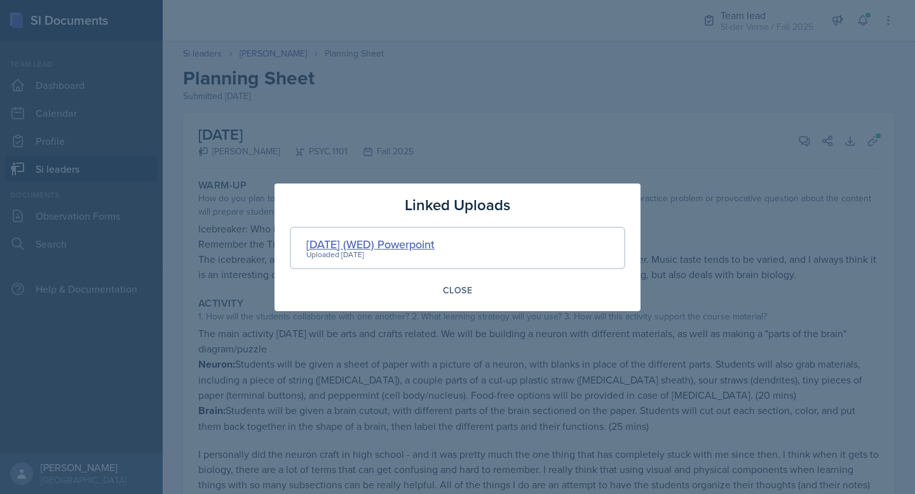
click at [407, 241] on div "[DATE] (WED) Powerpoint" at bounding box center [370, 244] width 128 height 17
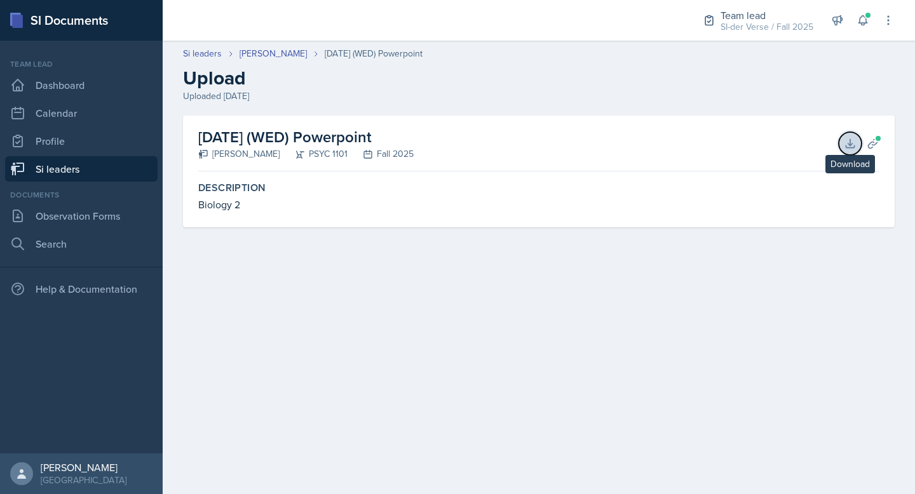
click at [853, 146] on icon at bounding box center [850, 143] width 13 height 13
click at [280, 55] on link "[PERSON_NAME]" at bounding box center [273, 53] width 67 height 13
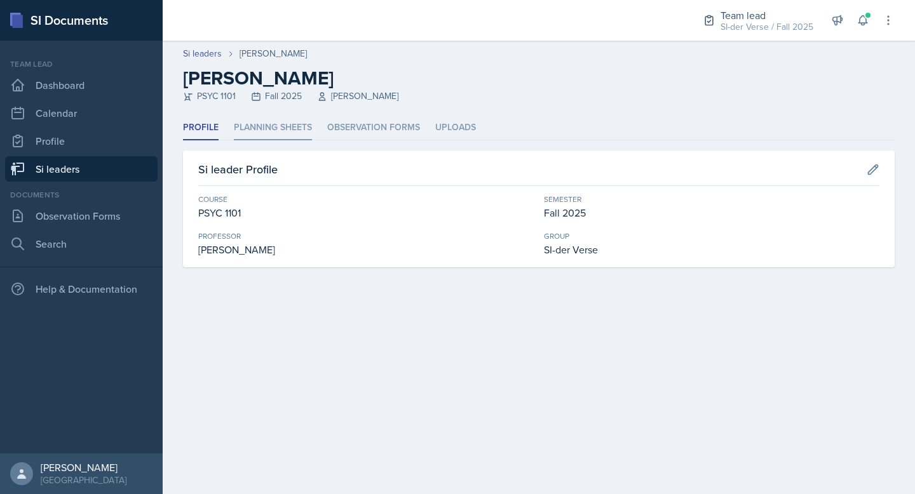
click at [281, 139] on li "Planning Sheets" at bounding box center [273, 128] width 78 height 25
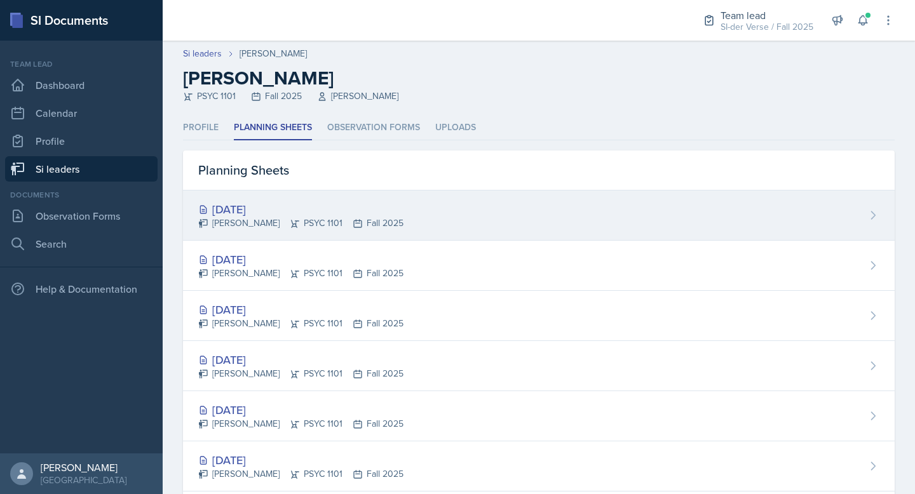
click at [296, 201] on div "[DATE]" at bounding box center [300, 209] width 205 height 17
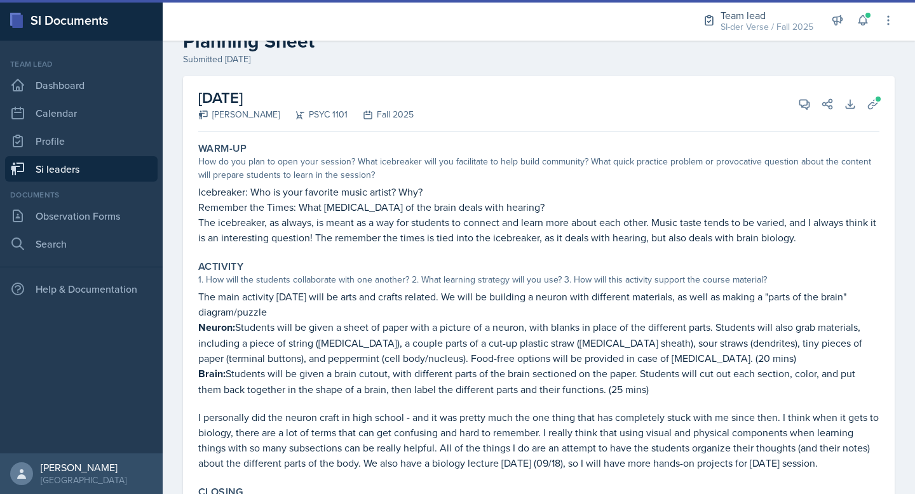
scroll to position [124, 0]
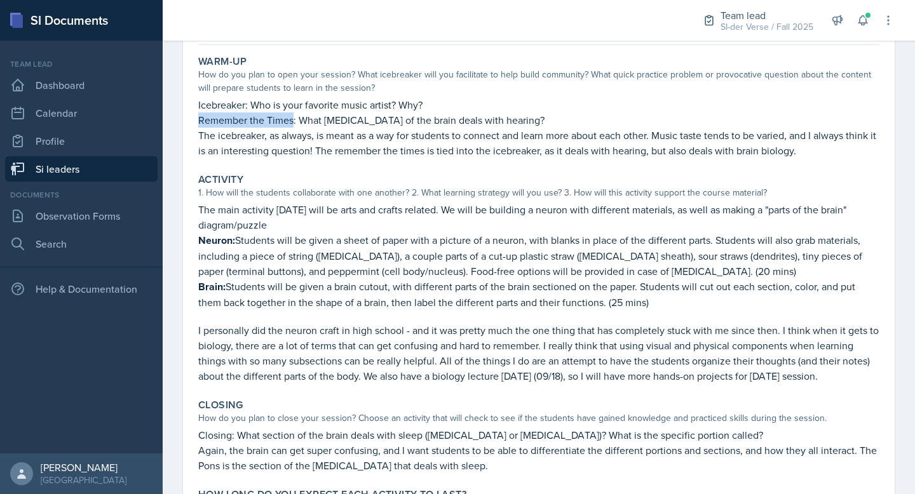
drag, startPoint x: 200, startPoint y: 121, endPoint x: 294, endPoint y: 118, distance: 94.1
click at [294, 118] on p "Remember the Times: What [MEDICAL_DATA] of the brain deals with hearing?" at bounding box center [538, 119] width 681 height 15
copy p "Remember the Times"
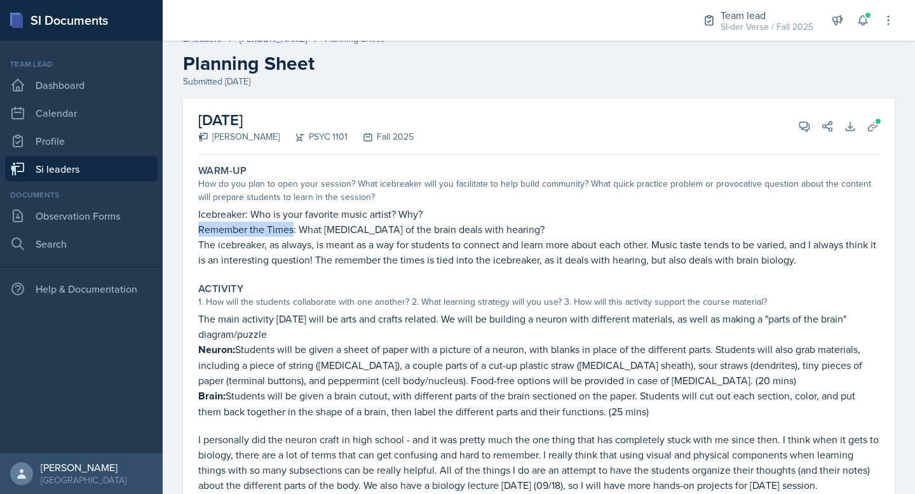
scroll to position [0, 0]
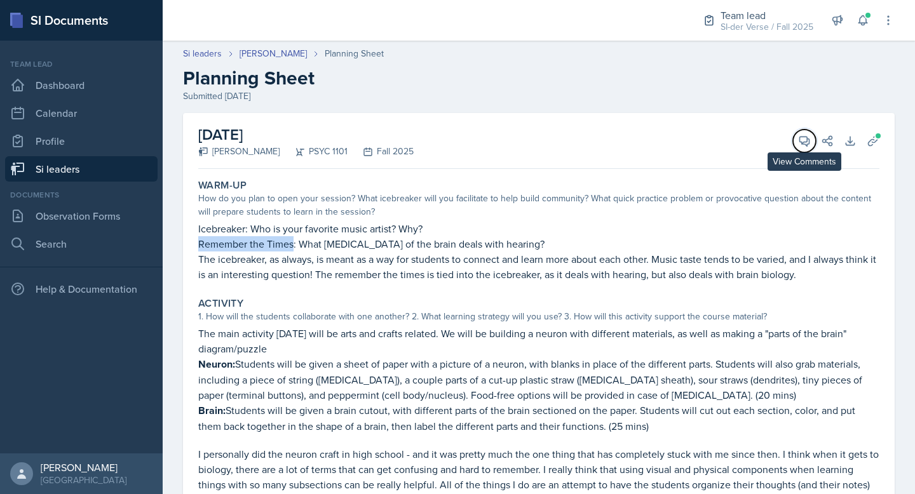
click at [798, 139] on icon at bounding box center [804, 141] width 13 height 13
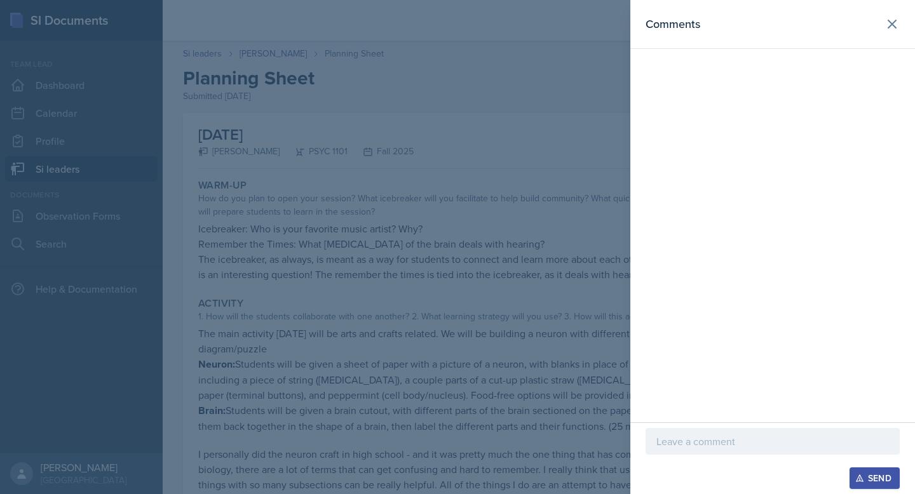
click at [693, 438] on p at bounding box center [772, 441] width 233 height 15
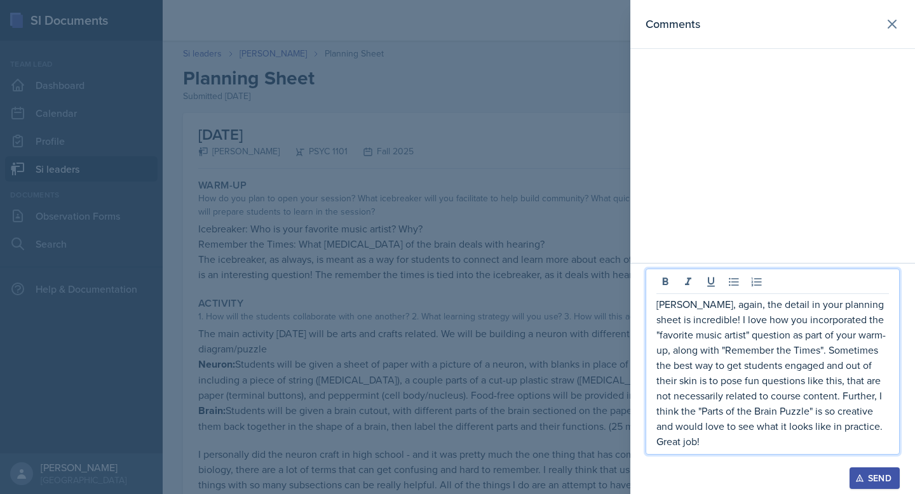
drag, startPoint x: 867, startPoint y: 473, endPoint x: 866, endPoint y: 465, distance: 7.7
click at [866, 473] on button "Send" at bounding box center [875, 479] width 50 height 22
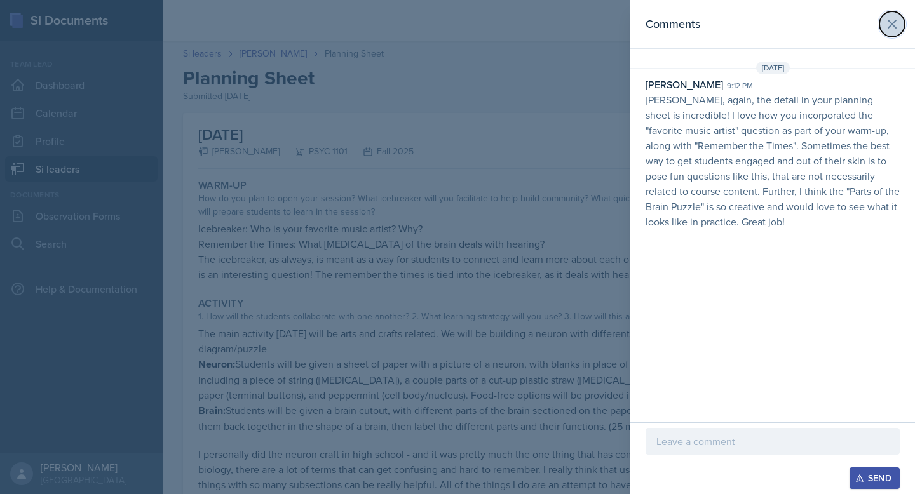
click at [895, 29] on icon at bounding box center [892, 24] width 15 height 15
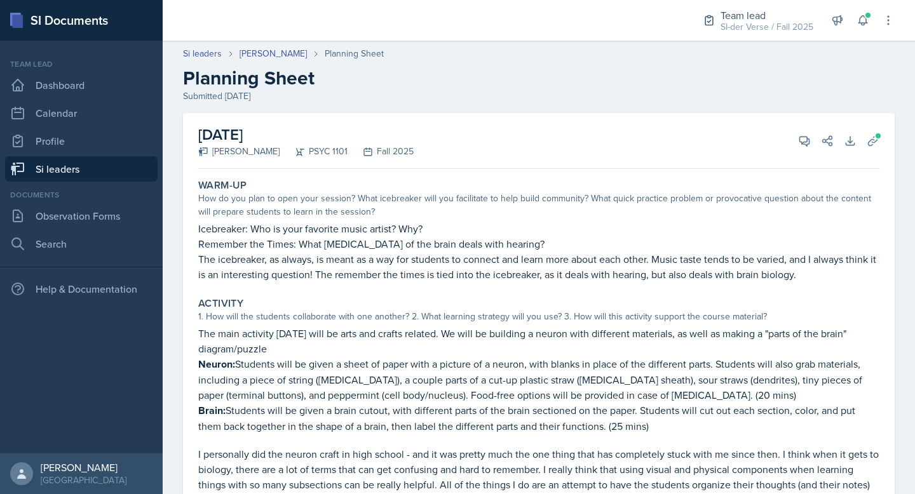
click at [37, 165] on link "Si leaders" at bounding box center [81, 168] width 153 height 25
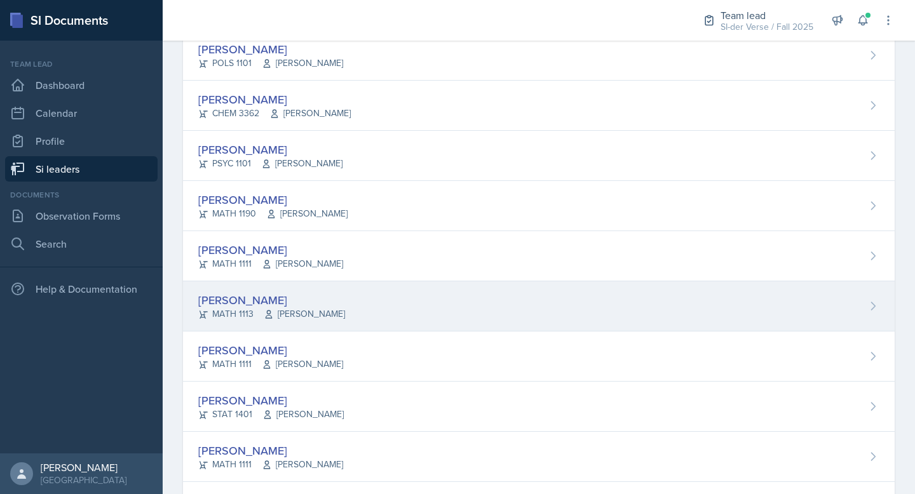
scroll to position [755, 0]
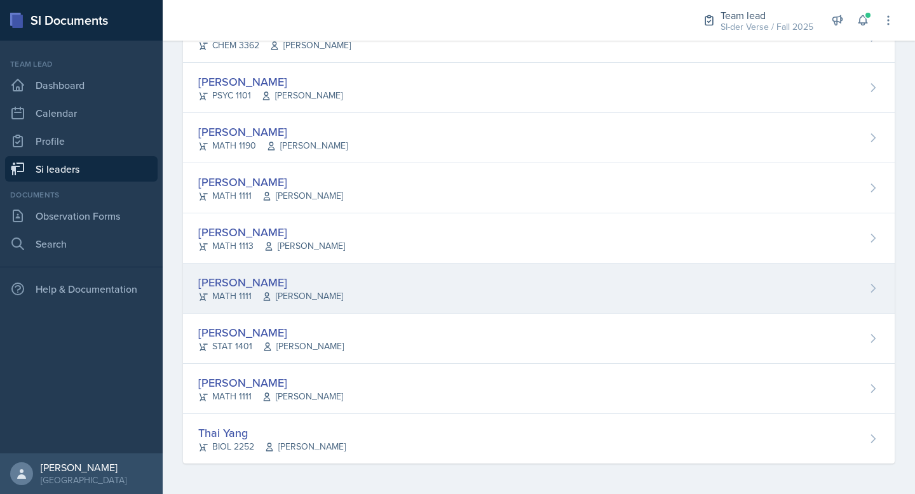
click at [290, 268] on div "[PERSON_NAME] MATH 1111 [PERSON_NAME]" at bounding box center [539, 289] width 712 height 50
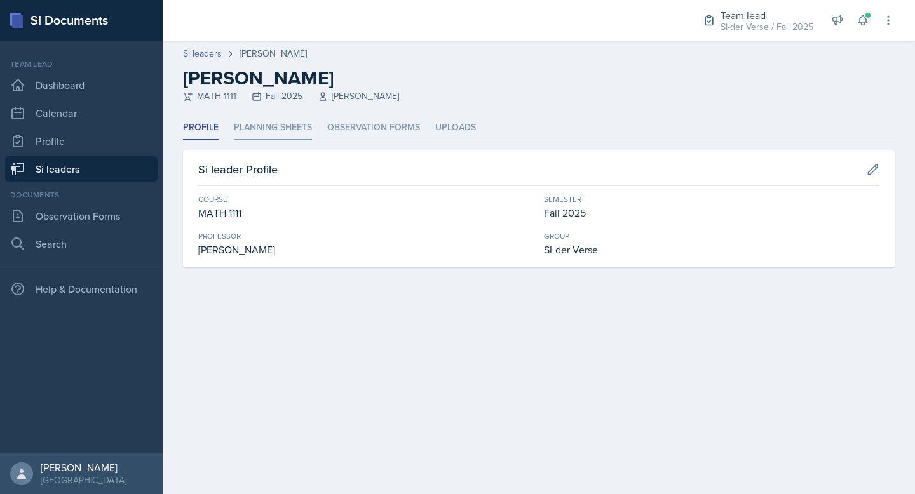
click at [268, 132] on li "Planning Sheets" at bounding box center [273, 128] width 78 height 25
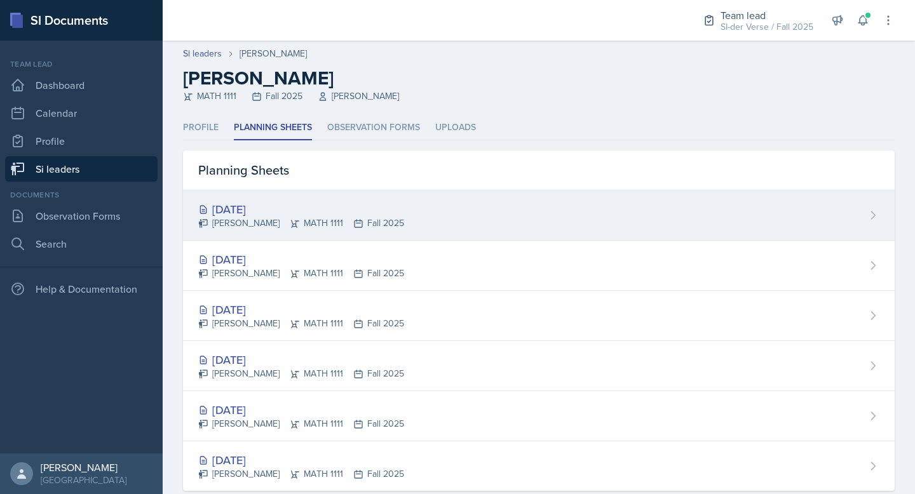
click at [290, 204] on div "[DATE]" at bounding box center [301, 209] width 206 height 17
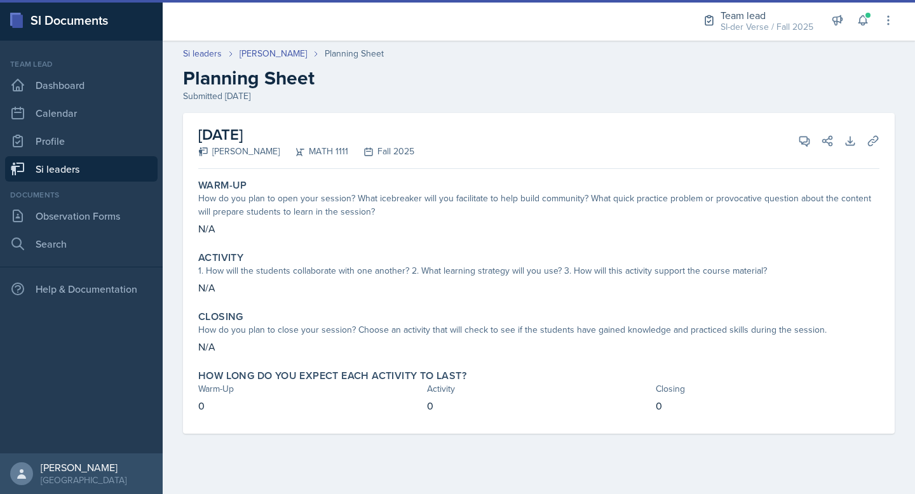
click at [99, 172] on link "Si leaders" at bounding box center [81, 168] width 153 height 25
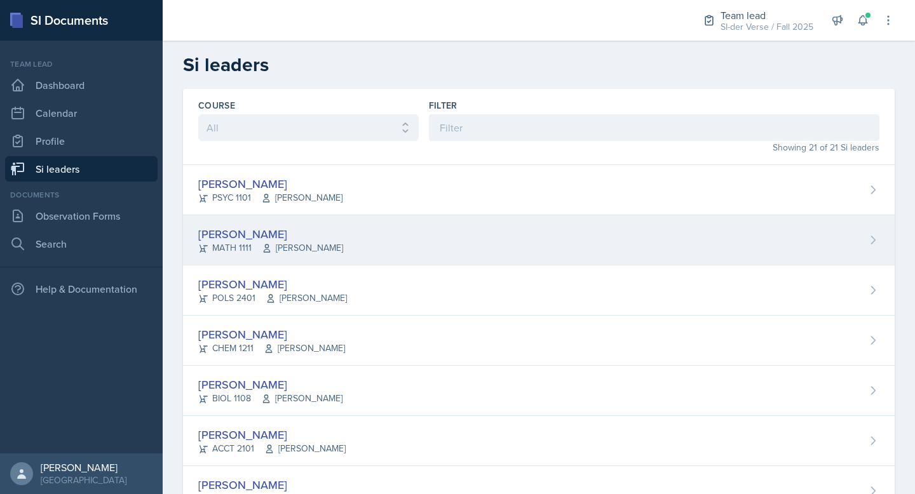
click at [264, 236] on div "[PERSON_NAME]" at bounding box center [270, 234] width 145 height 17
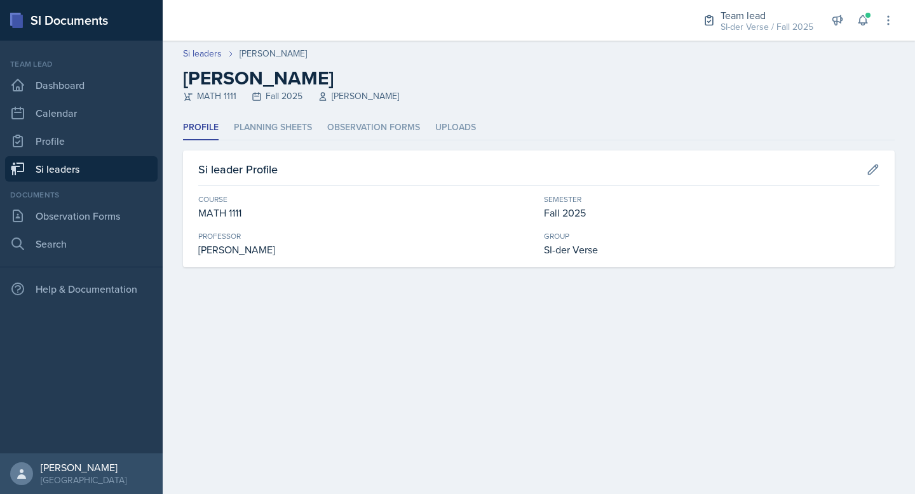
click at [64, 163] on link "Si leaders" at bounding box center [81, 168] width 153 height 25
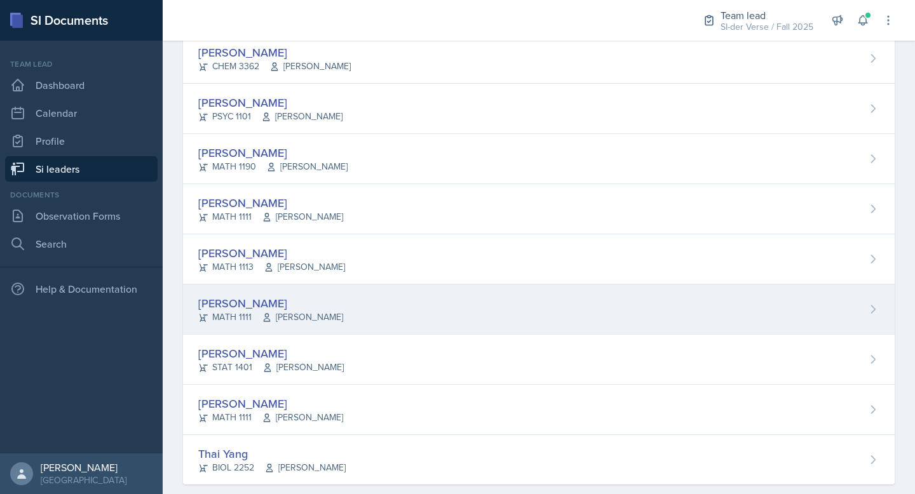
scroll to position [738, 0]
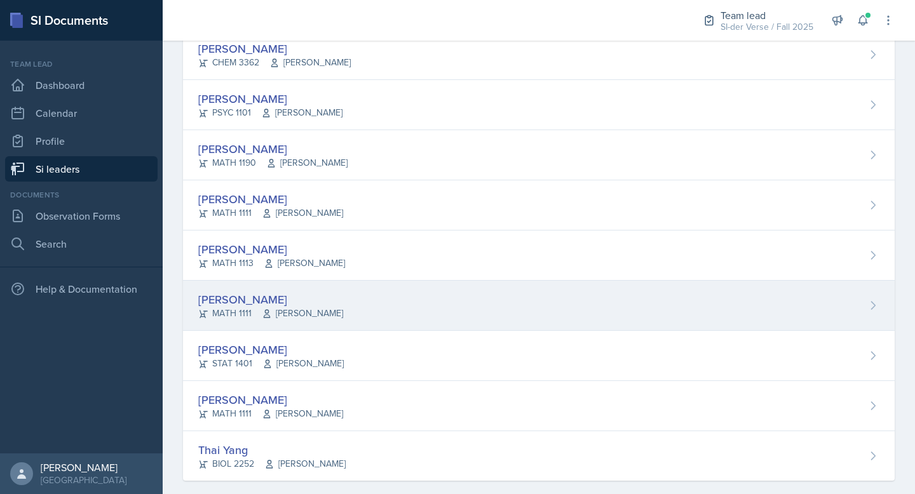
click at [299, 297] on div "[PERSON_NAME]" at bounding box center [270, 299] width 145 height 17
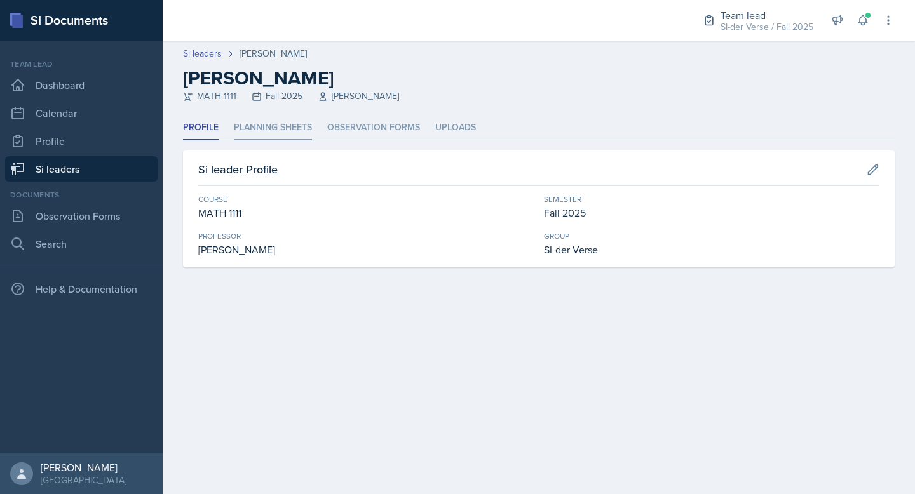
click at [271, 123] on li "Planning Sheets" at bounding box center [273, 128] width 78 height 25
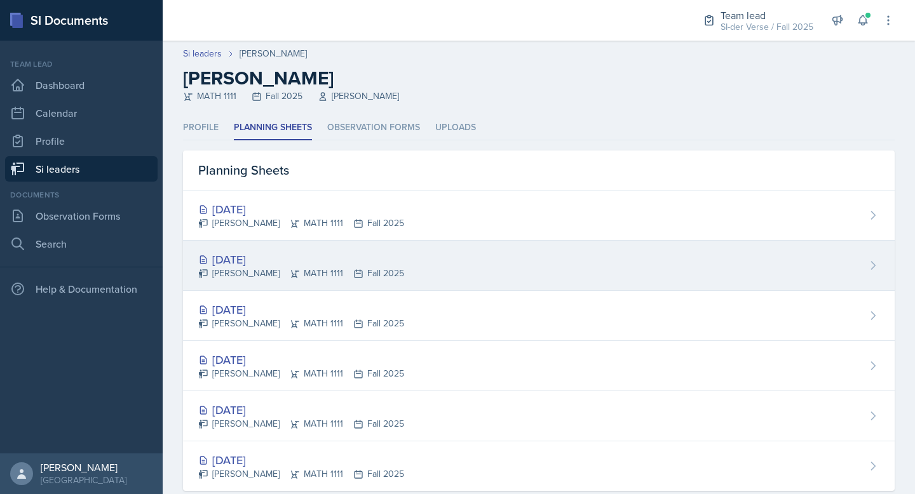
click at [230, 252] on div "[DATE]" at bounding box center [301, 259] width 206 height 17
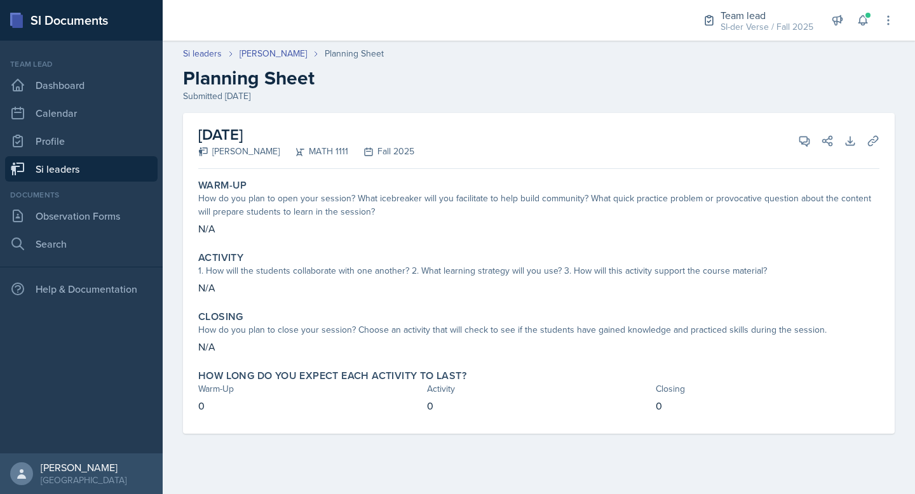
click at [76, 174] on link "Si leaders" at bounding box center [81, 168] width 153 height 25
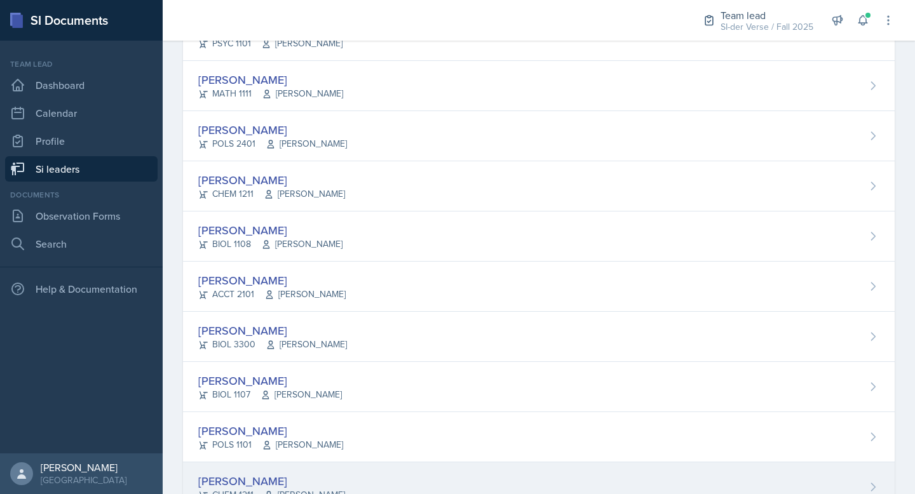
scroll to position [41, 0]
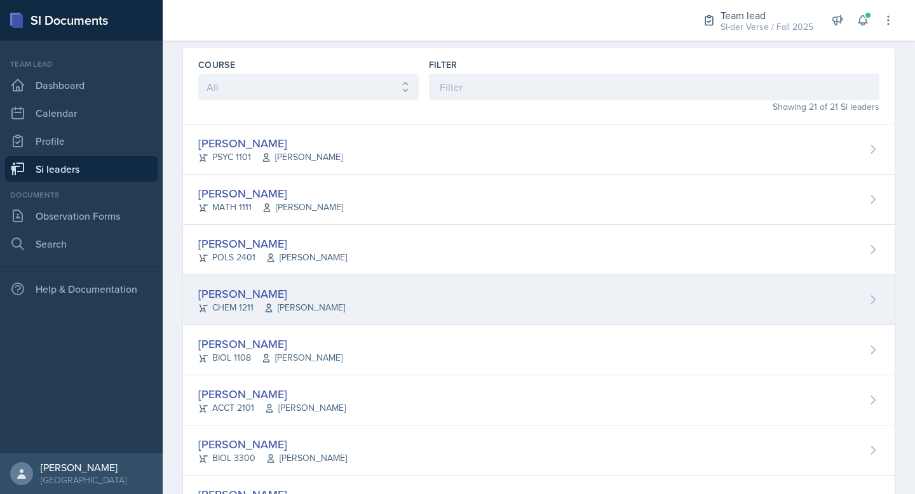
click at [245, 279] on div "[PERSON_NAME] CHEM 1211 [PERSON_NAME]" at bounding box center [539, 300] width 712 height 50
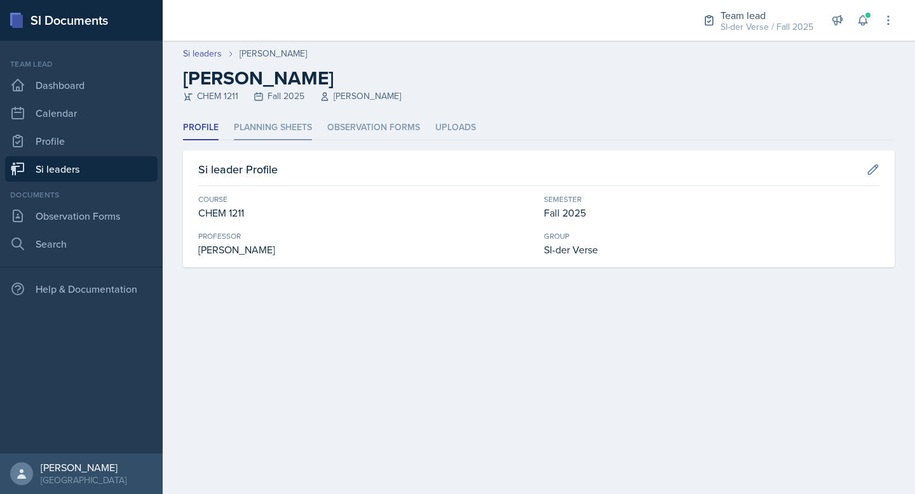
click at [264, 123] on li "Planning Sheets" at bounding box center [273, 128] width 78 height 25
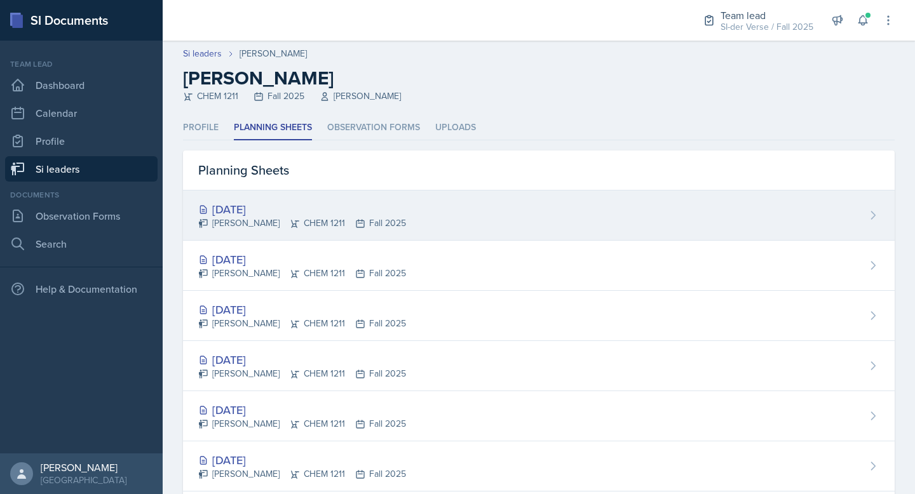
click at [261, 214] on div "[DATE]" at bounding box center [302, 209] width 208 height 17
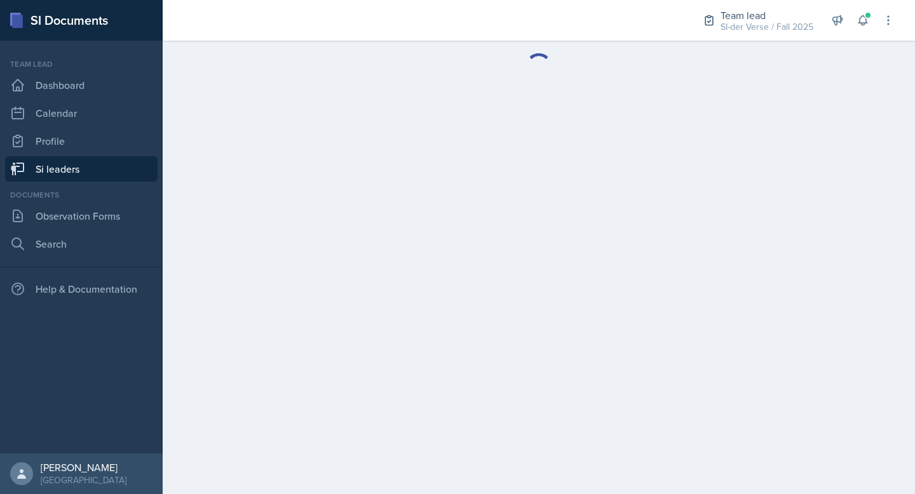
click at [78, 166] on link "Si leaders" at bounding box center [81, 168] width 153 height 25
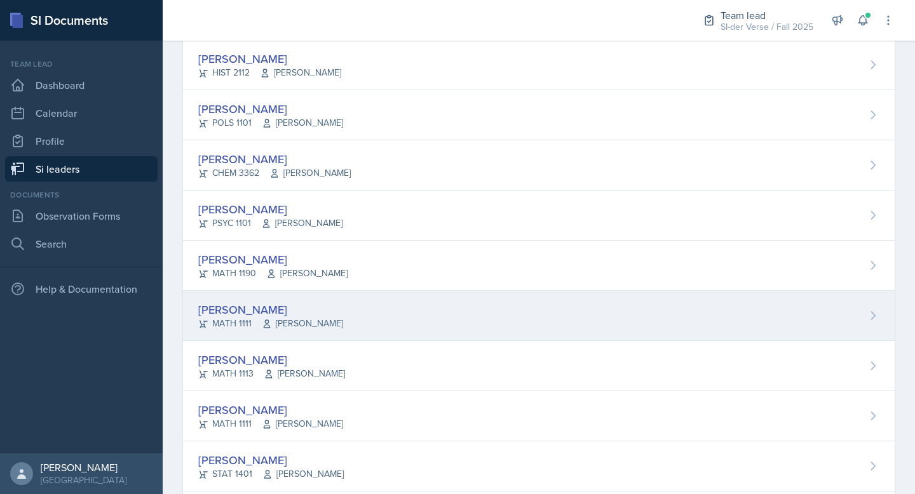
scroll to position [628, 0]
click at [296, 307] on div "[PERSON_NAME]" at bounding box center [270, 309] width 145 height 17
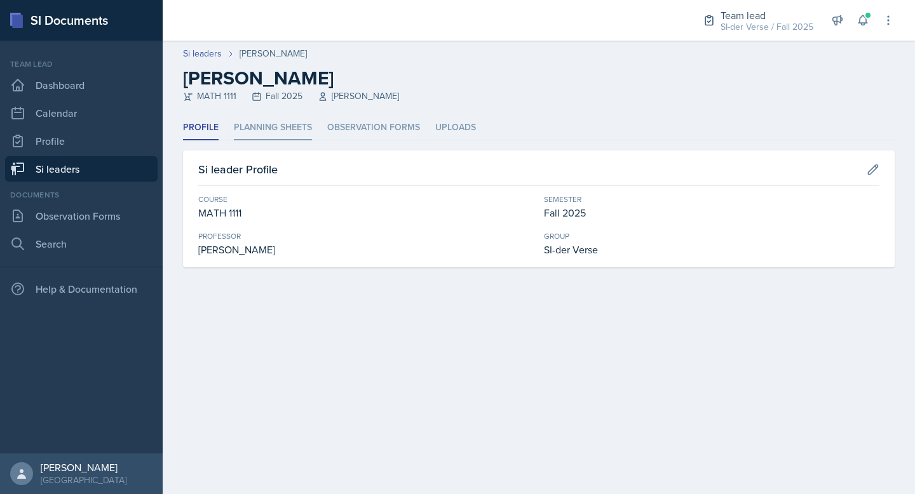
click at [276, 118] on li "Planning Sheets" at bounding box center [273, 128] width 78 height 25
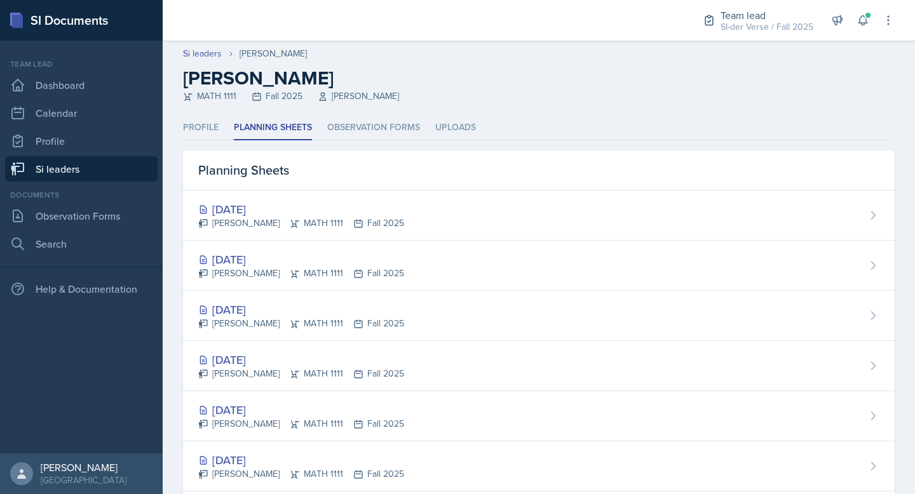
click at [85, 164] on link "Si leaders" at bounding box center [81, 168] width 153 height 25
